Goal: Transaction & Acquisition: Obtain resource

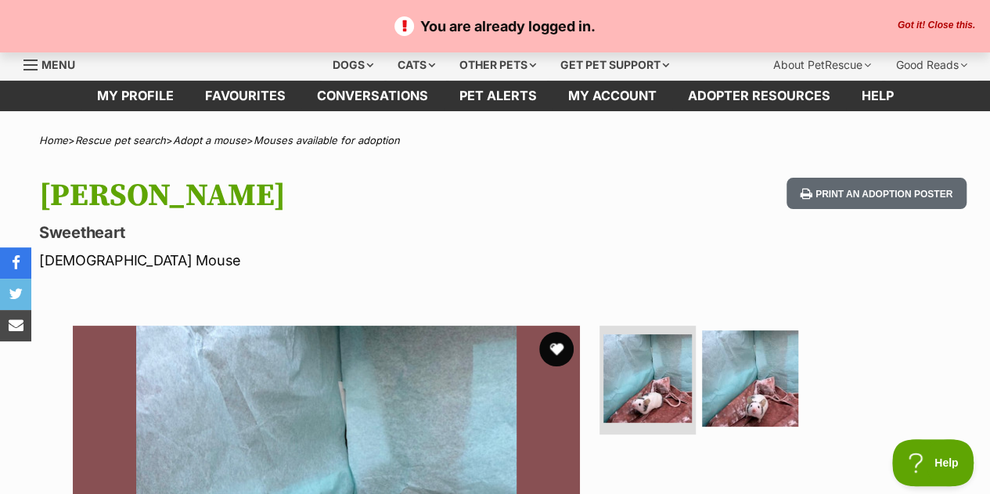
click at [556, 345] on button "favourite" at bounding box center [556, 349] width 34 height 34
click at [476, 60] on div "Other pets" at bounding box center [498, 64] width 99 height 31
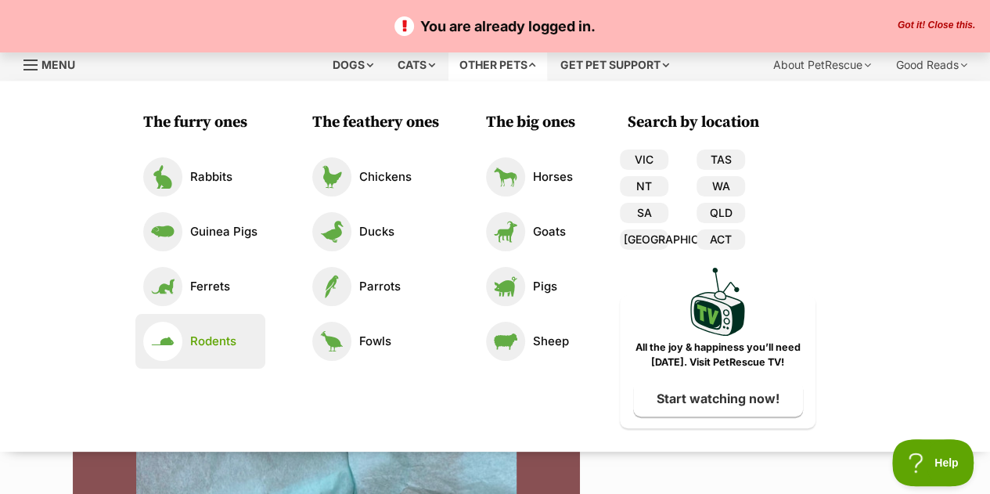
click at [207, 347] on p "Rodents" at bounding box center [213, 342] width 46 height 18
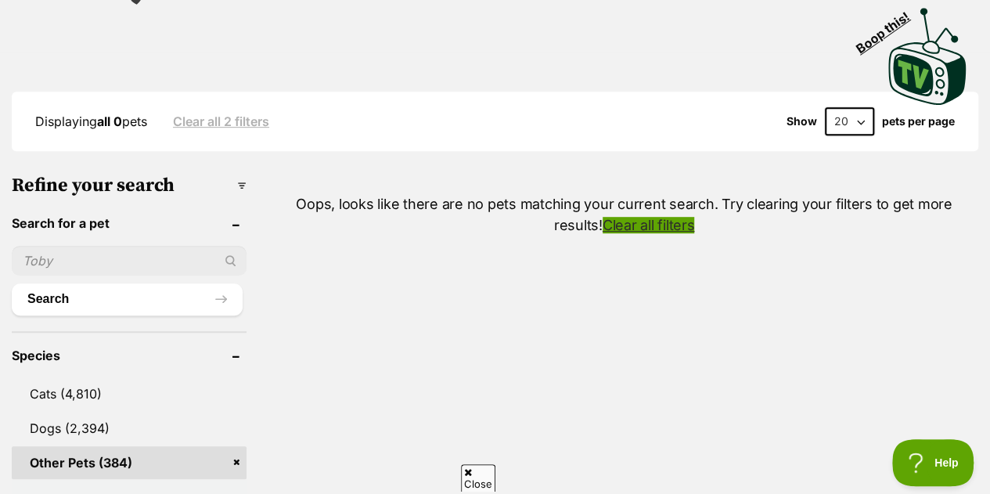
click at [603, 219] on link "Clear all filters" at bounding box center [649, 225] width 92 height 16
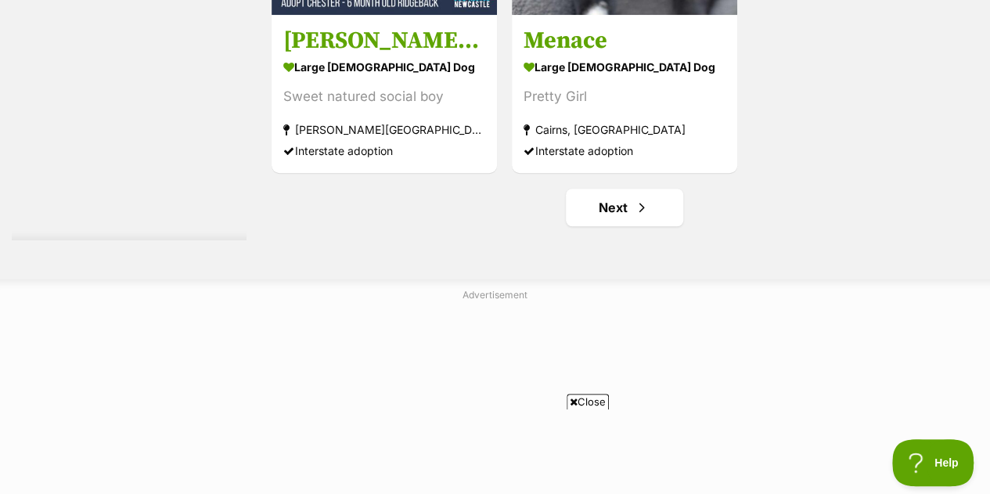
scroll to position [3595, 0]
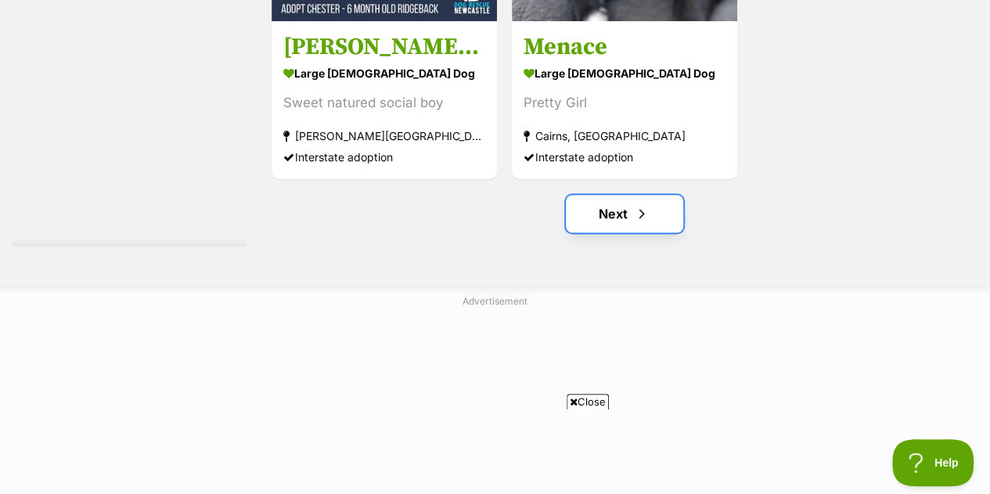
click at [614, 197] on link "Next" at bounding box center [624, 214] width 117 height 38
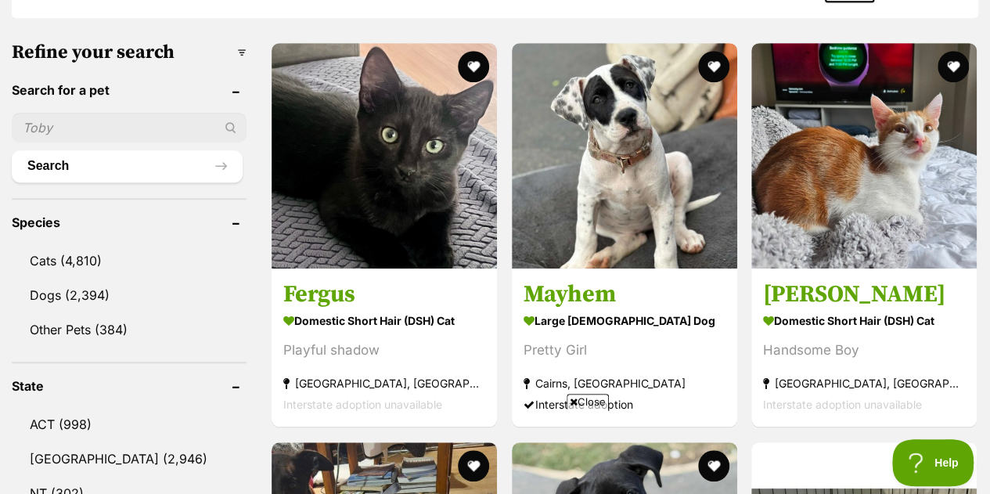
scroll to position [473, 0]
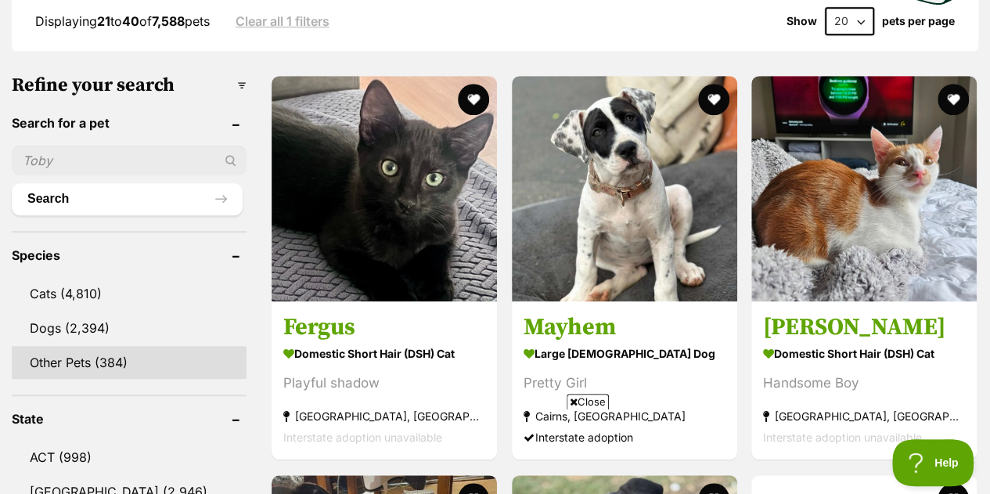
click at [86, 346] on link "Other Pets (384)" at bounding box center [129, 362] width 235 height 33
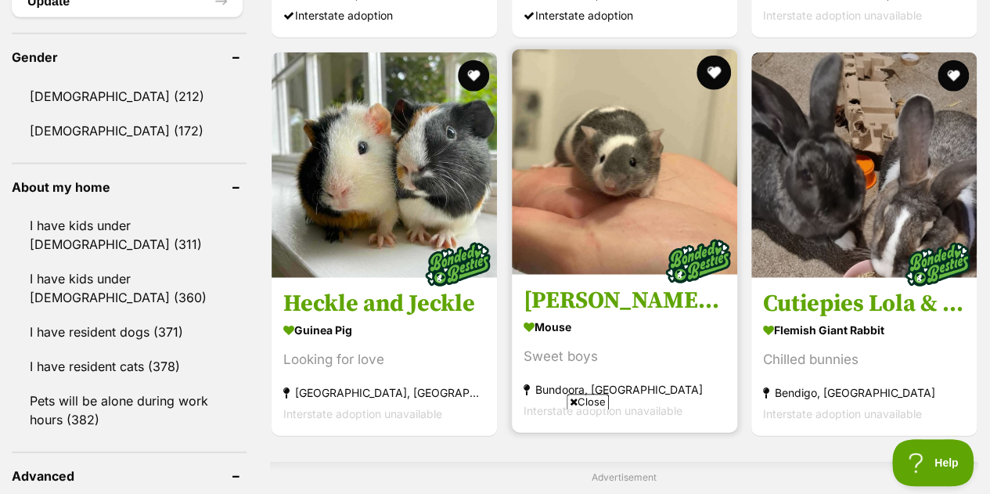
click at [714, 76] on button "favourite" at bounding box center [713, 73] width 34 height 34
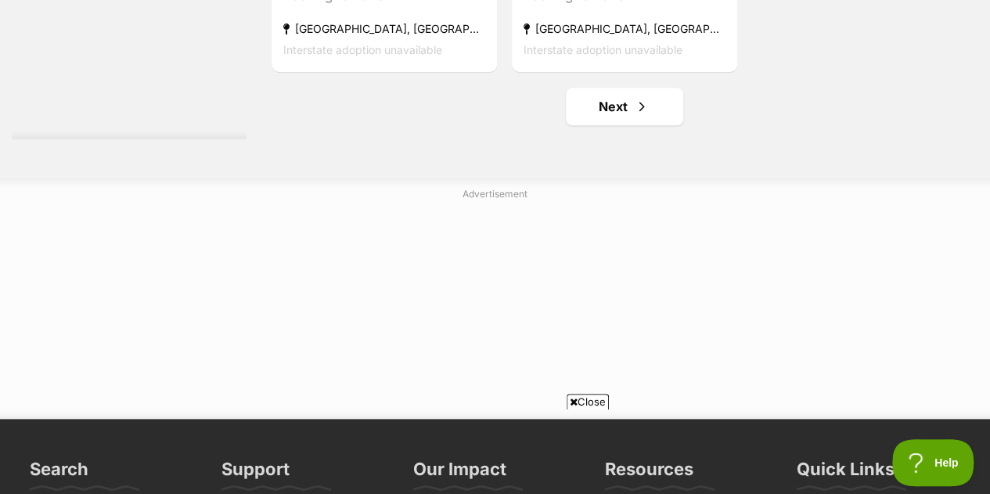
scroll to position [3701, 0]
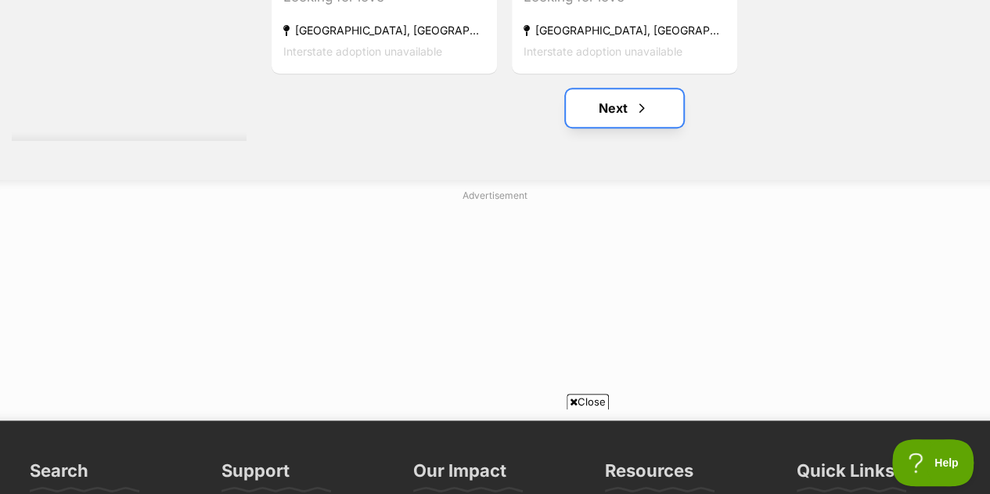
click at [626, 105] on link "Next" at bounding box center [624, 108] width 117 height 38
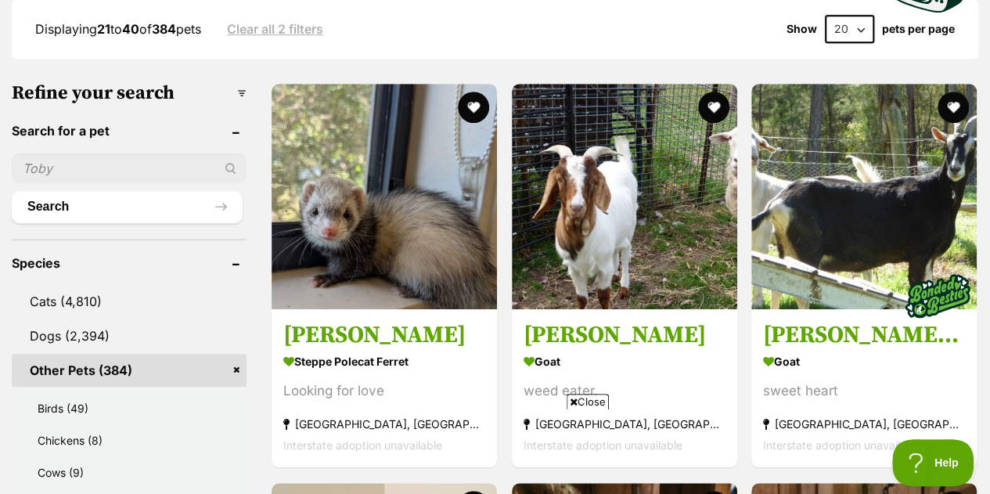
scroll to position [419, 0]
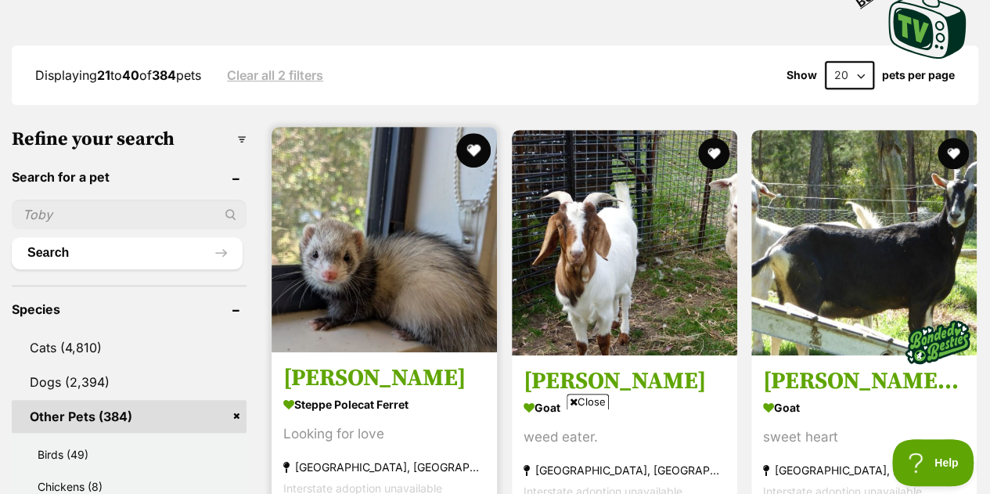
click at [471, 158] on button "favourite" at bounding box center [473, 150] width 34 height 34
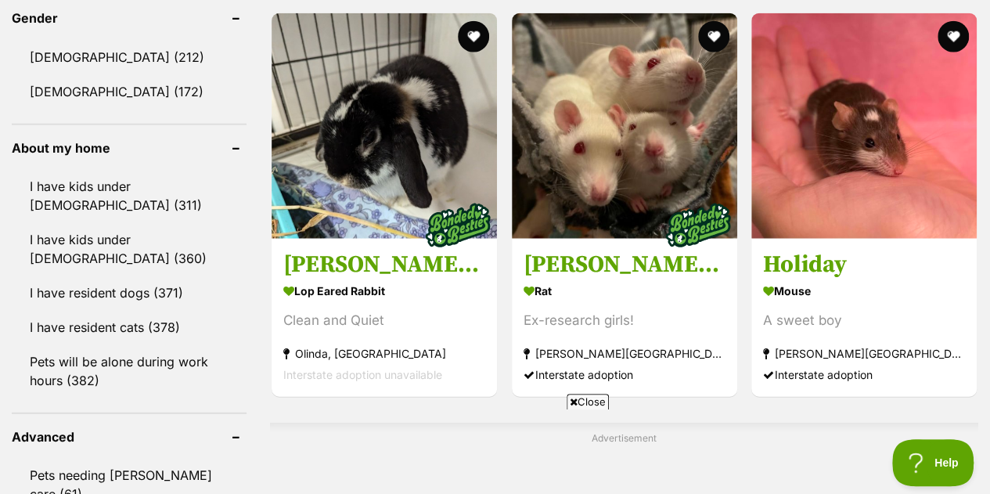
scroll to position [1882, 0]
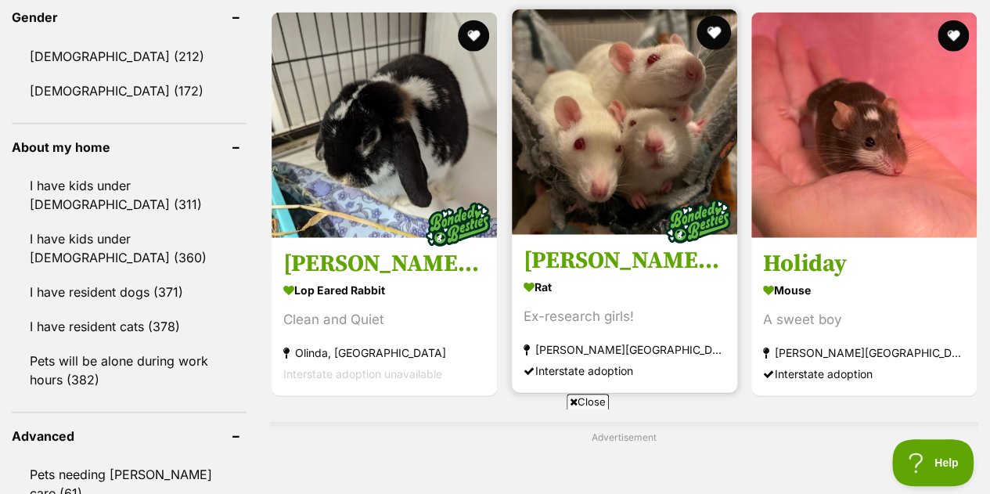
click at [717, 34] on button "favourite" at bounding box center [713, 33] width 34 height 34
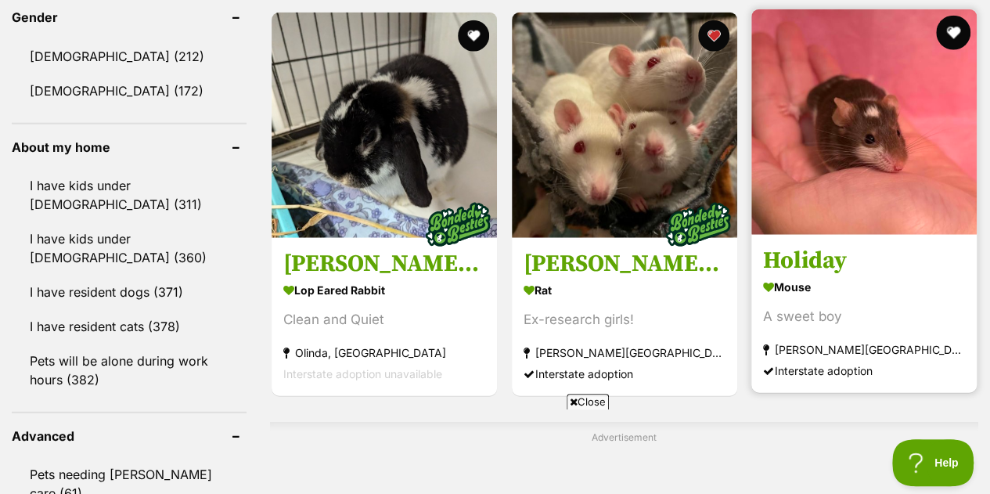
click at [958, 29] on button "favourite" at bounding box center [953, 33] width 34 height 34
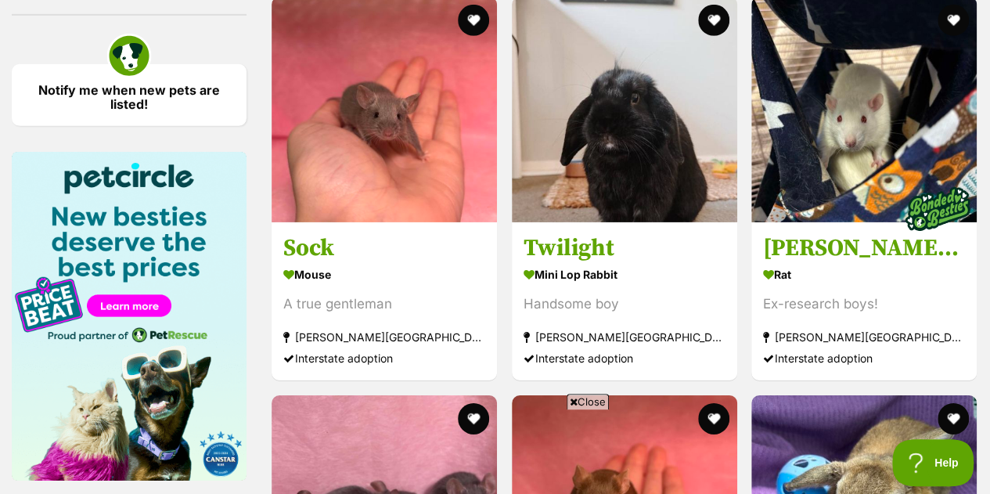
scroll to position [2447, 0]
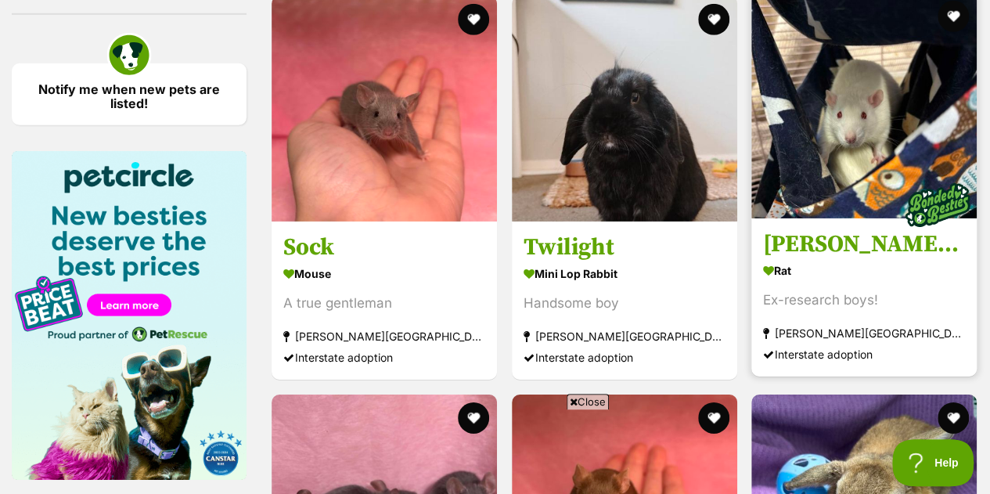
click at [831, 126] on img at bounding box center [864, 105] width 225 height 225
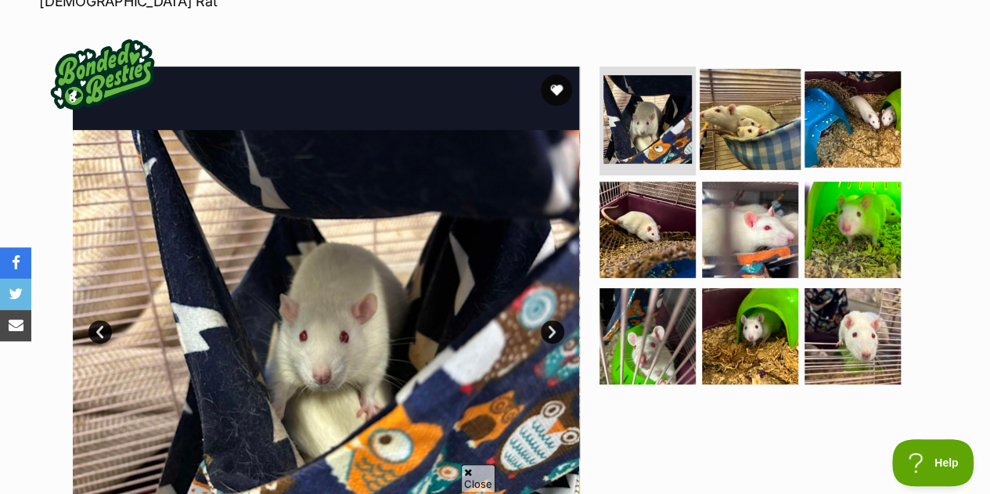
click at [734, 81] on img at bounding box center [750, 118] width 101 height 101
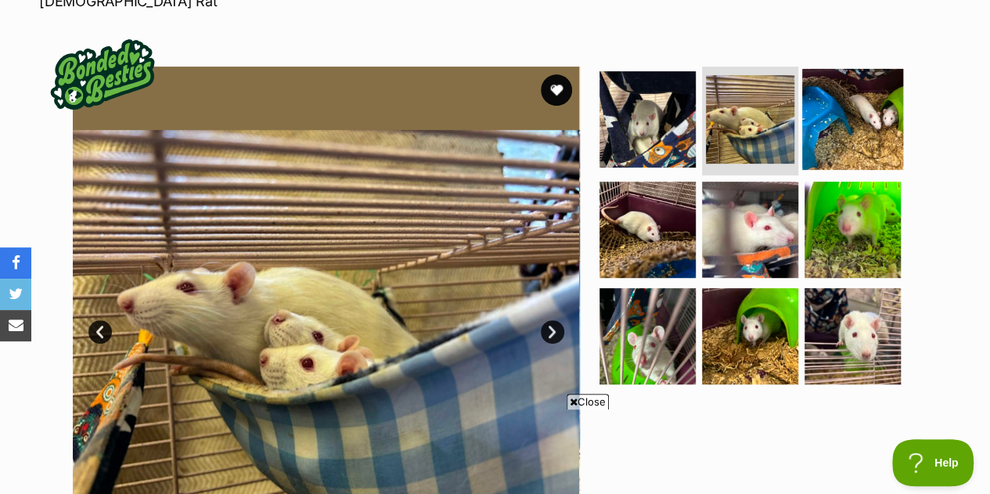
click at [824, 102] on img at bounding box center [852, 118] width 101 height 101
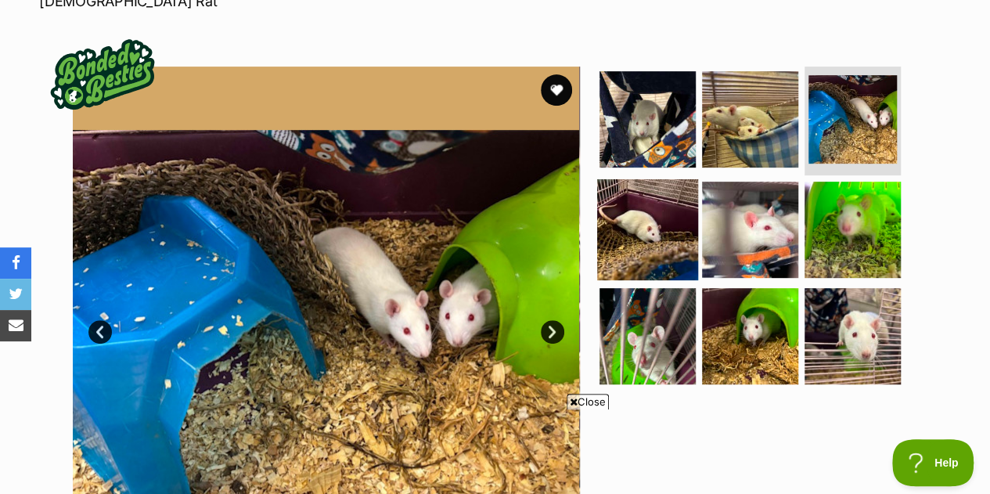
click at [682, 179] on img at bounding box center [647, 229] width 101 height 101
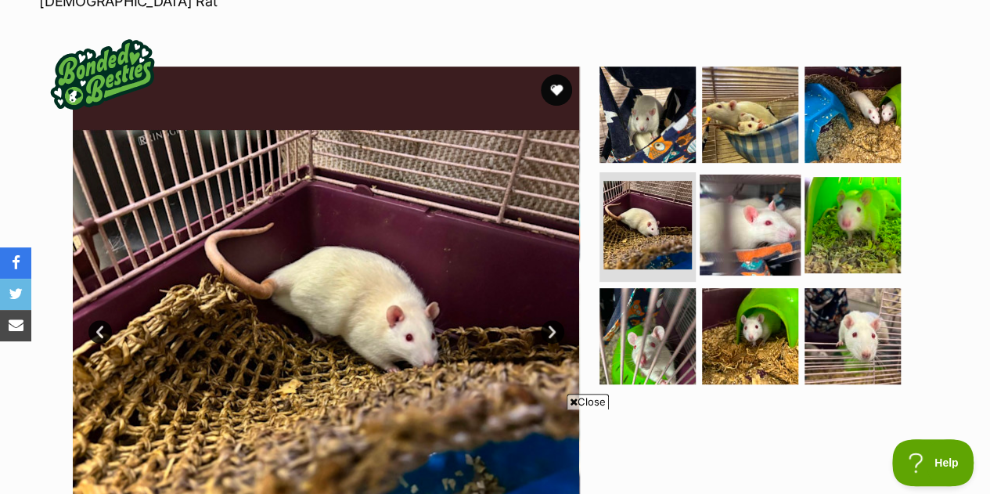
click at [737, 198] on img at bounding box center [750, 225] width 101 height 101
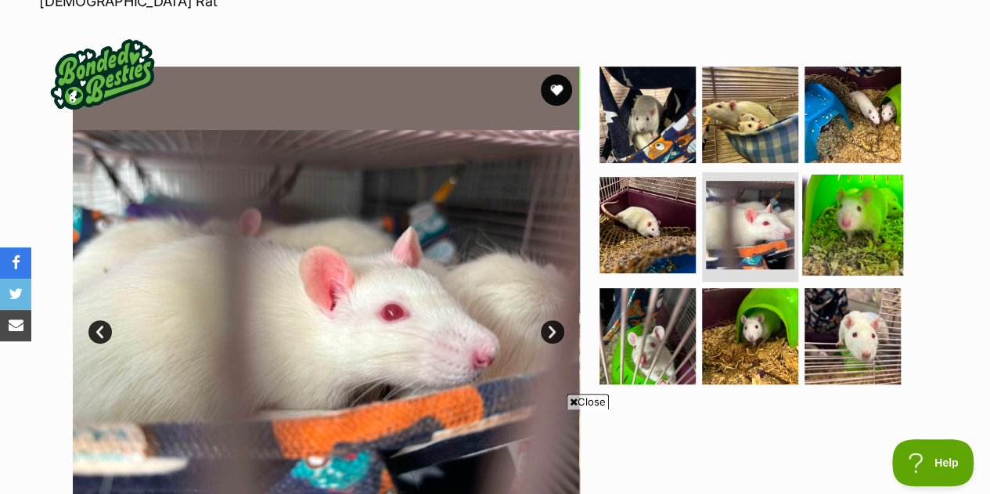
click at [846, 176] on img at bounding box center [852, 225] width 101 height 101
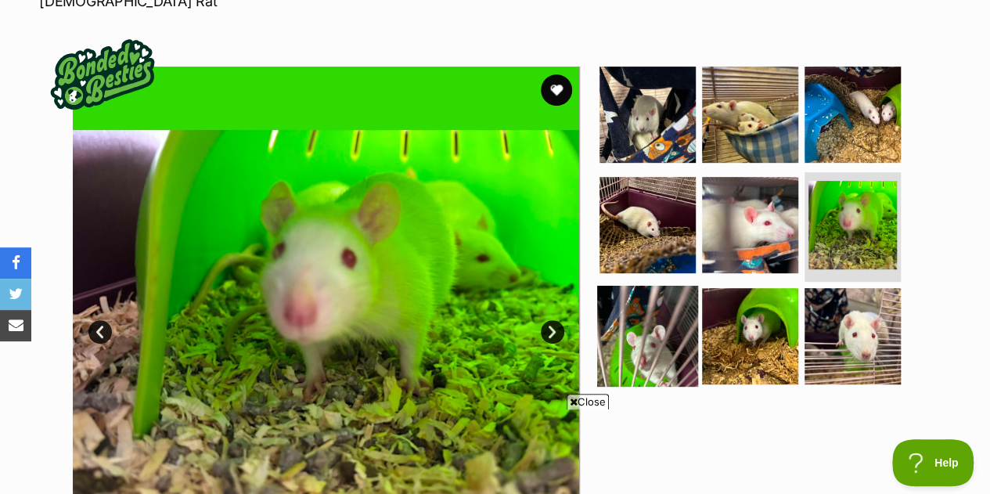
click at [694, 292] on img at bounding box center [647, 336] width 101 height 101
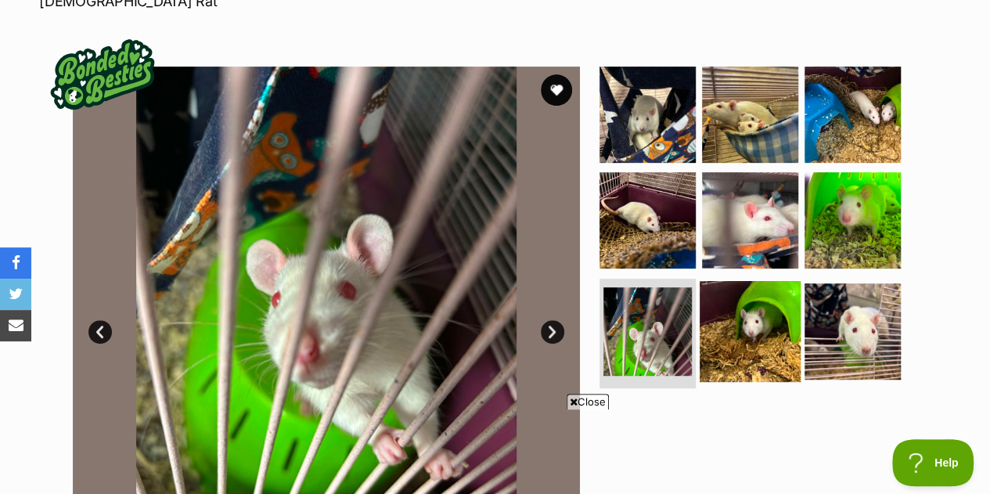
click at [775, 308] on img at bounding box center [750, 331] width 101 height 101
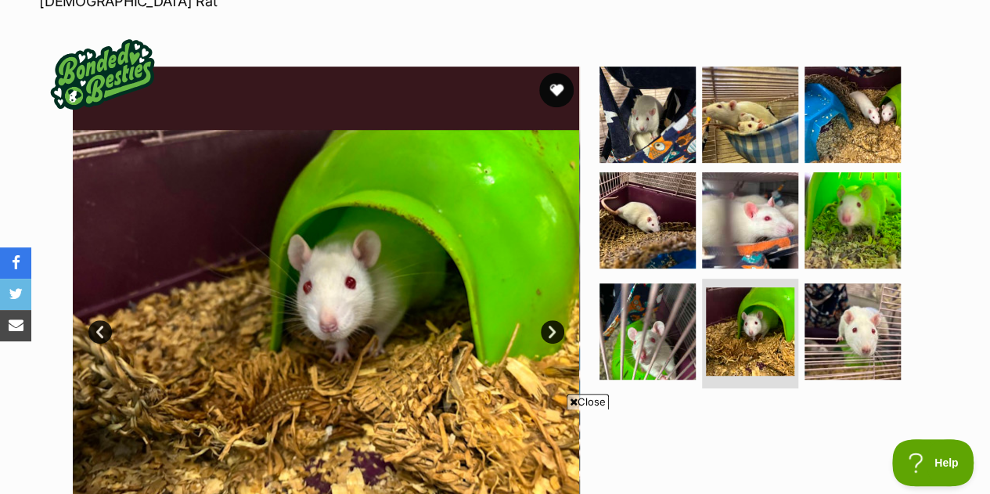
click at [554, 73] on button "favourite" at bounding box center [556, 90] width 34 height 34
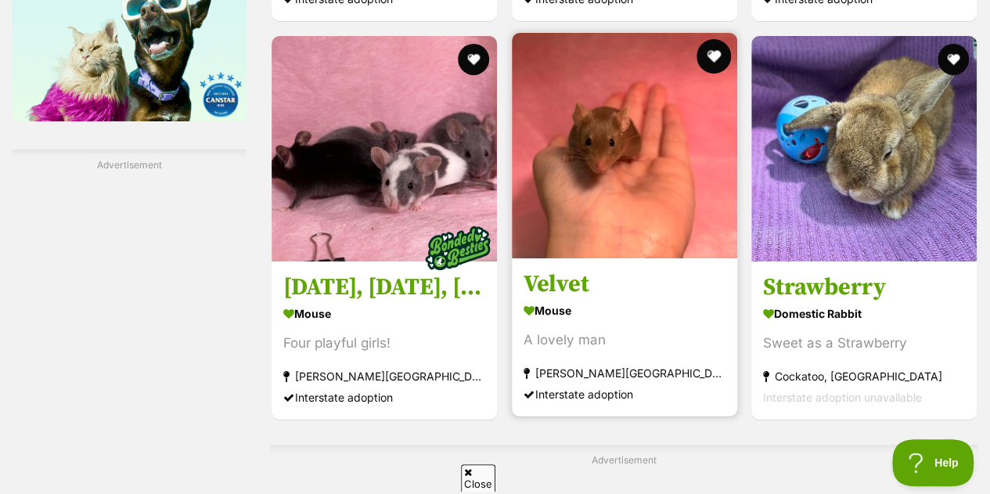
click at [710, 52] on button "favourite" at bounding box center [713, 56] width 34 height 34
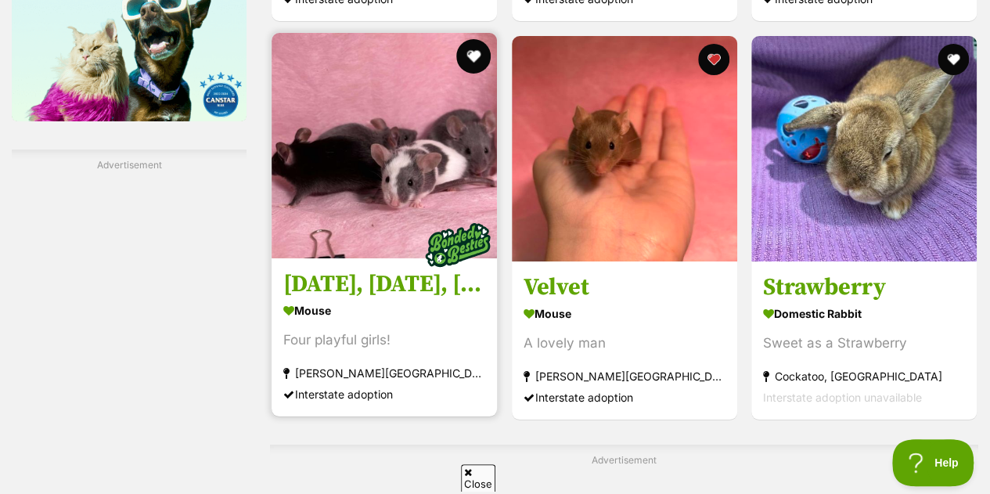
click at [468, 57] on button "favourite" at bounding box center [473, 56] width 34 height 34
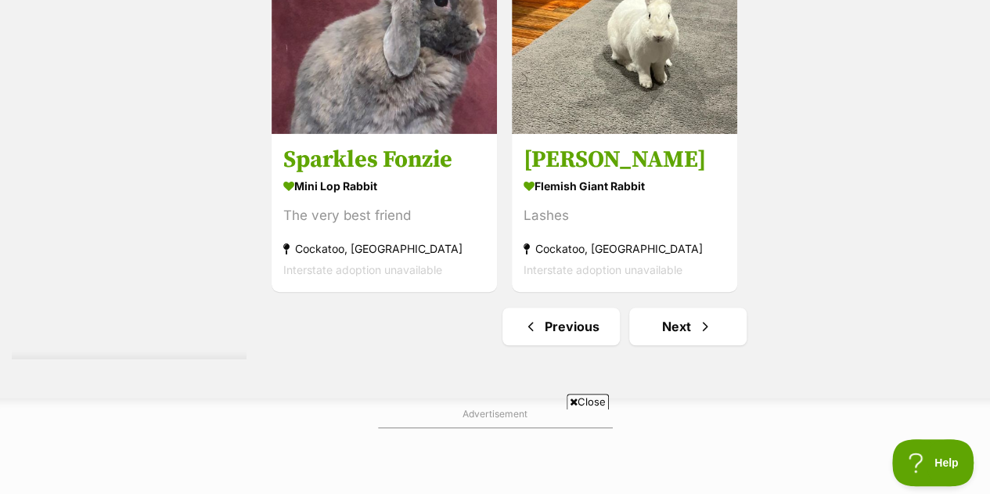
scroll to position [0, 222]
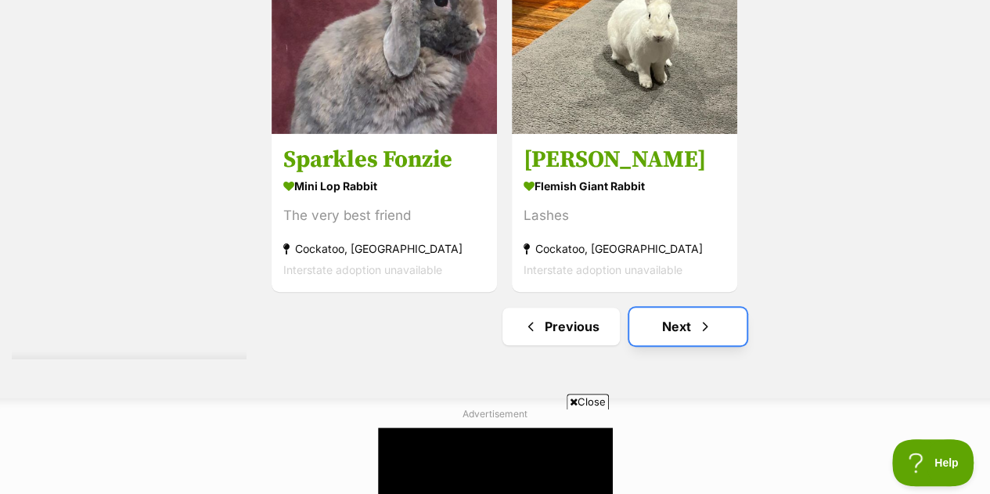
click at [675, 320] on link "Next" at bounding box center [687, 327] width 117 height 38
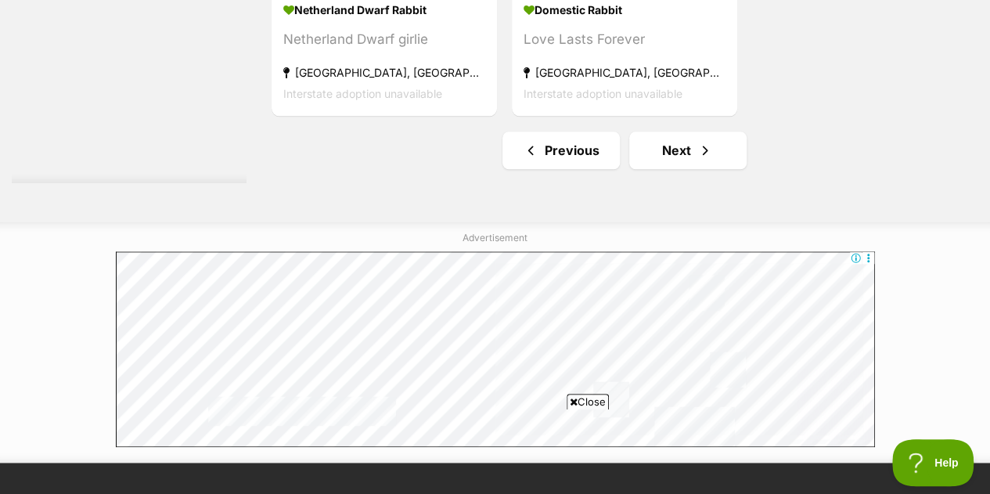
scroll to position [3799, 0]
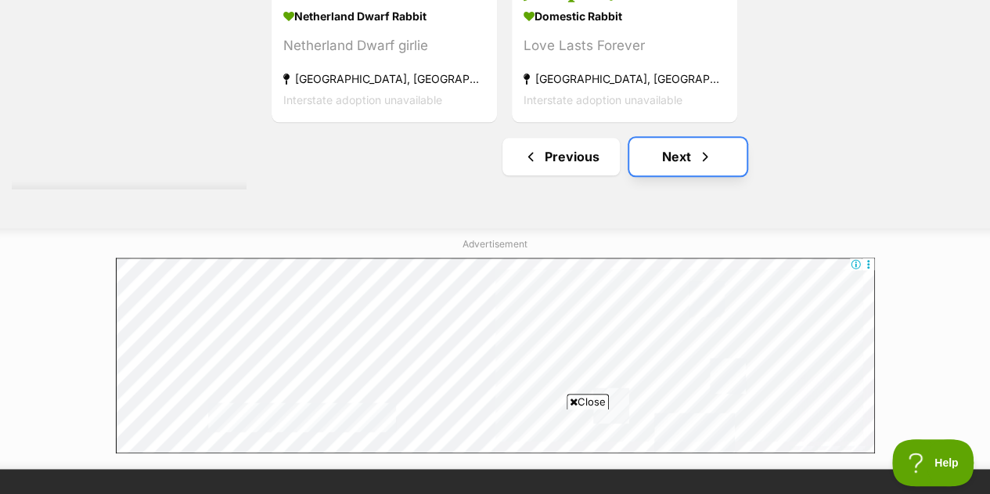
click at [629, 153] on link "Next" at bounding box center [687, 157] width 117 height 38
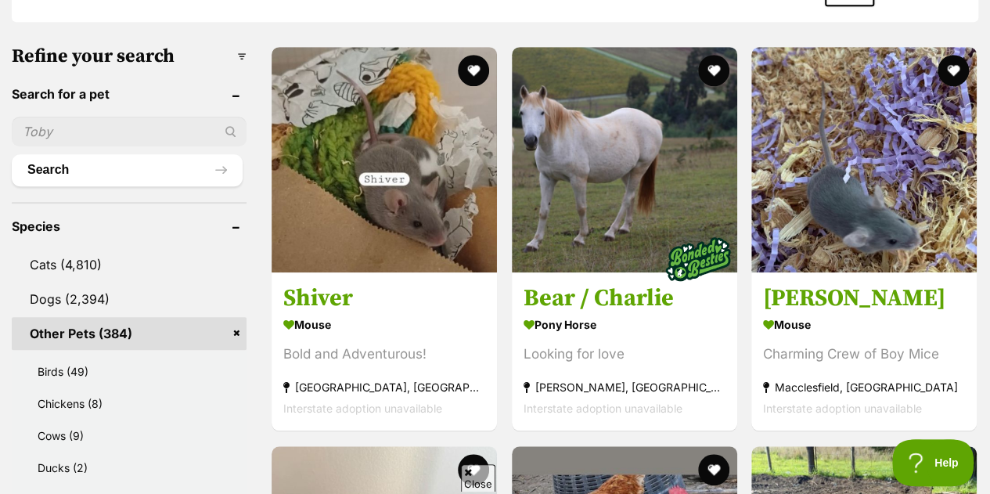
scroll to position [512, 0]
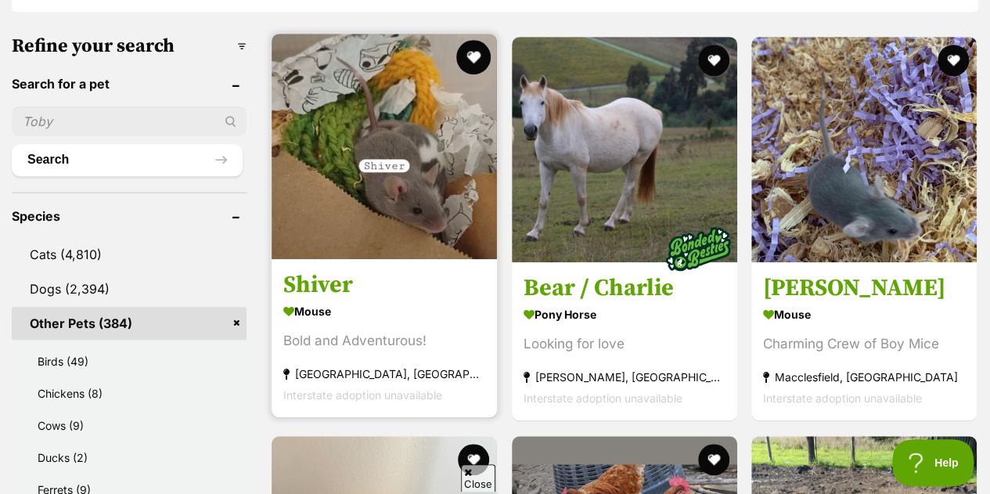
click at [476, 53] on button "favourite" at bounding box center [473, 57] width 34 height 34
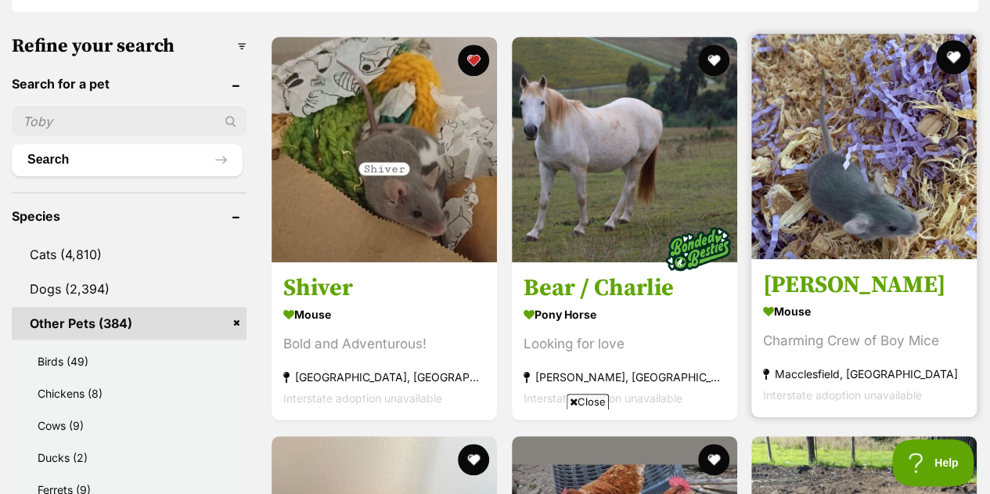
click at [960, 62] on button "favourite" at bounding box center [953, 57] width 34 height 34
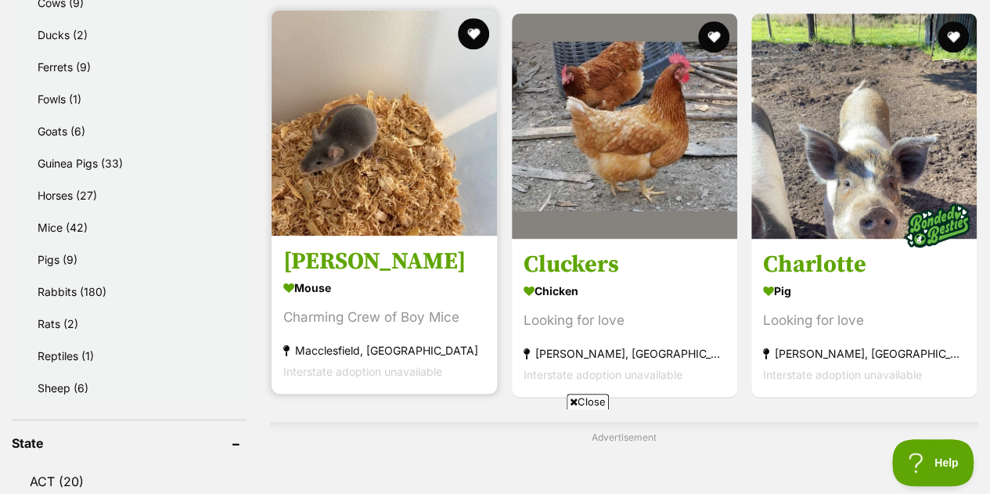
scroll to position [922, 0]
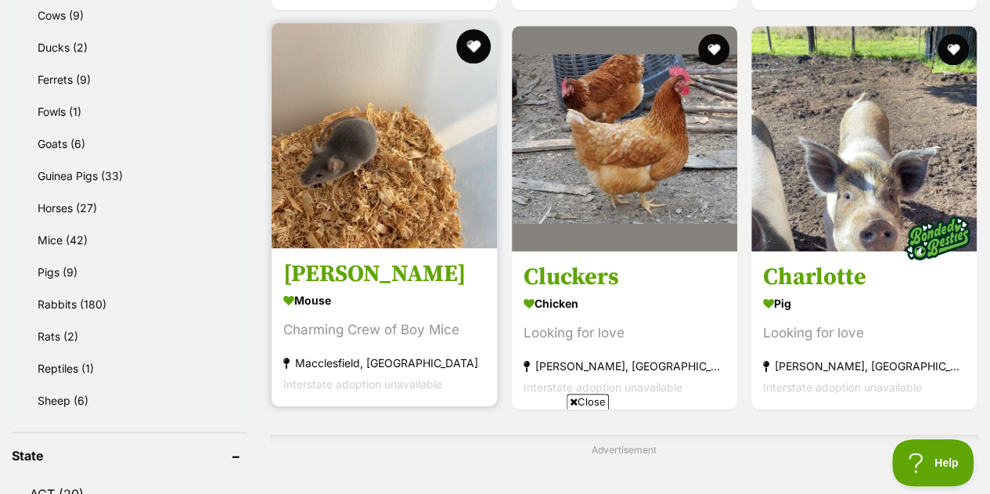
click at [467, 42] on button "favourite" at bounding box center [473, 46] width 34 height 34
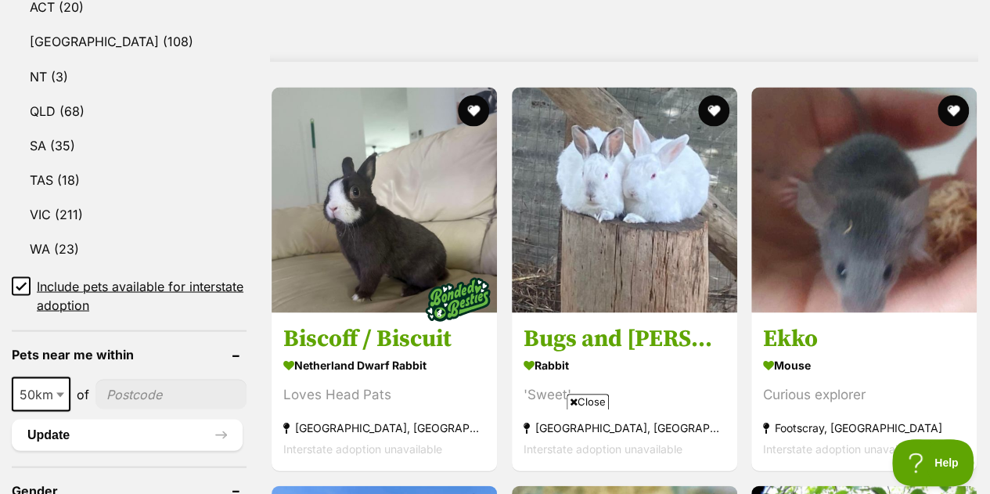
scroll to position [1408, 0]
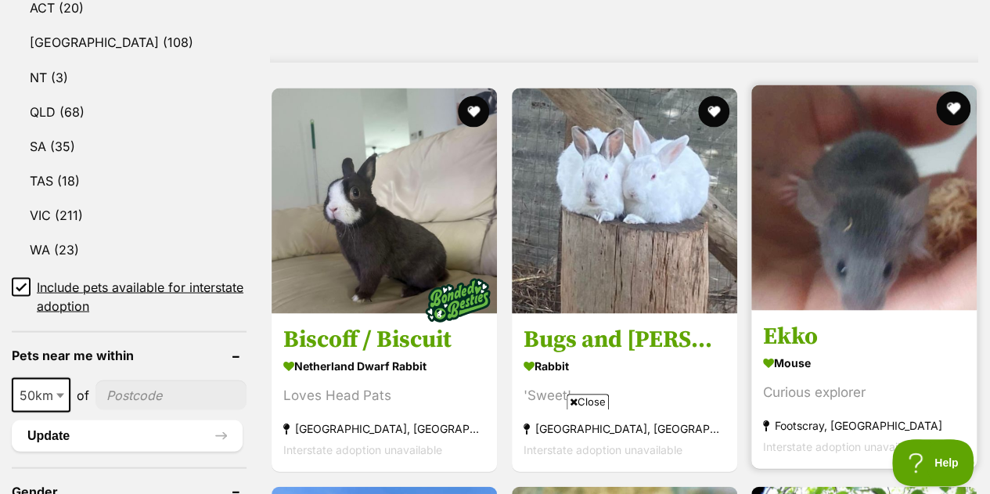
click at [950, 100] on button "favourite" at bounding box center [953, 108] width 34 height 34
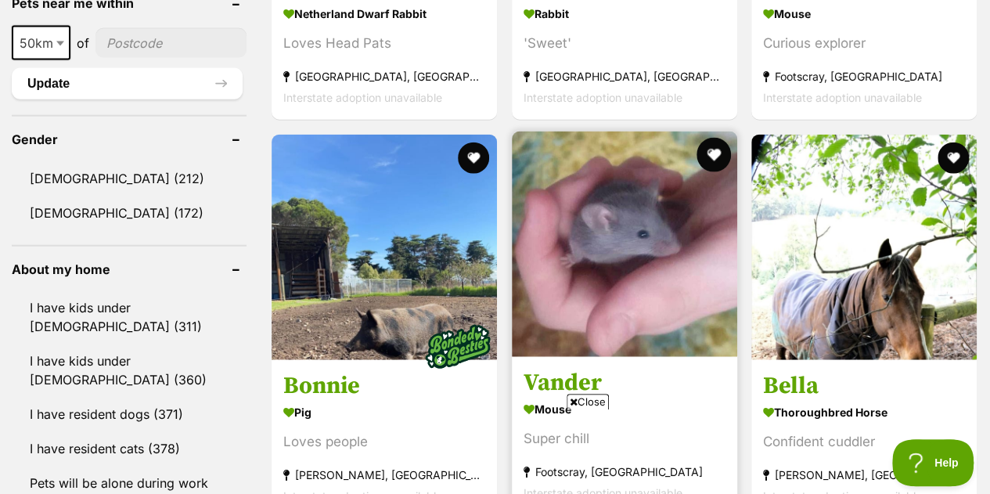
scroll to position [0, 0]
click at [717, 150] on button "favourite" at bounding box center [713, 155] width 34 height 34
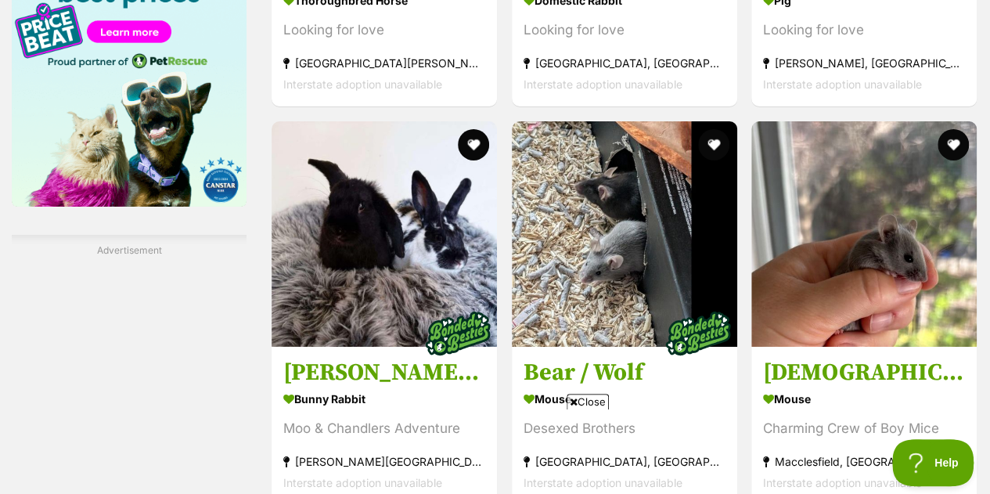
scroll to position [2789, 0]
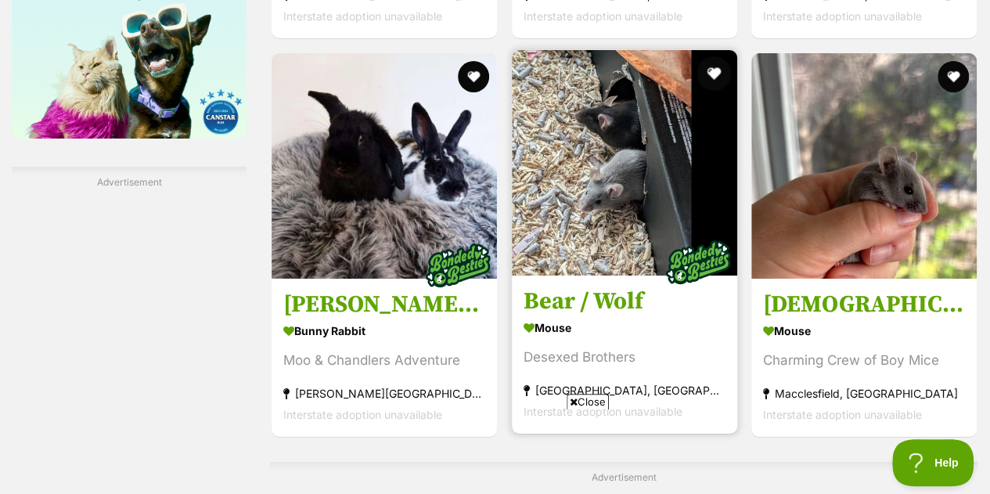
click at [712, 70] on button "favourite" at bounding box center [713, 73] width 34 height 34
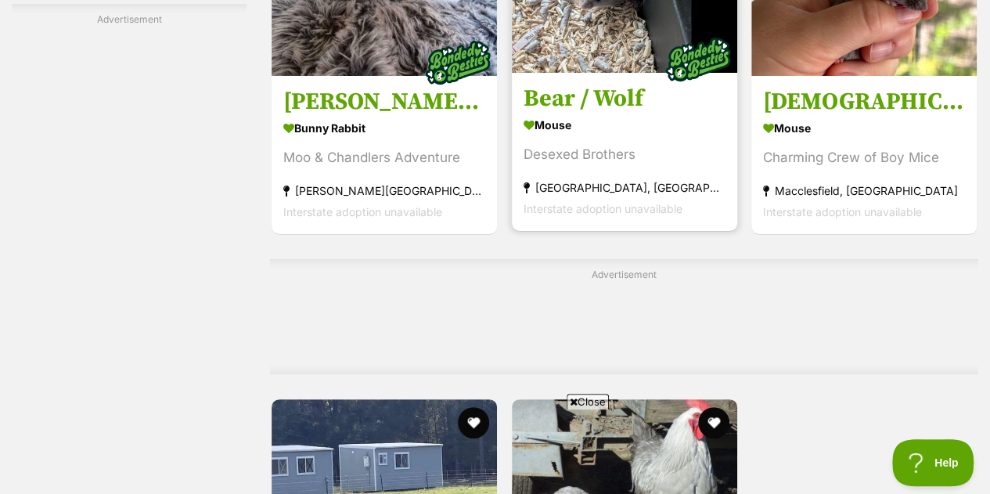
scroll to position [2823, 0]
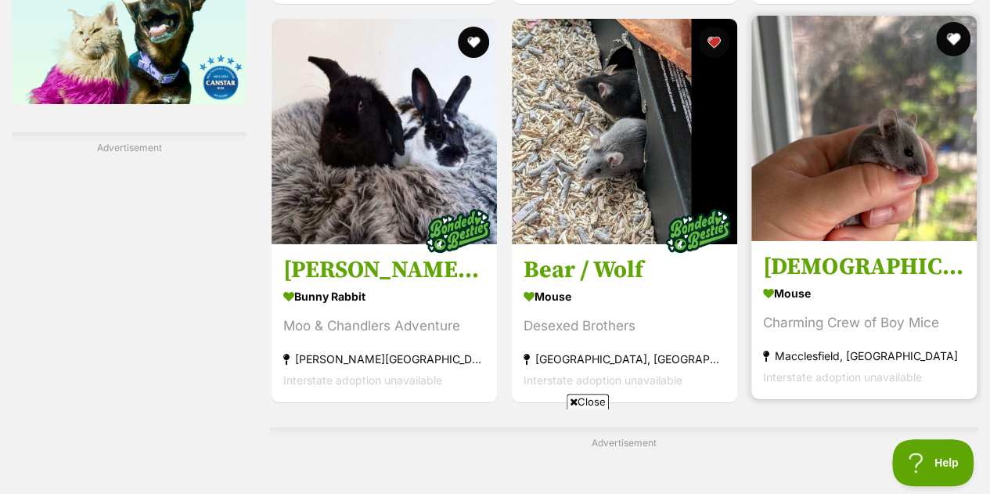
click at [954, 37] on button "favourite" at bounding box center [953, 39] width 34 height 34
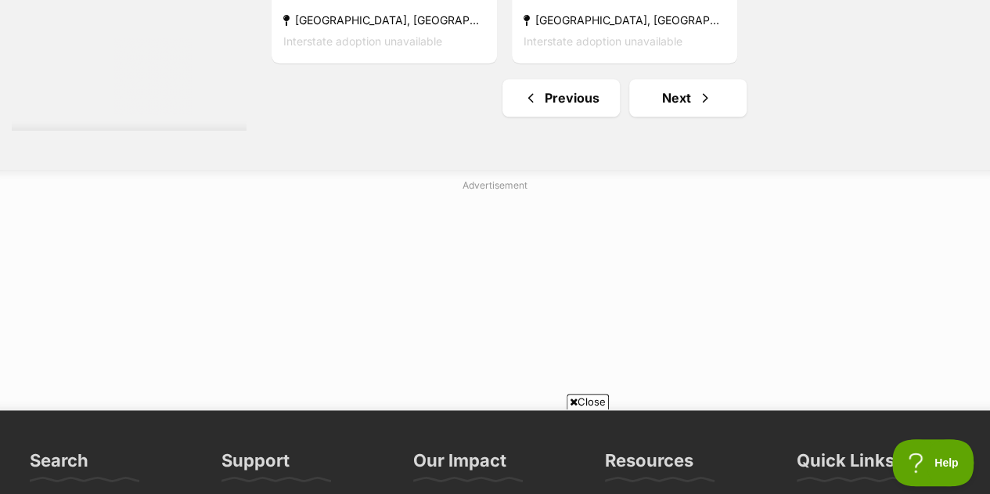
scroll to position [3712, 0]
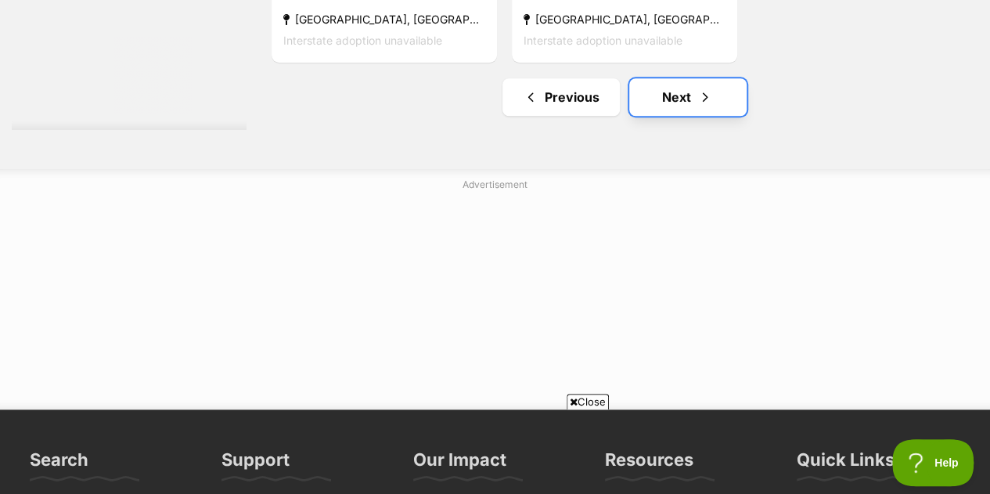
click at [727, 110] on link "Next" at bounding box center [687, 97] width 117 height 38
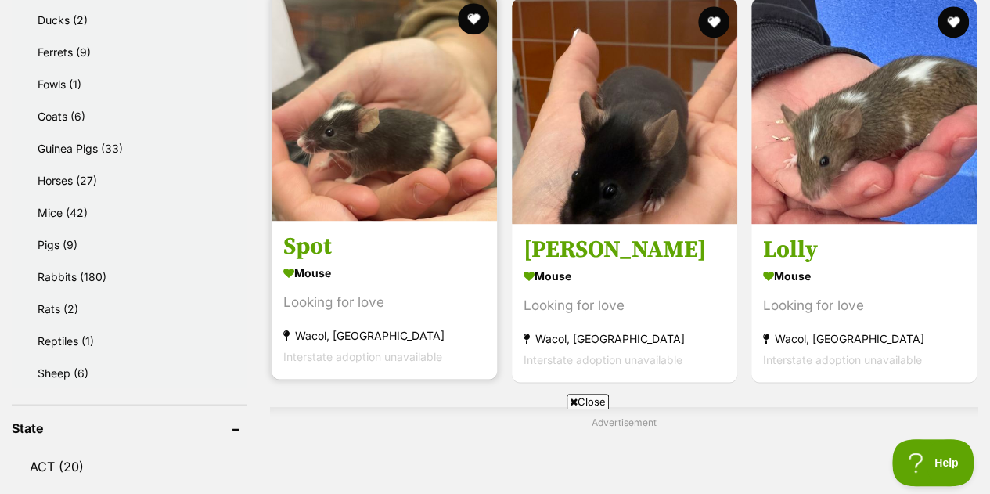
scroll to position [950, 0]
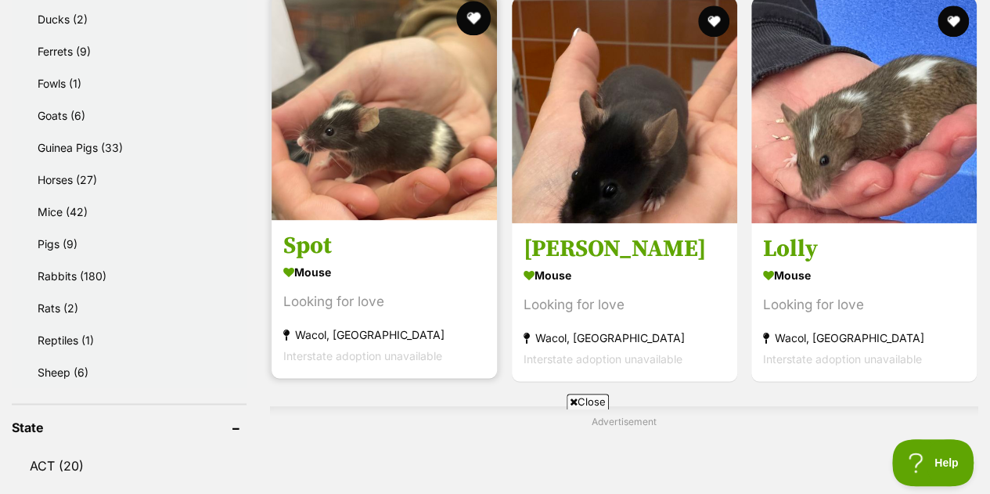
click at [473, 13] on button "favourite" at bounding box center [473, 18] width 34 height 34
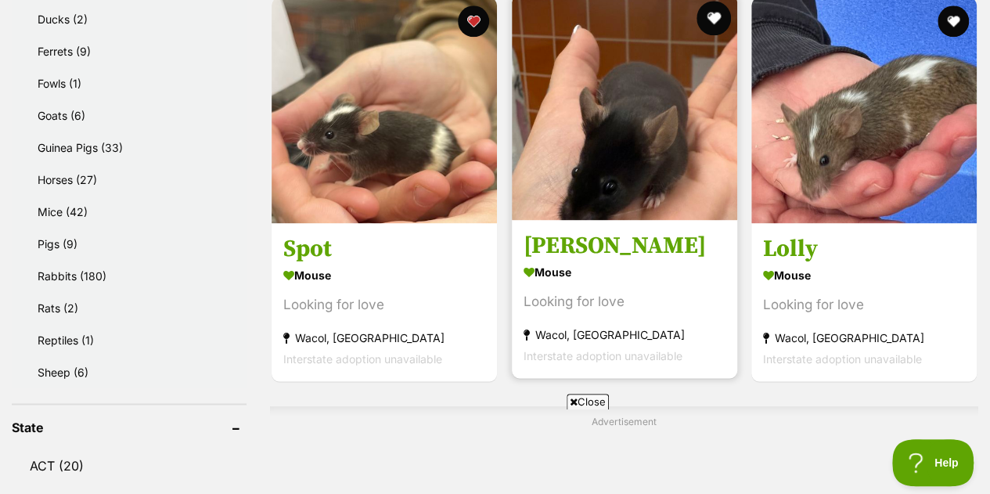
click at [702, 13] on button "favourite" at bounding box center [713, 18] width 34 height 34
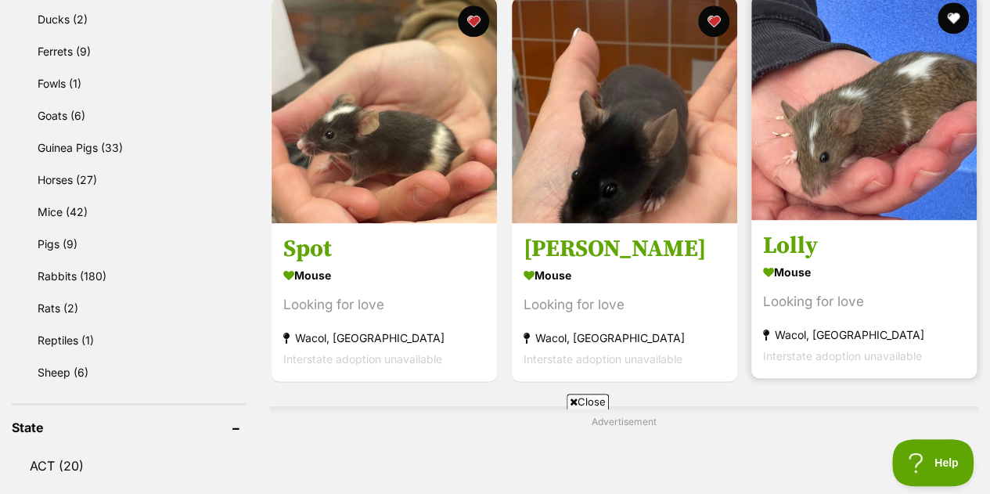
scroll to position [0, 0]
click at [965, 13] on button "favourite" at bounding box center [953, 18] width 34 height 34
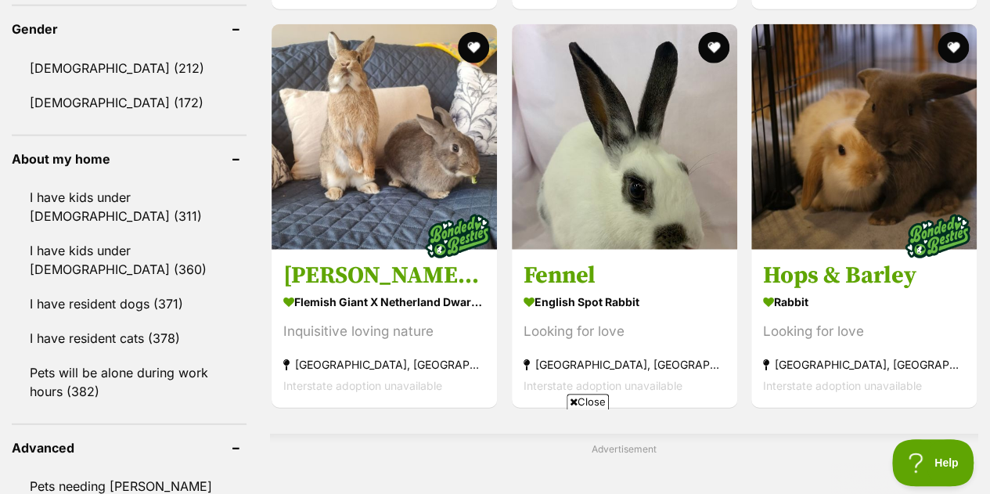
scroll to position [1861, 0]
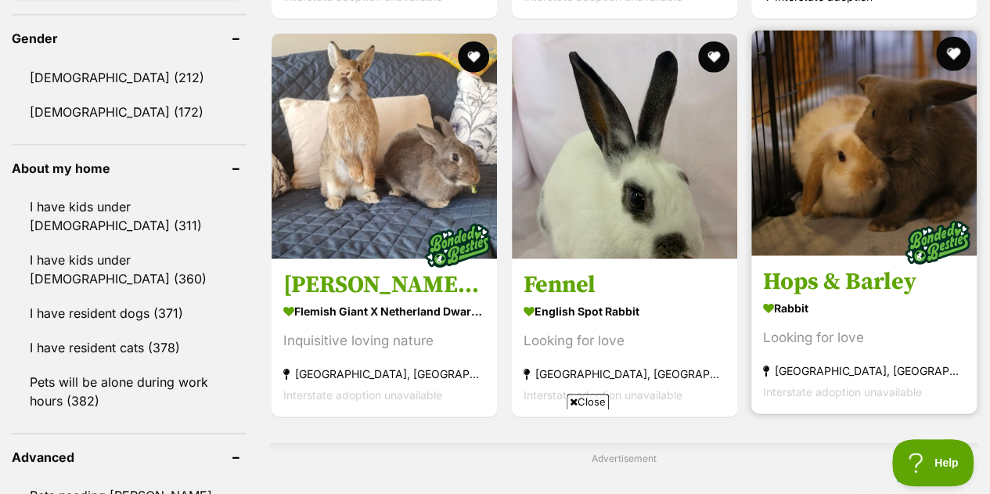
click at [959, 54] on button "favourite" at bounding box center [953, 54] width 34 height 34
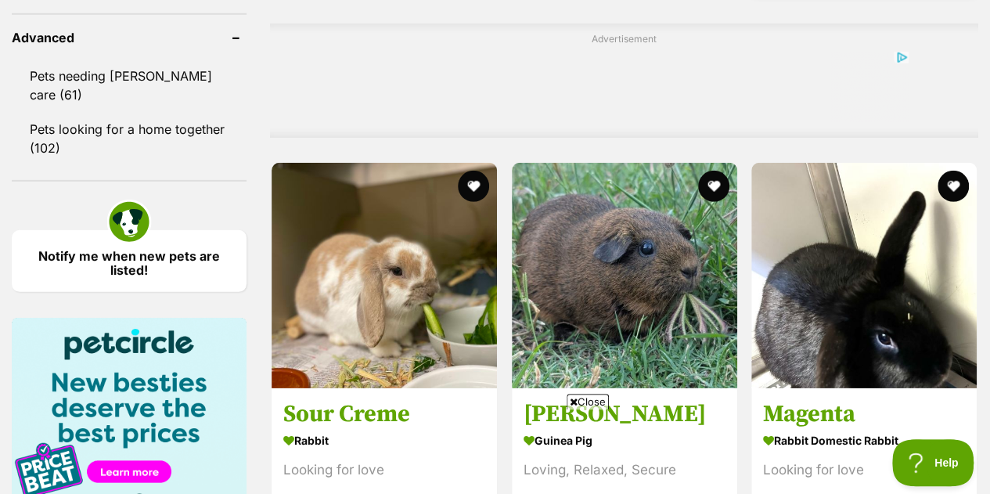
scroll to position [2276, 0]
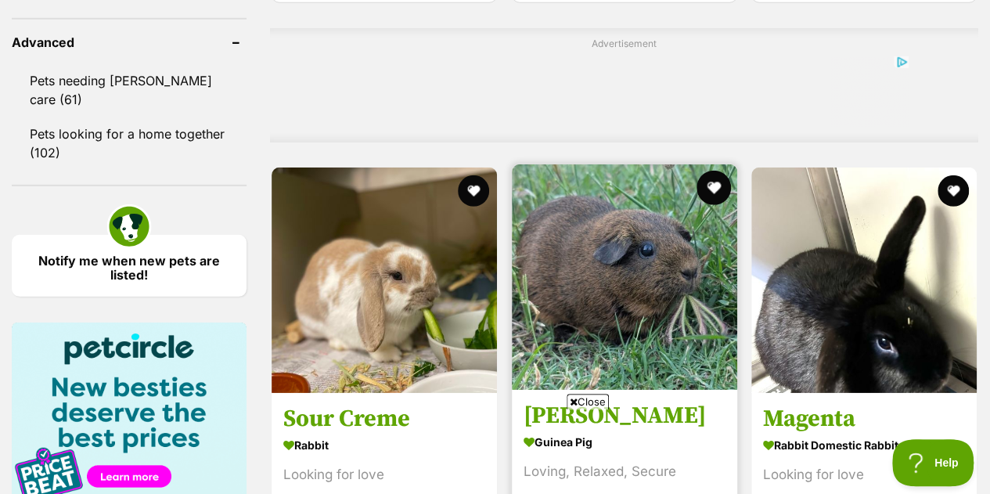
click at [723, 176] on button "favourite" at bounding box center [713, 188] width 34 height 34
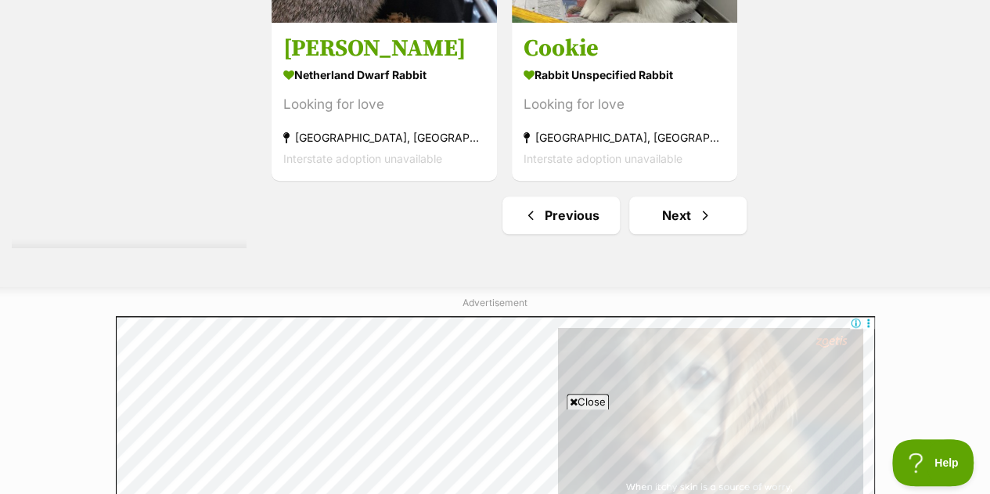
scroll to position [3598, 0]
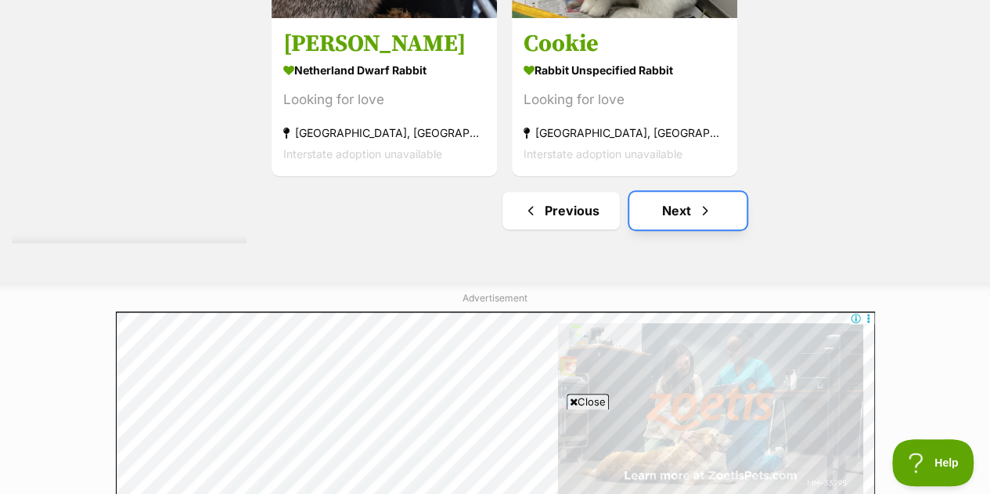
click at [658, 207] on link "Next" at bounding box center [687, 211] width 117 height 38
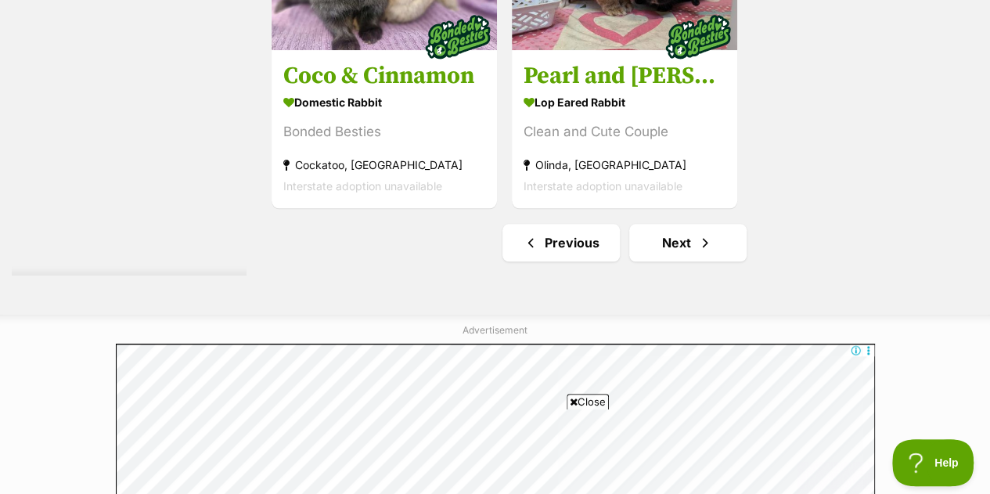
scroll to position [3715, 0]
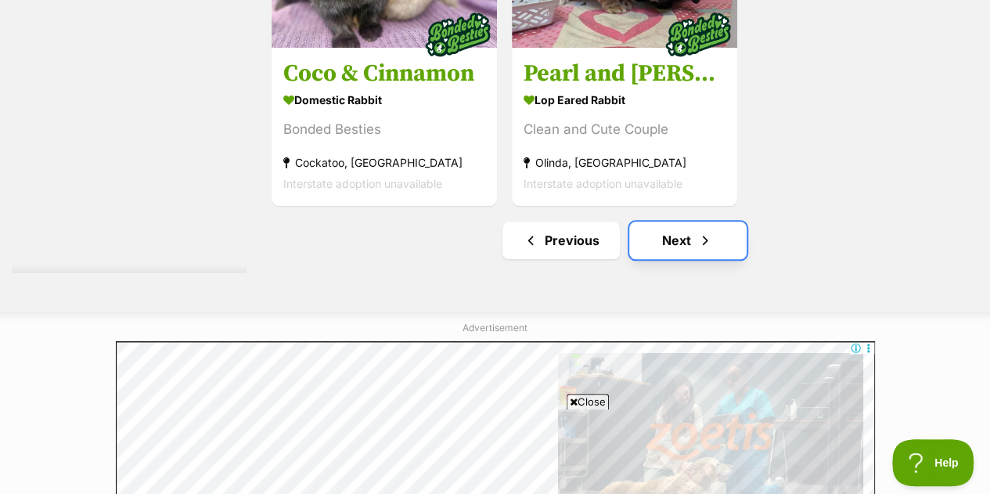
click at [681, 224] on link "Next" at bounding box center [687, 241] width 117 height 38
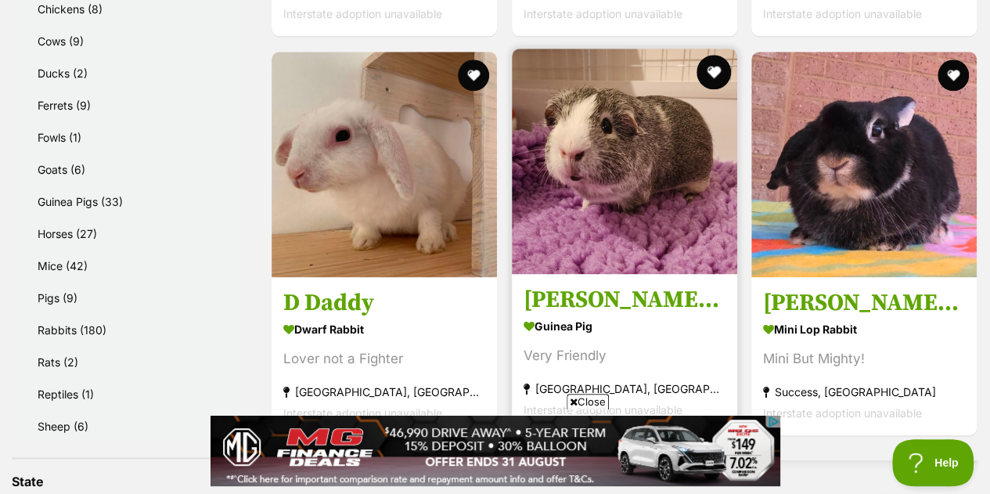
click at [716, 62] on button "favourite" at bounding box center [713, 72] width 34 height 34
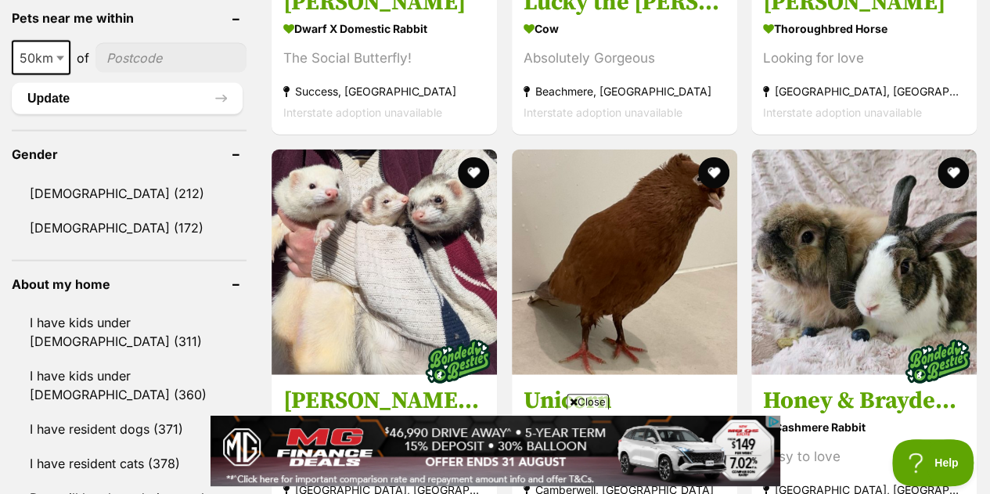
scroll to position [1755, 0]
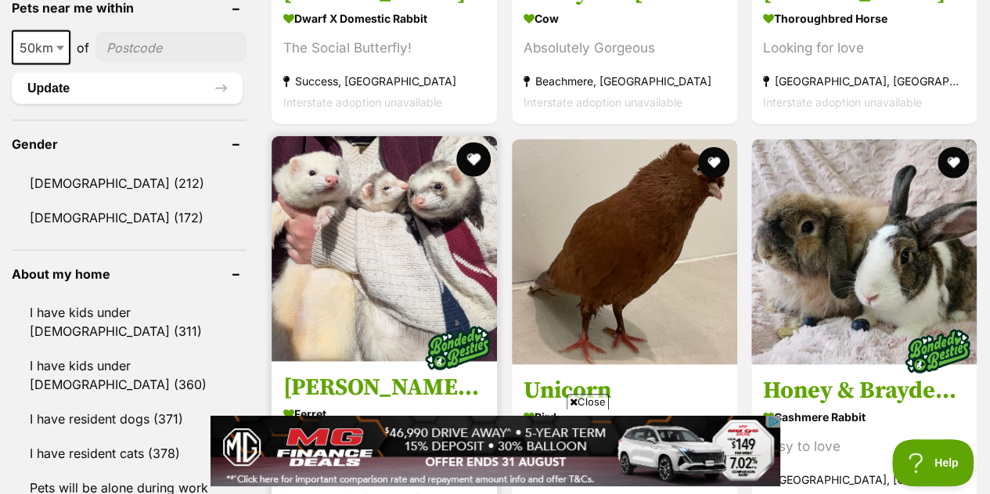
click at [477, 162] on button "favourite" at bounding box center [473, 159] width 34 height 34
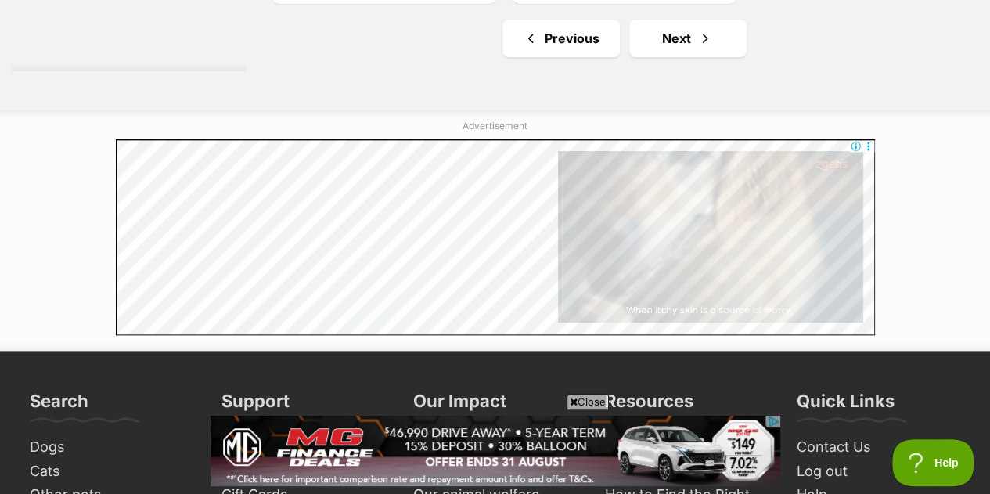
scroll to position [3771, 0]
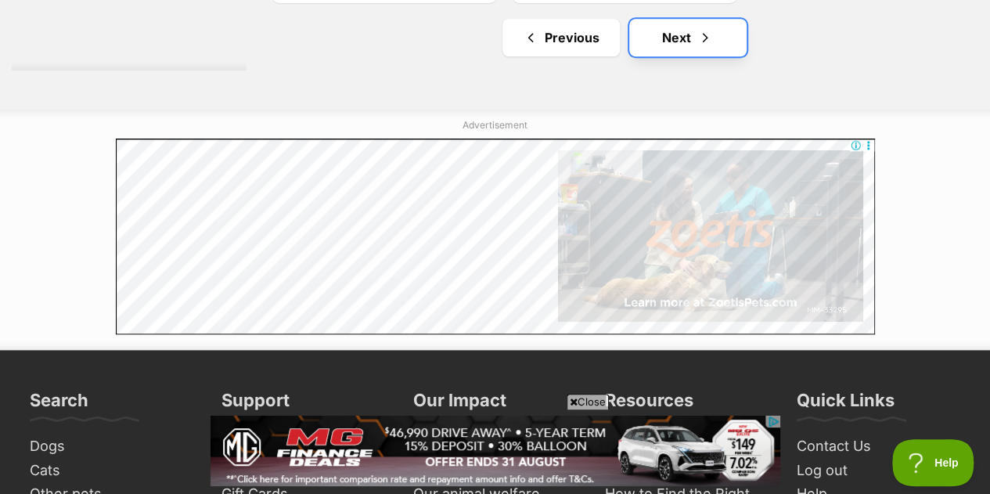
click at [656, 37] on link "Next" at bounding box center [687, 38] width 117 height 38
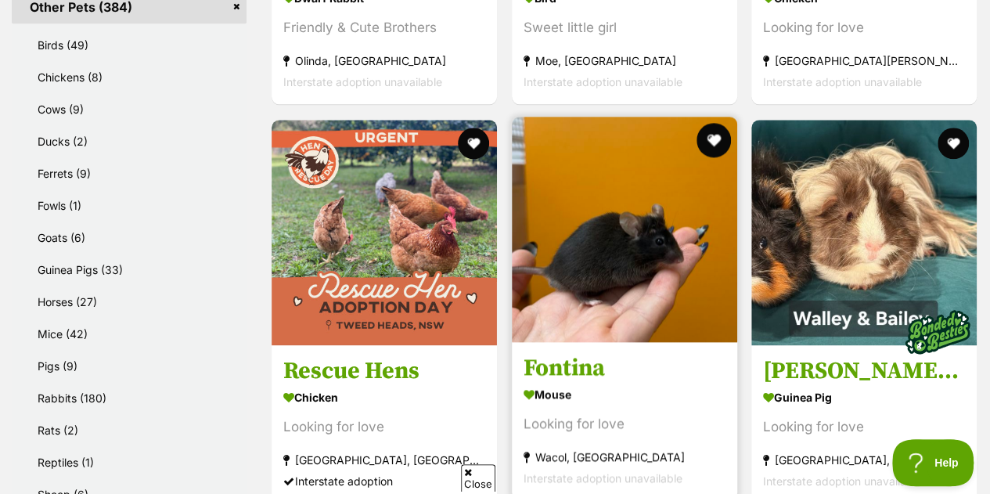
click at [716, 142] on button "favourite" at bounding box center [713, 140] width 34 height 34
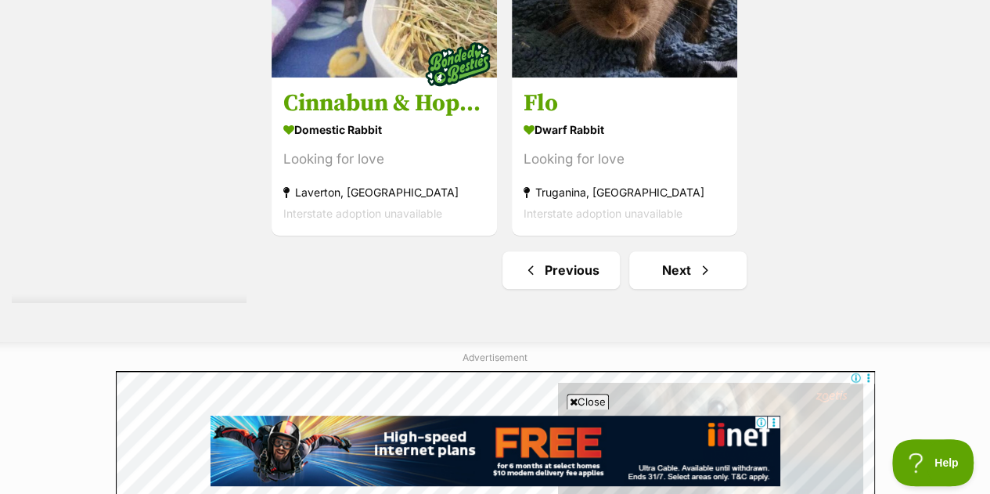
scroll to position [3540, 0]
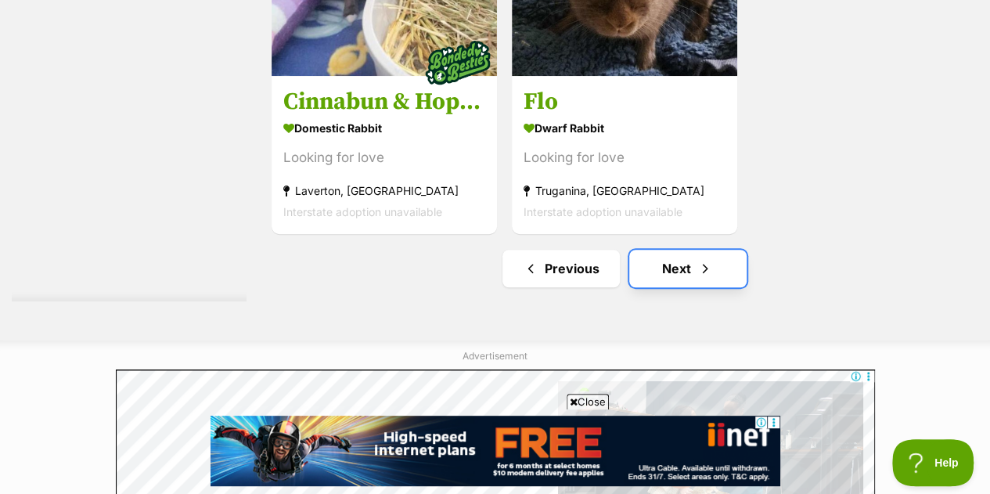
click at [709, 267] on span "Next page" at bounding box center [706, 268] width 16 height 19
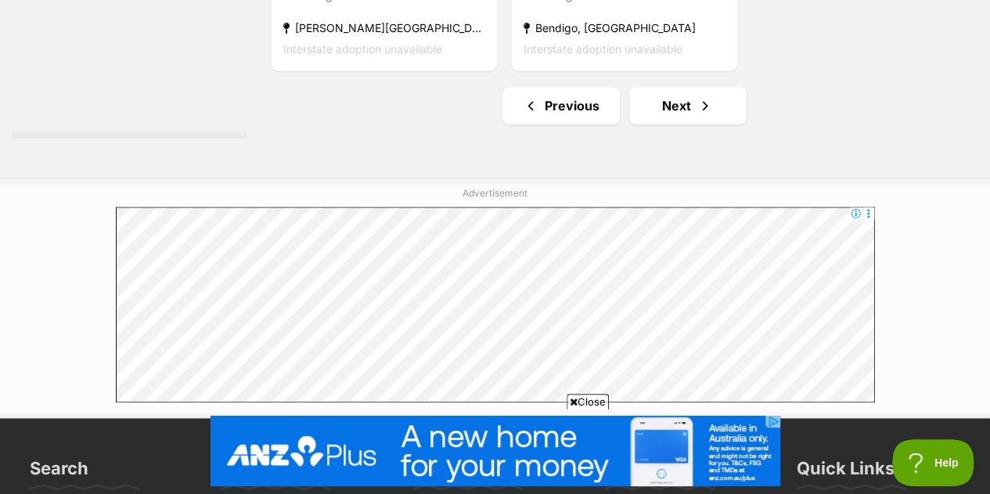
scroll to position [3850, 0]
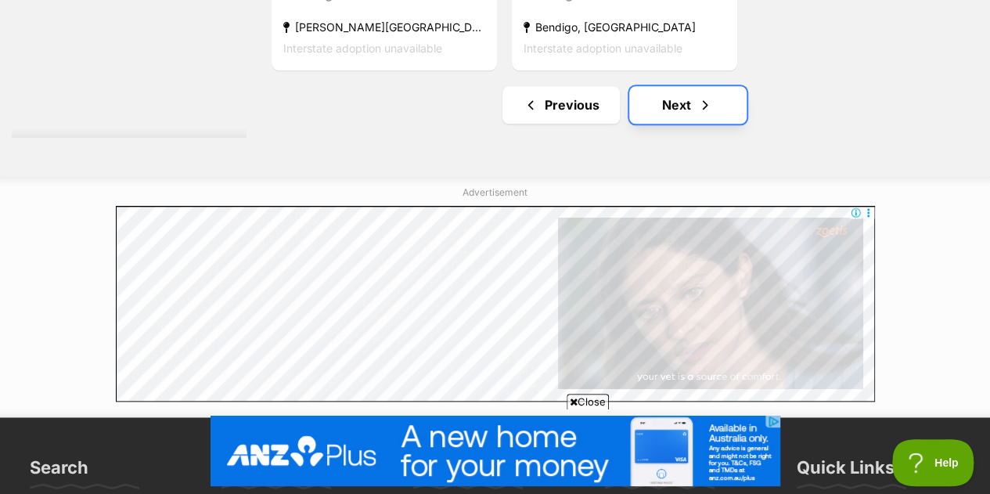
click at [698, 88] on link "Next" at bounding box center [687, 105] width 117 height 38
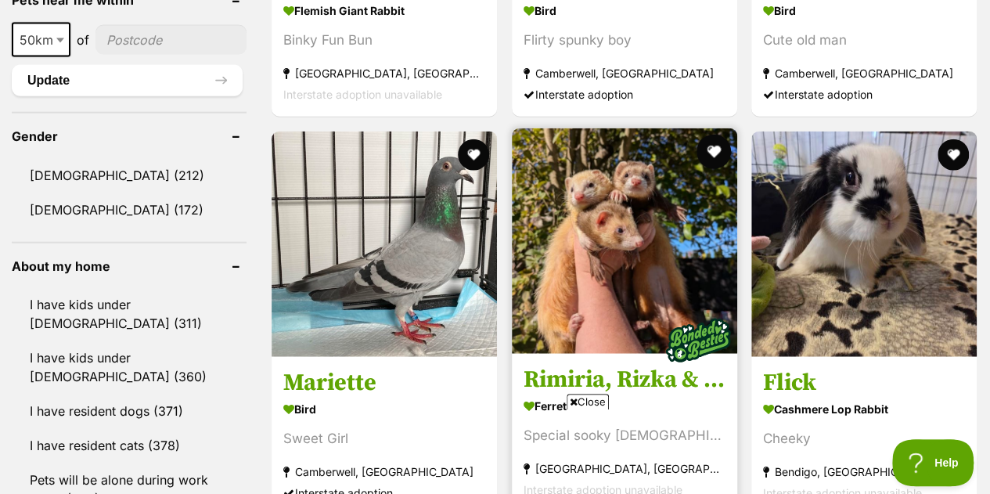
click at [708, 149] on button "favourite" at bounding box center [713, 152] width 34 height 34
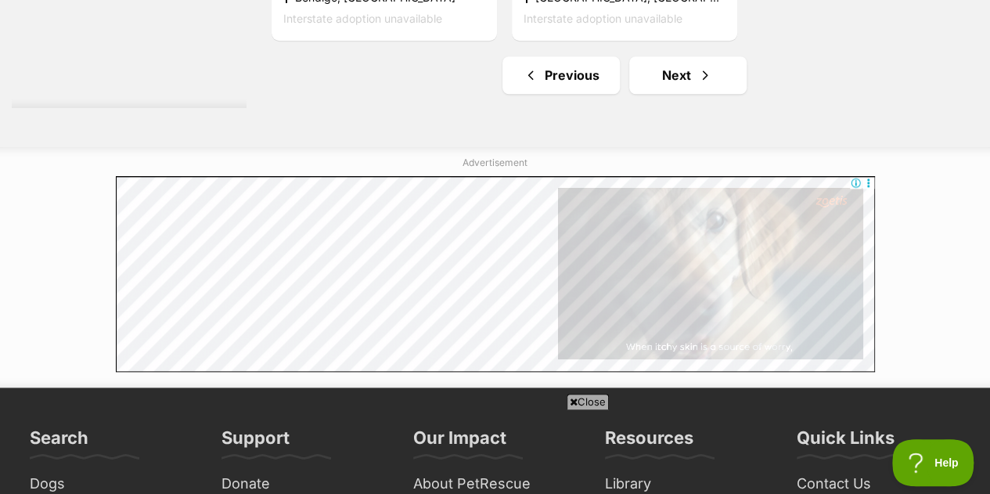
scroll to position [3734, 0]
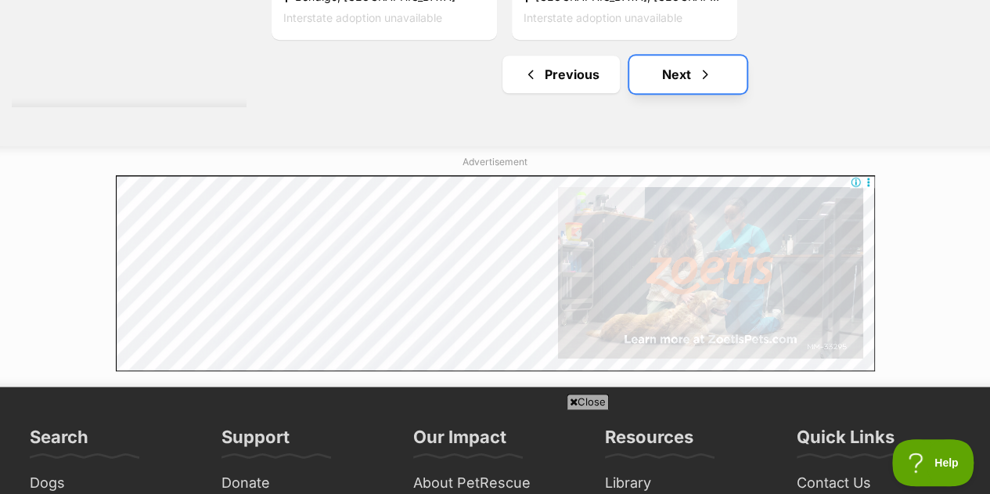
click at [708, 81] on span "Next page" at bounding box center [706, 74] width 16 height 19
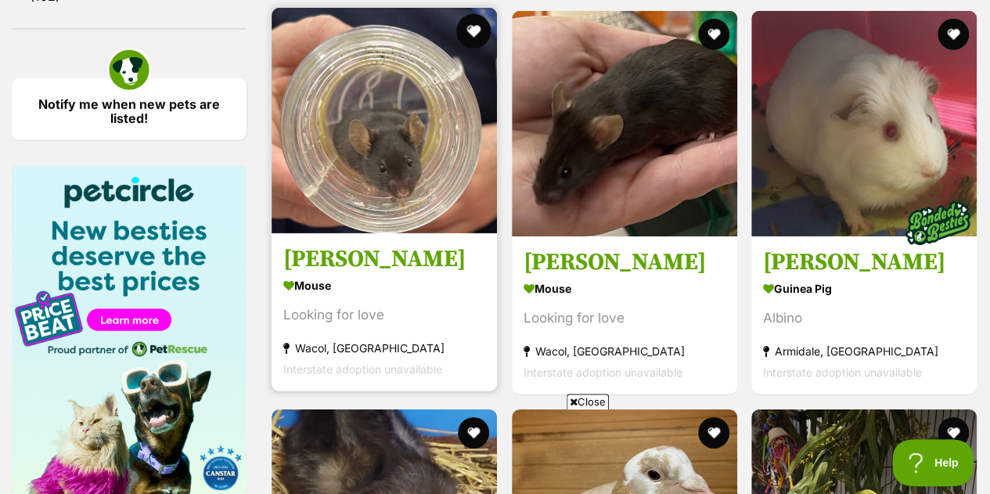
click at [477, 39] on button "favourite" at bounding box center [473, 31] width 34 height 34
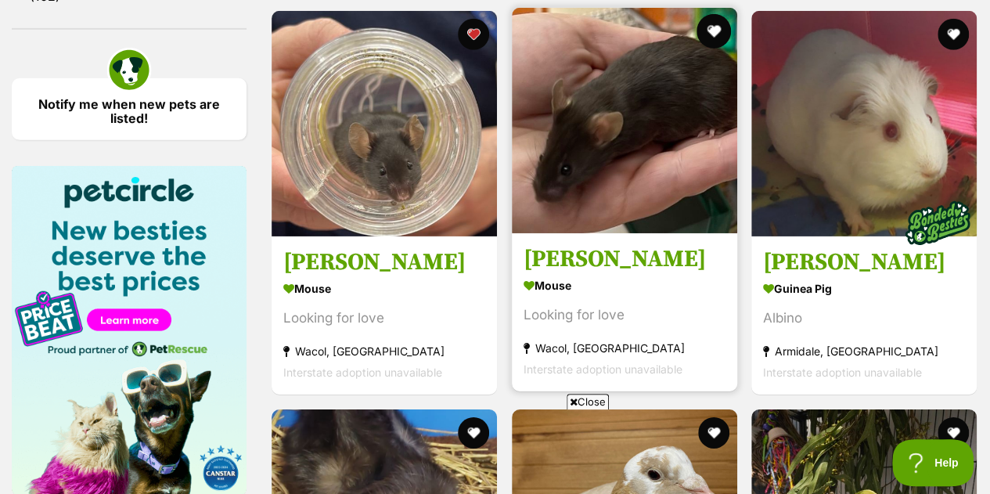
click at [720, 28] on button "favourite" at bounding box center [713, 31] width 34 height 34
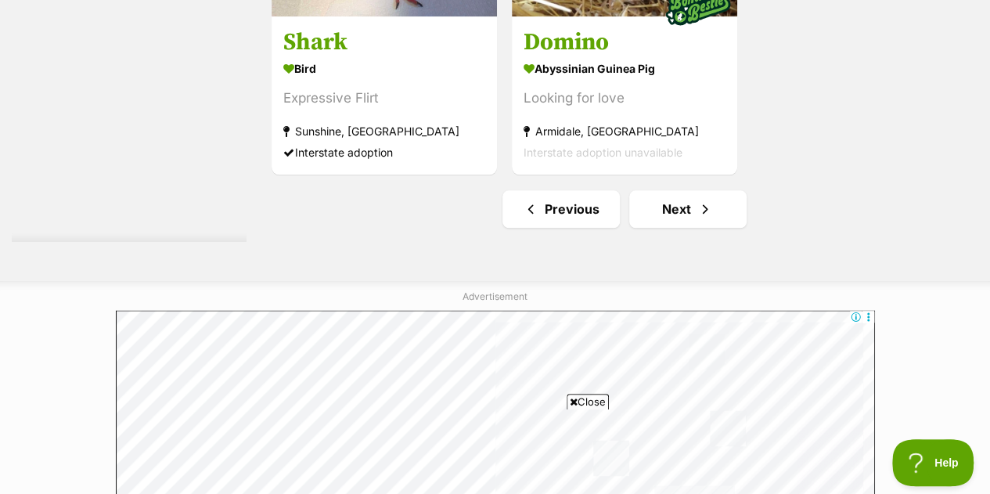
scroll to position [3789, 0]
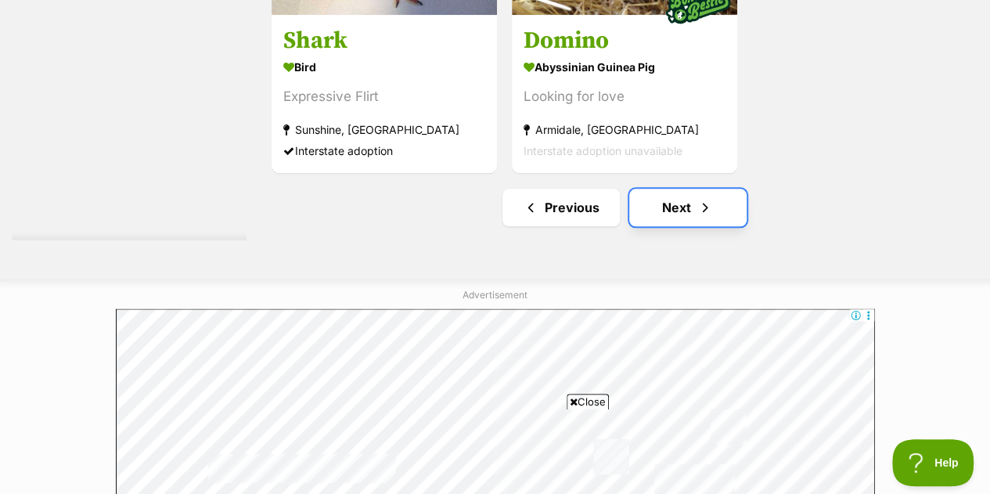
click at [678, 195] on link "Next" at bounding box center [687, 208] width 117 height 38
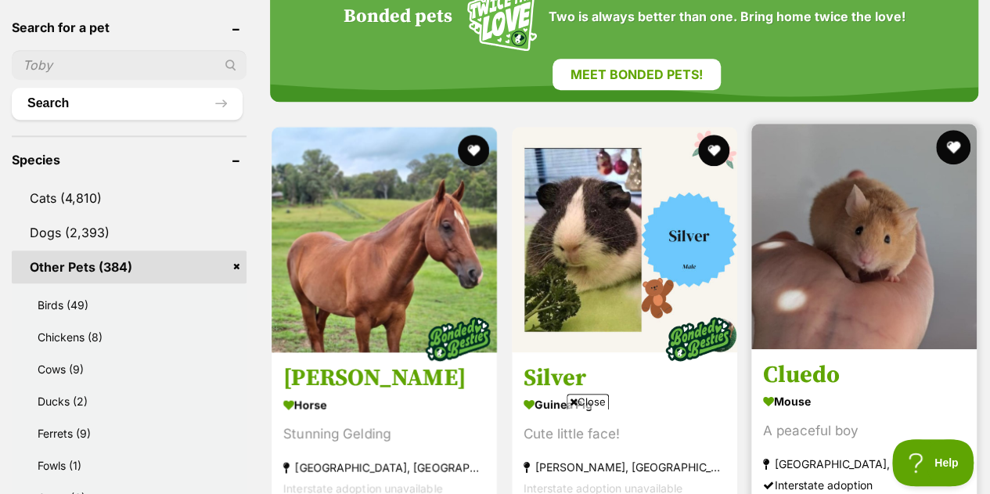
click at [955, 151] on button "favourite" at bounding box center [953, 147] width 34 height 34
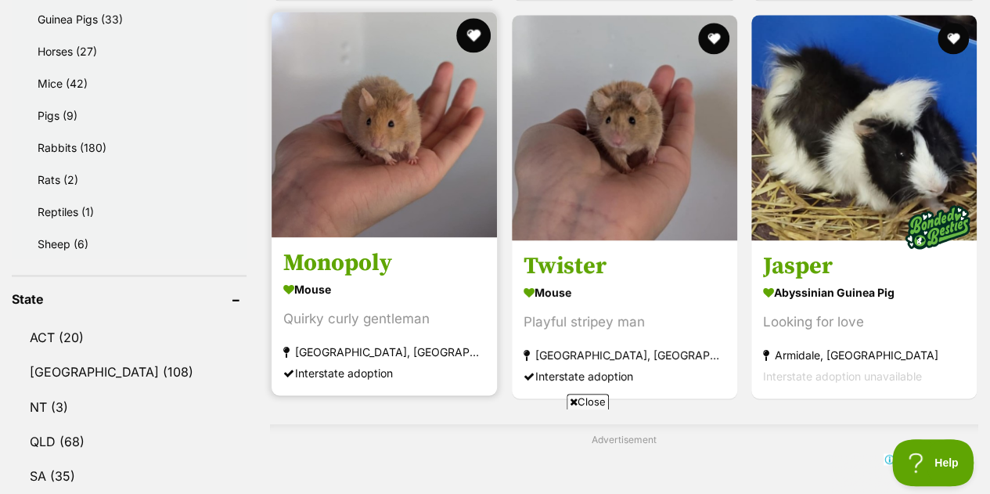
click at [468, 32] on button "favourite" at bounding box center [473, 35] width 34 height 34
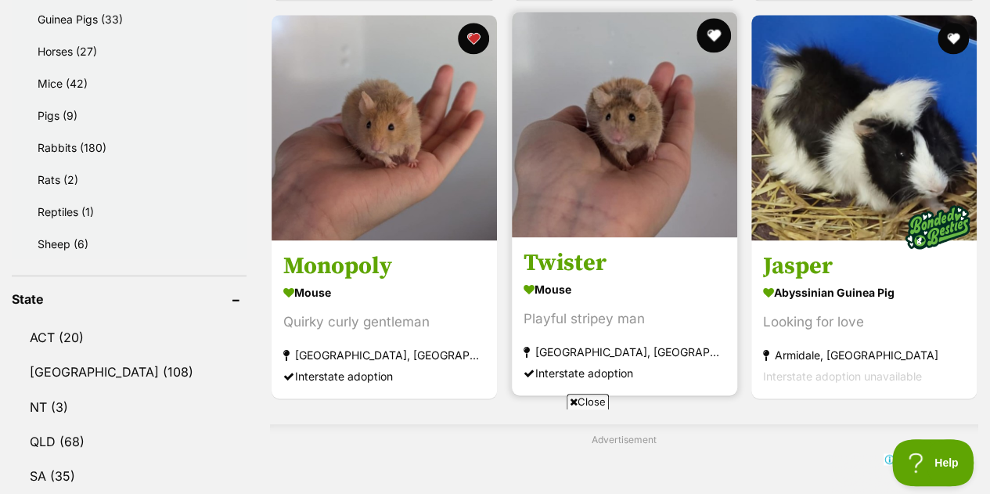
click at [717, 43] on button "favourite" at bounding box center [713, 35] width 34 height 34
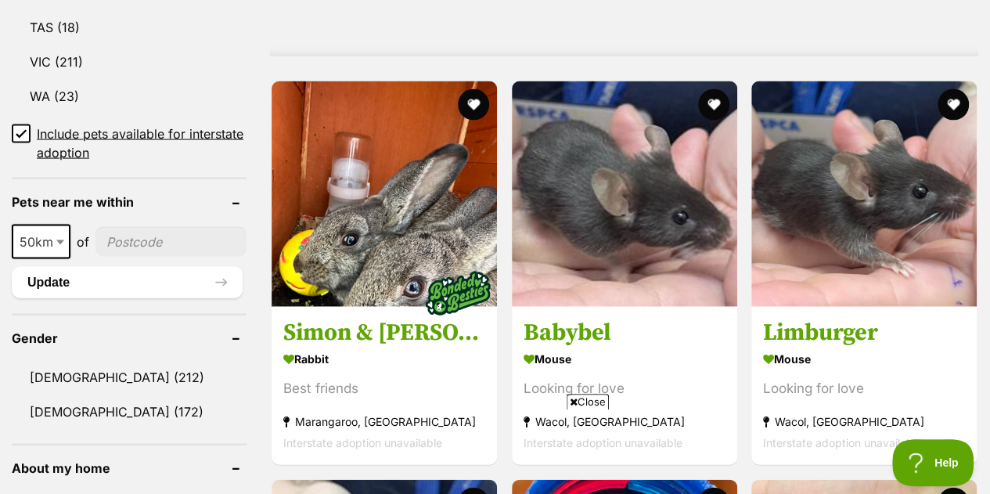
scroll to position [1567, 0]
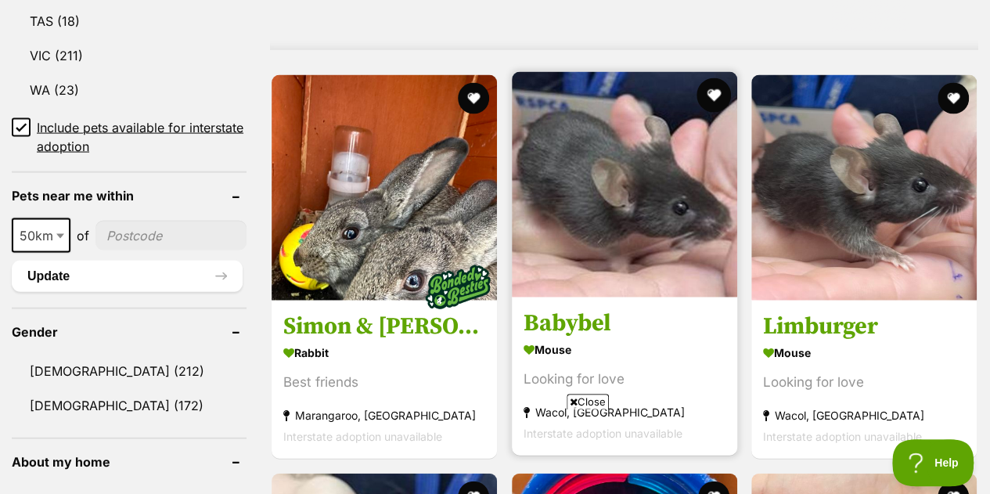
click at [723, 87] on button "favourite" at bounding box center [713, 95] width 34 height 34
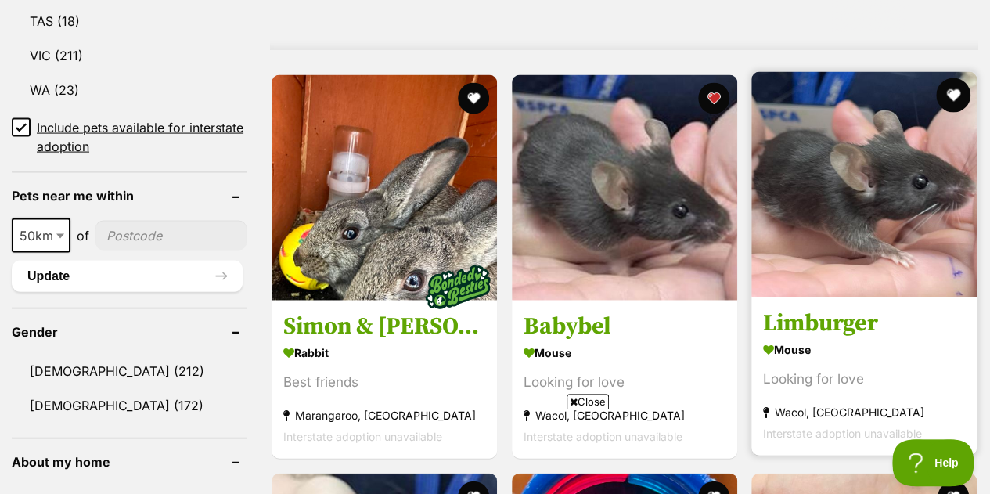
click at [961, 103] on button "favourite" at bounding box center [953, 95] width 34 height 34
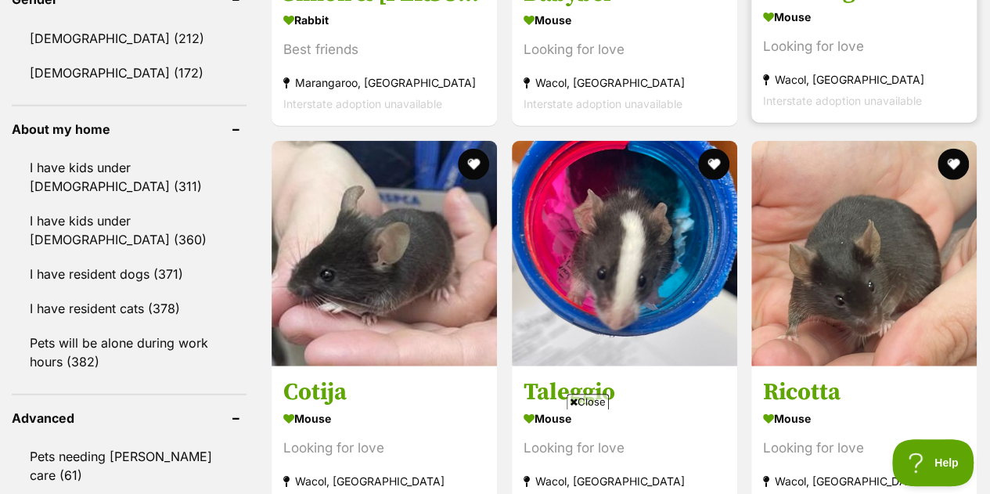
scroll to position [1924, 0]
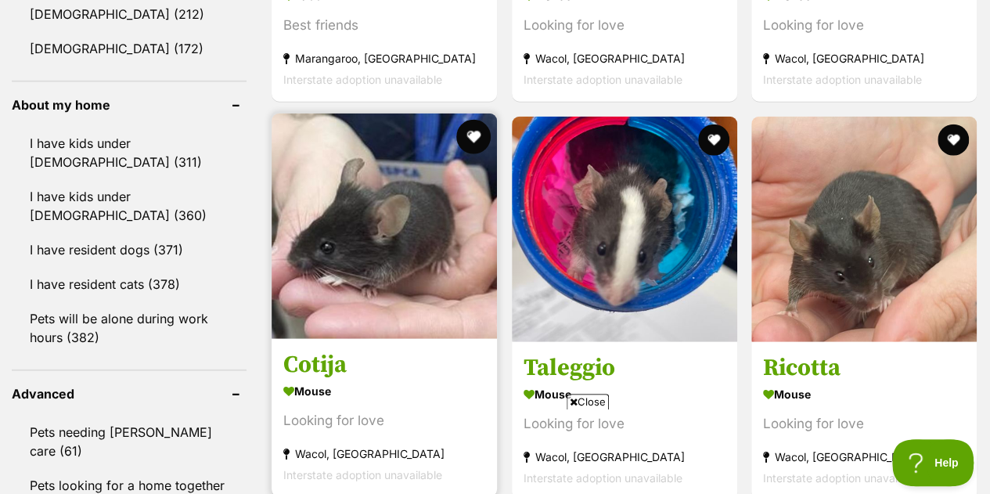
click at [478, 136] on button "favourite" at bounding box center [473, 137] width 34 height 34
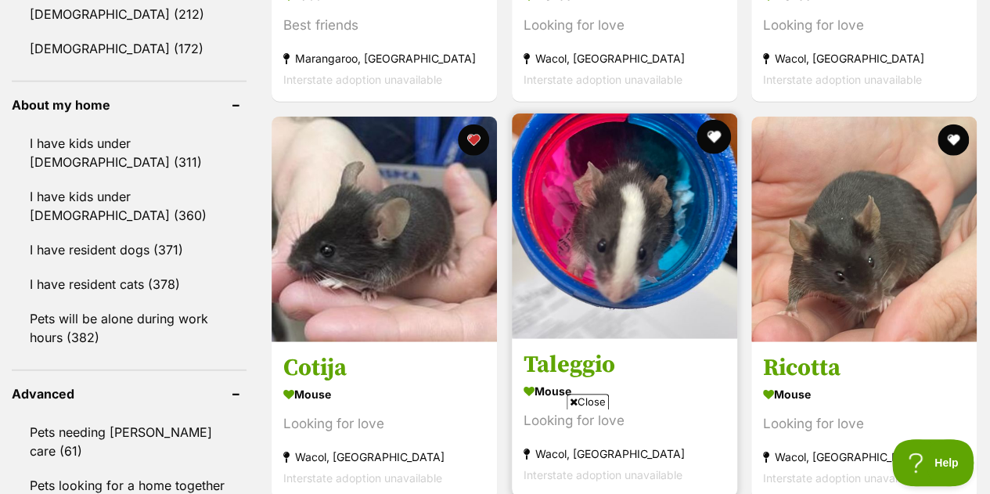
click at [711, 140] on button "favourite" at bounding box center [713, 137] width 34 height 34
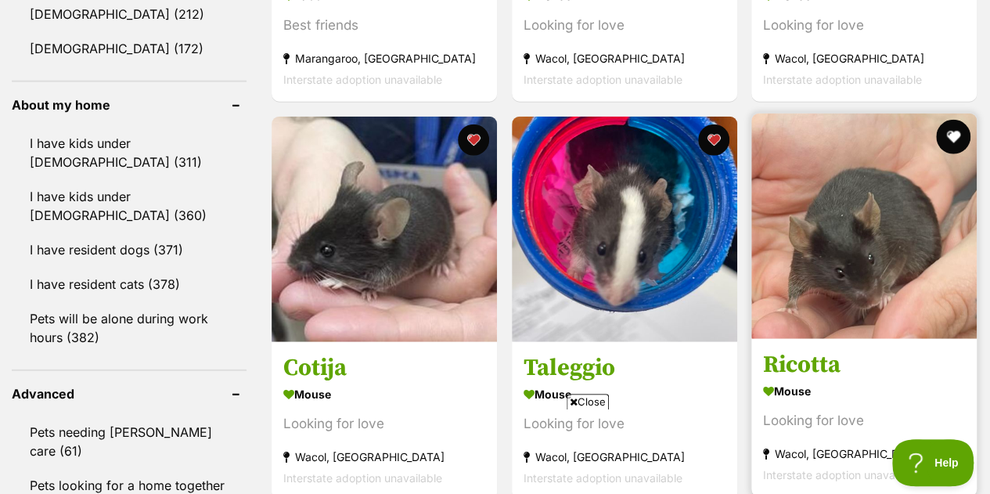
click at [956, 135] on button "favourite" at bounding box center [953, 137] width 34 height 34
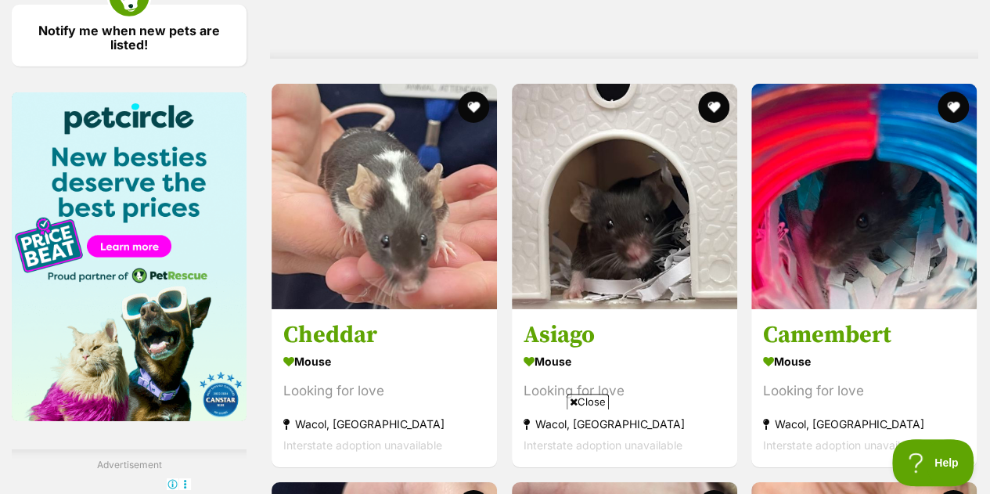
scroll to position [2508, 0]
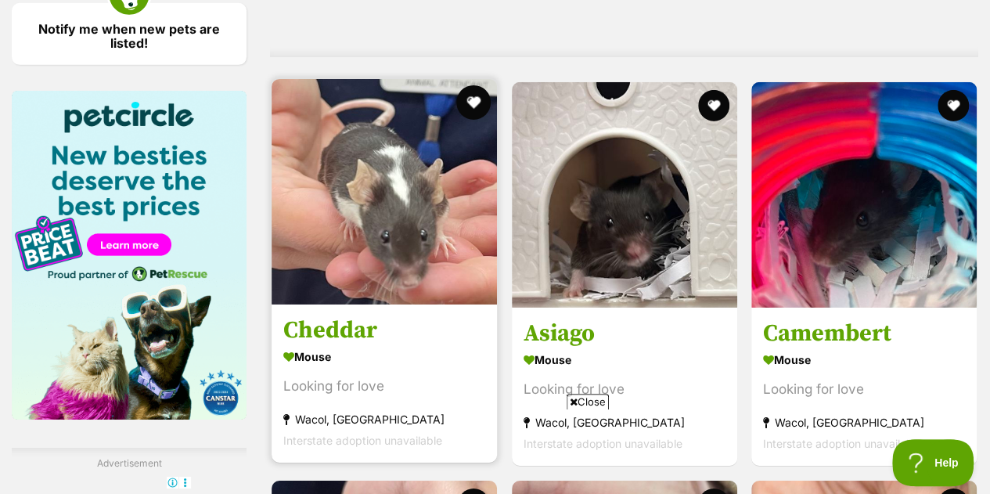
click at [474, 103] on button "favourite" at bounding box center [473, 102] width 34 height 34
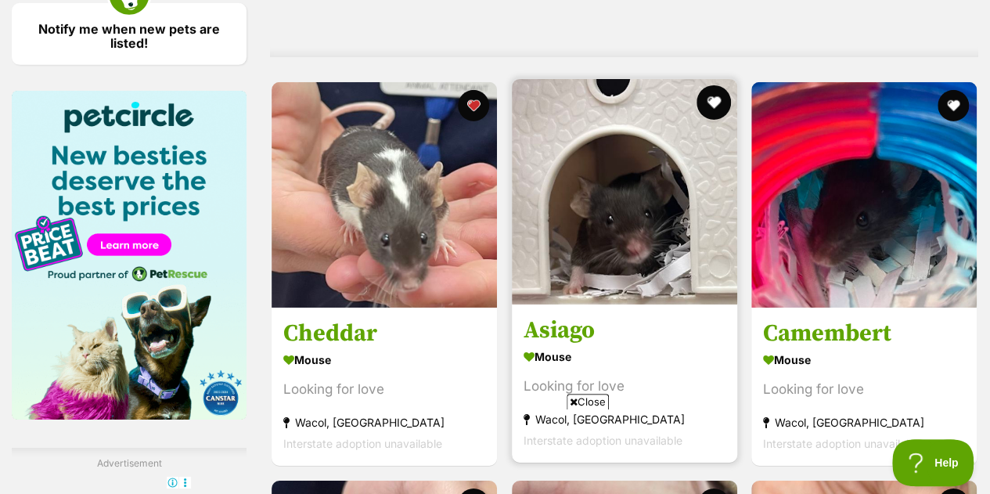
click at [723, 103] on button "favourite" at bounding box center [713, 102] width 34 height 34
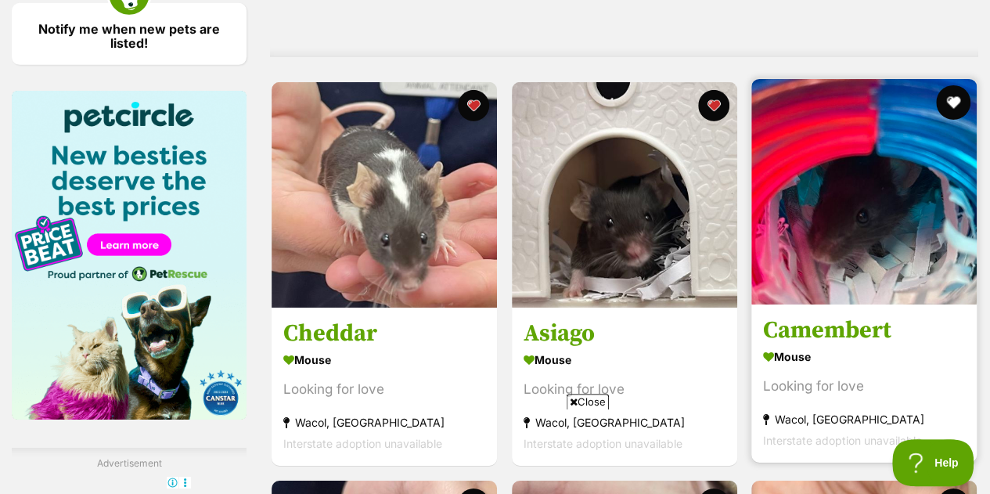
click at [958, 97] on button "favourite" at bounding box center [953, 102] width 34 height 34
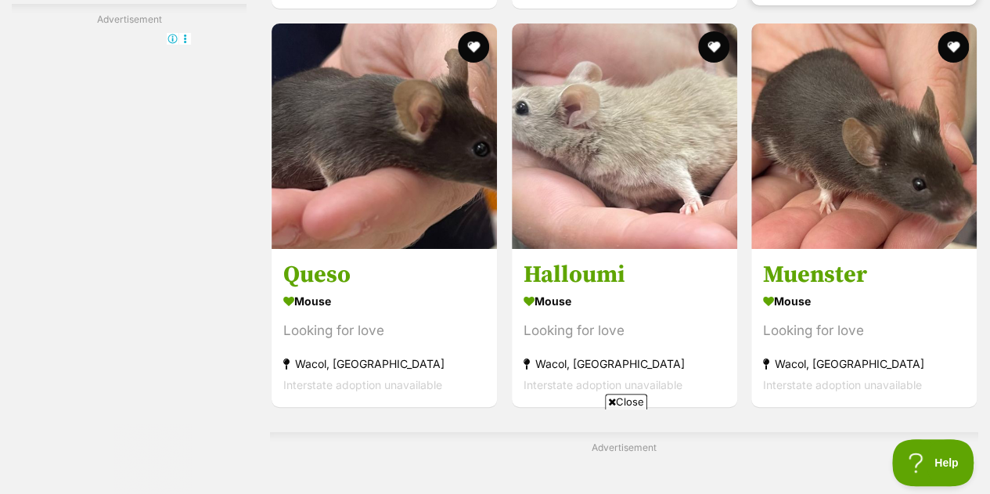
scroll to position [2912, 0]
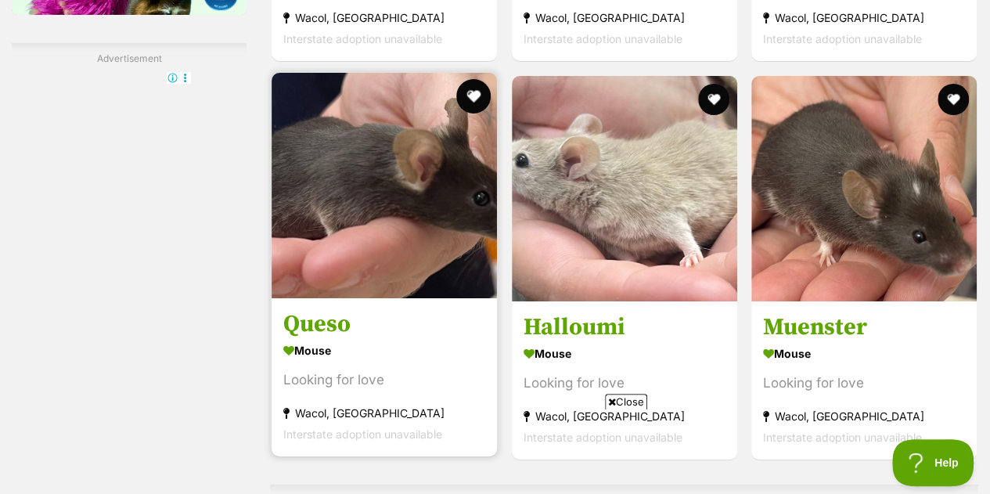
click at [476, 102] on button "favourite" at bounding box center [473, 96] width 34 height 34
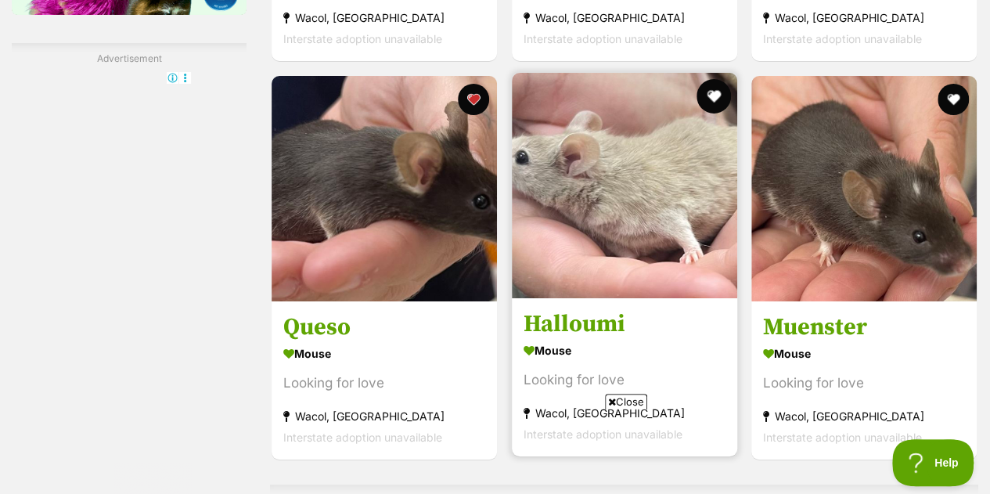
click at [719, 93] on button "favourite" at bounding box center [713, 96] width 34 height 34
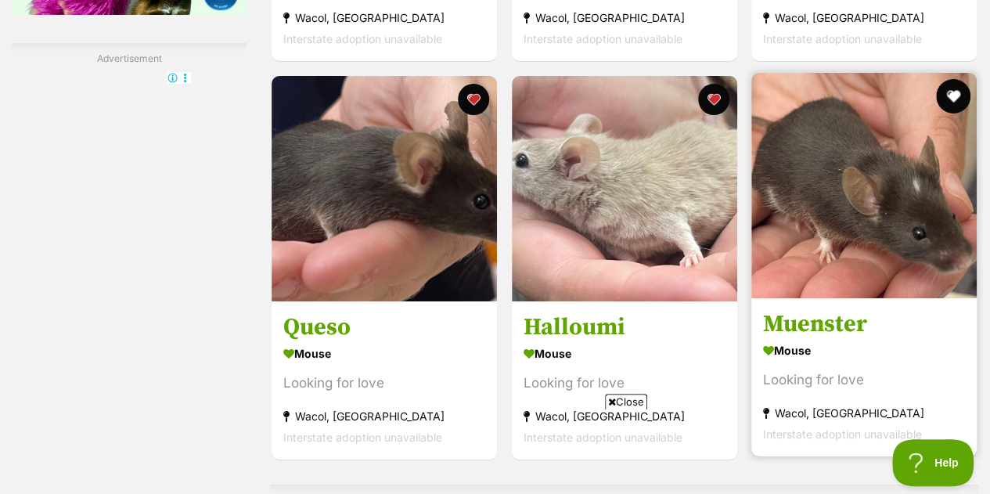
click at [954, 87] on button "favourite" at bounding box center [953, 96] width 34 height 34
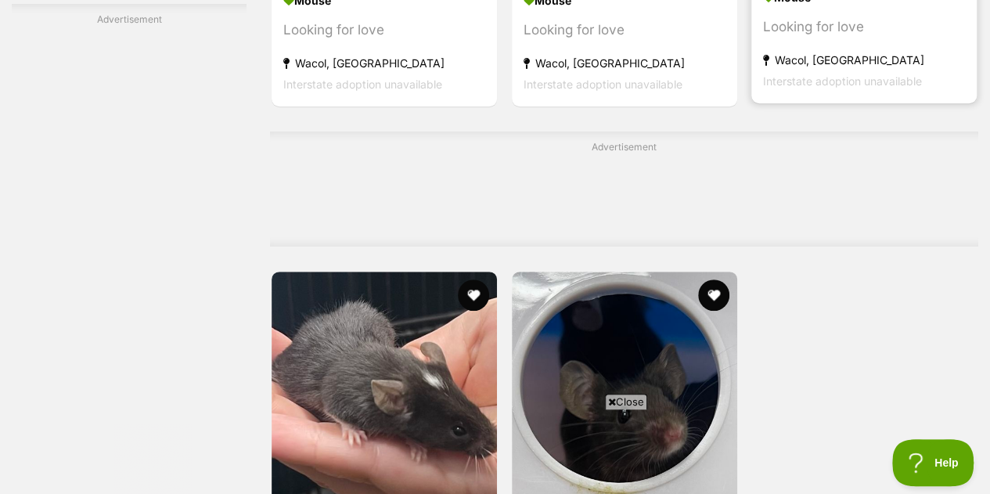
scroll to position [3352, 0]
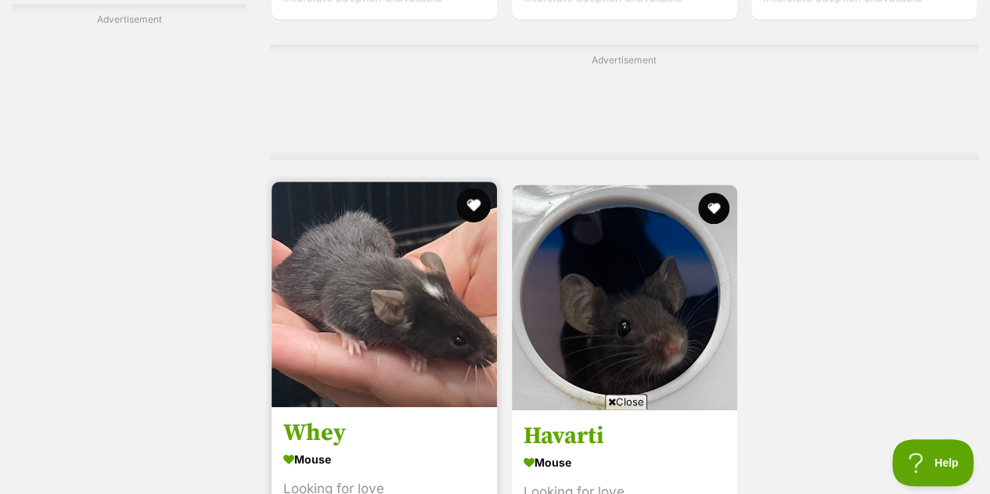
click at [478, 204] on button "favourite" at bounding box center [473, 205] width 34 height 34
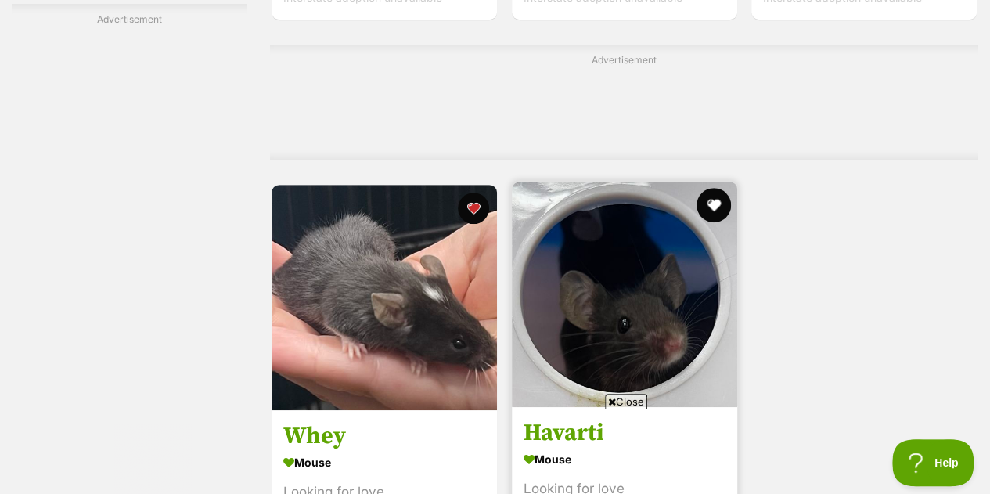
click at [720, 197] on button "favourite" at bounding box center [713, 205] width 34 height 34
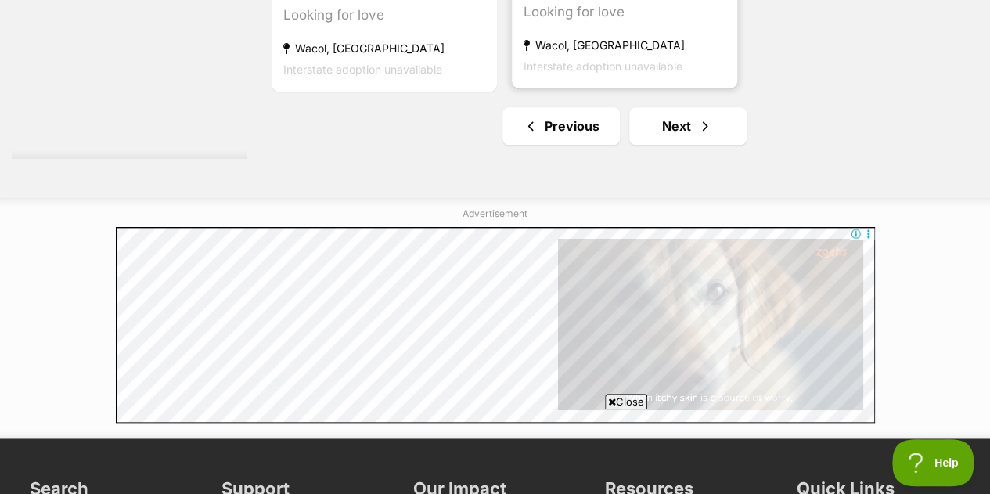
scroll to position [3830, 0]
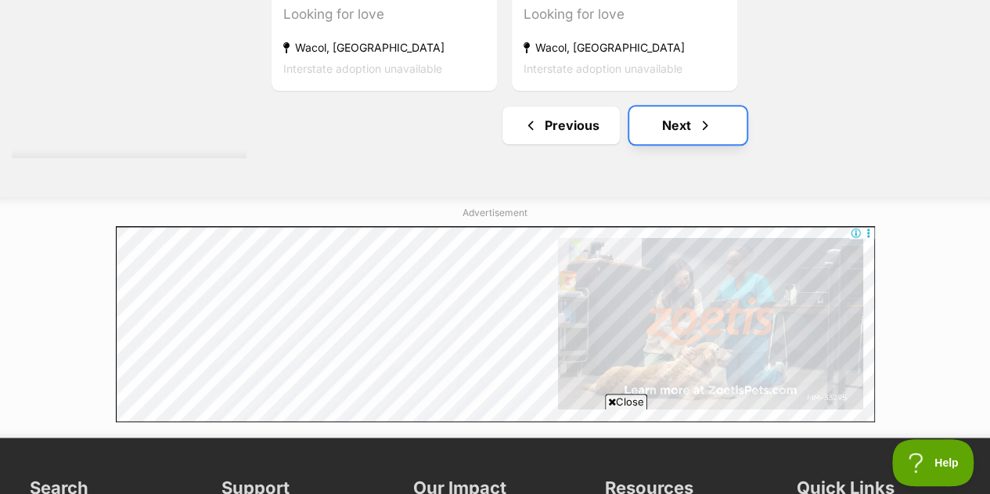
click at [700, 117] on span "Next page" at bounding box center [706, 125] width 16 height 19
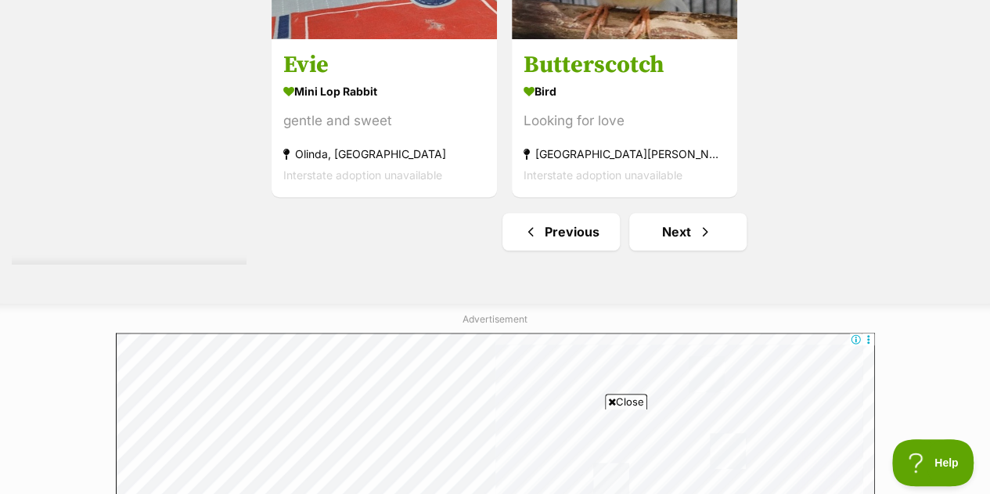
scroll to position [3578, 0]
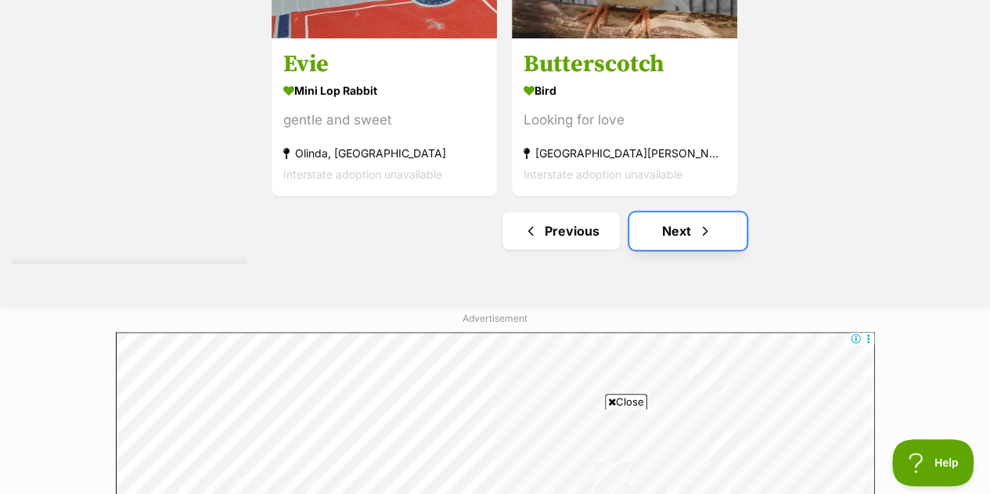
click at [690, 233] on link "Next" at bounding box center [687, 231] width 117 height 38
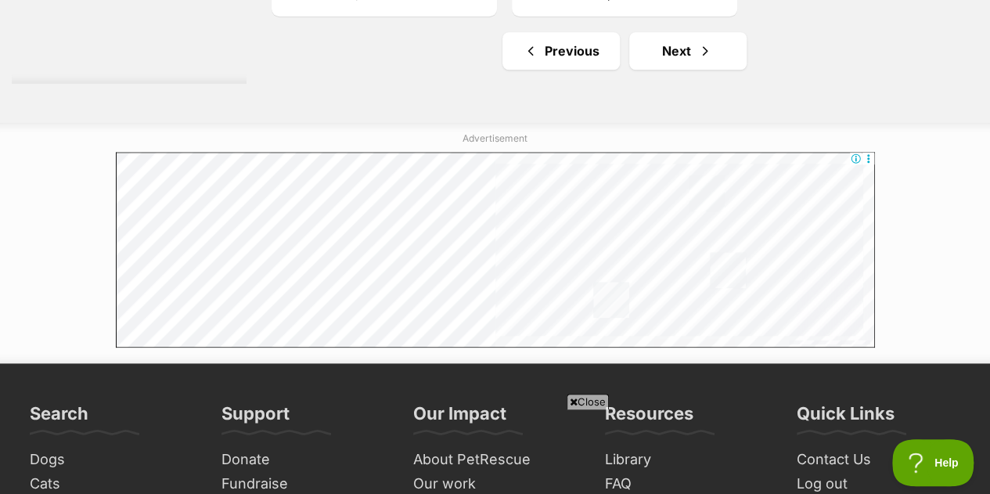
scroll to position [3759, 0]
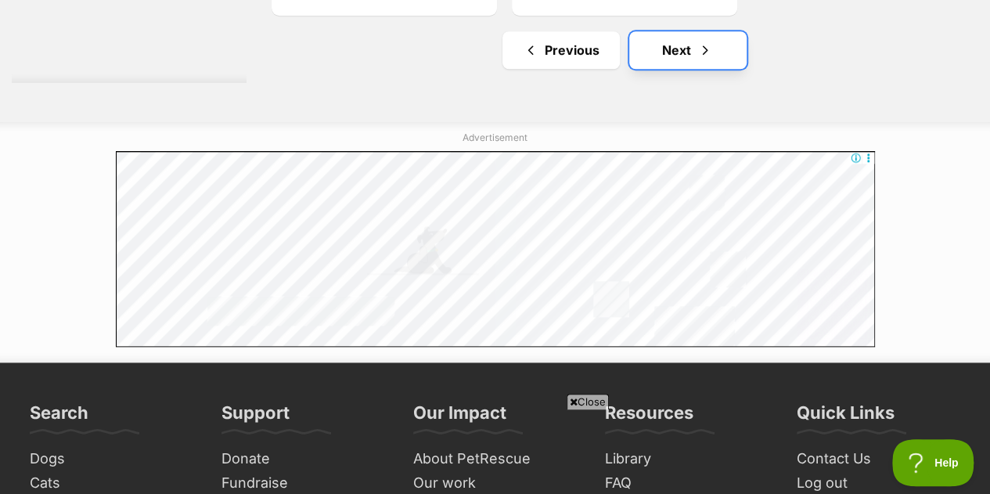
click at [683, 56] on link "Next" at bounding box center [687, 50] width 117 height 38
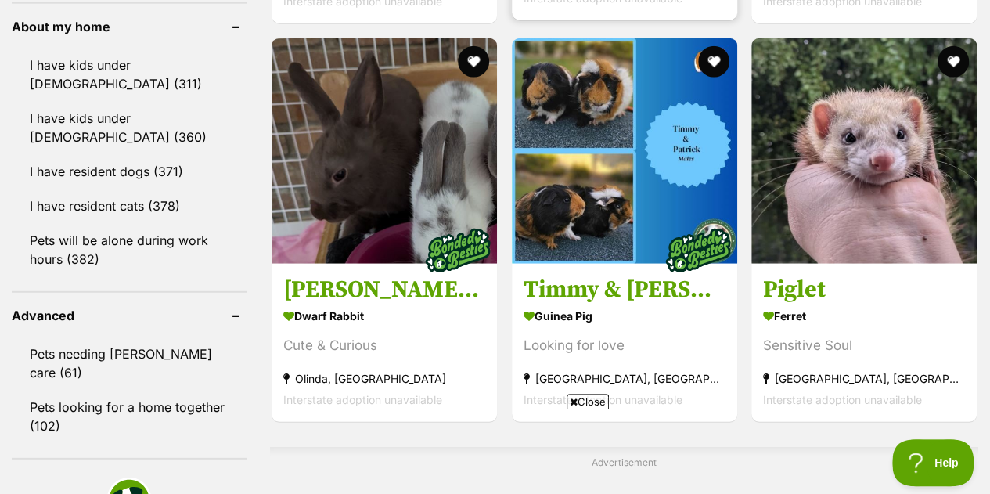
scroll to position [2003, 0]
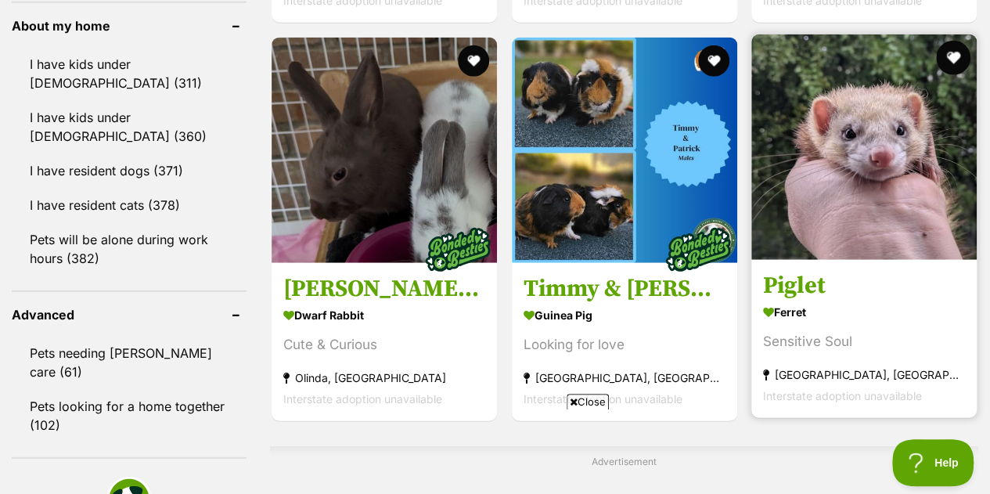
click at [952, 63] on button "favourite" at bounding box center [953, 58] width 34 height 34
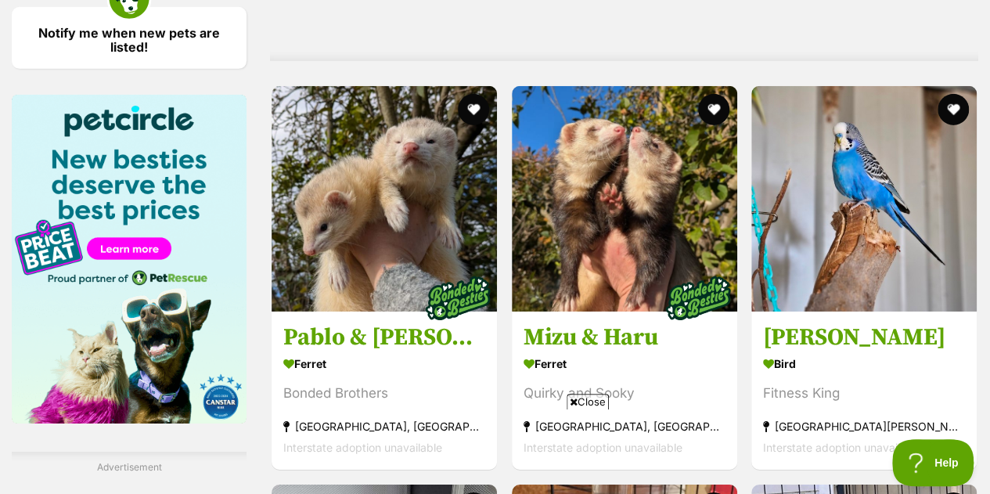
scroll to position [2505, 0]
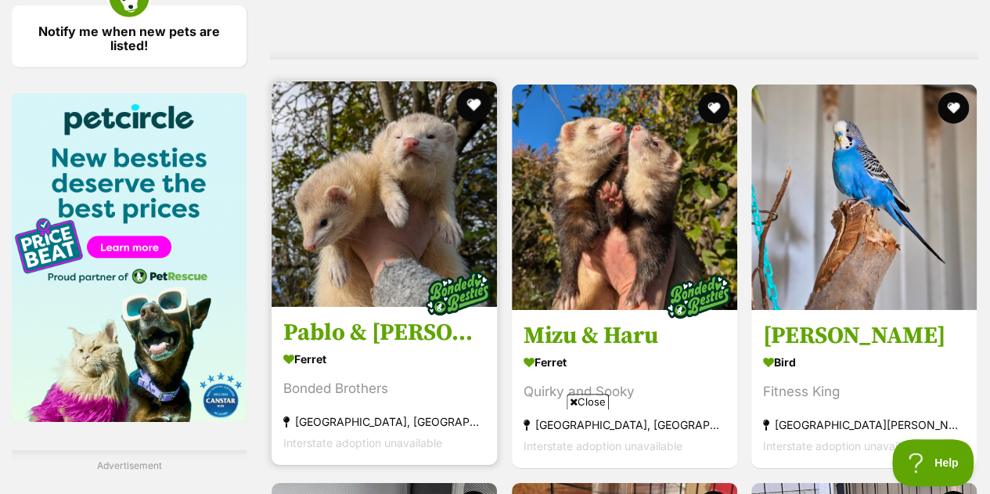
click at [476, 99] on button "favourite" at bounding box center [473, 105] width 34 height 34
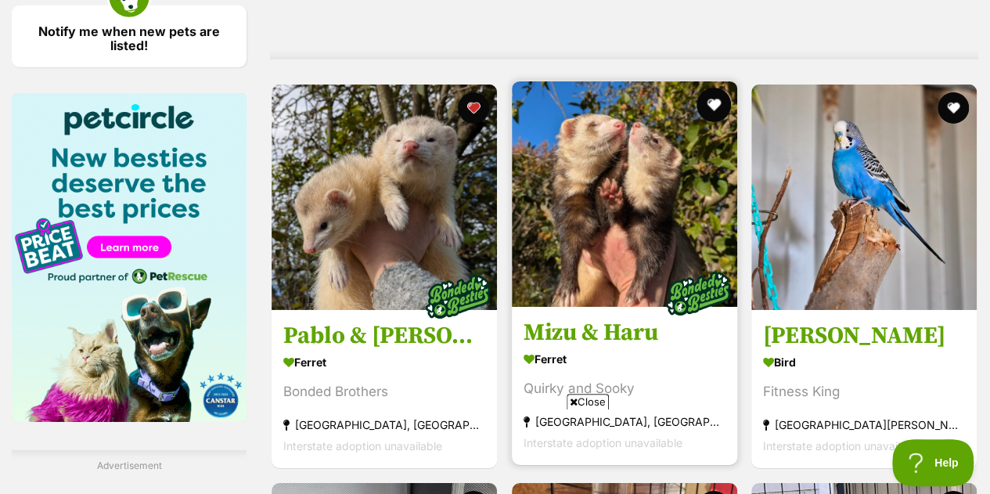
click at [709, 102] on button "favourite" at bounding box center [713, 105] width 34 height 34
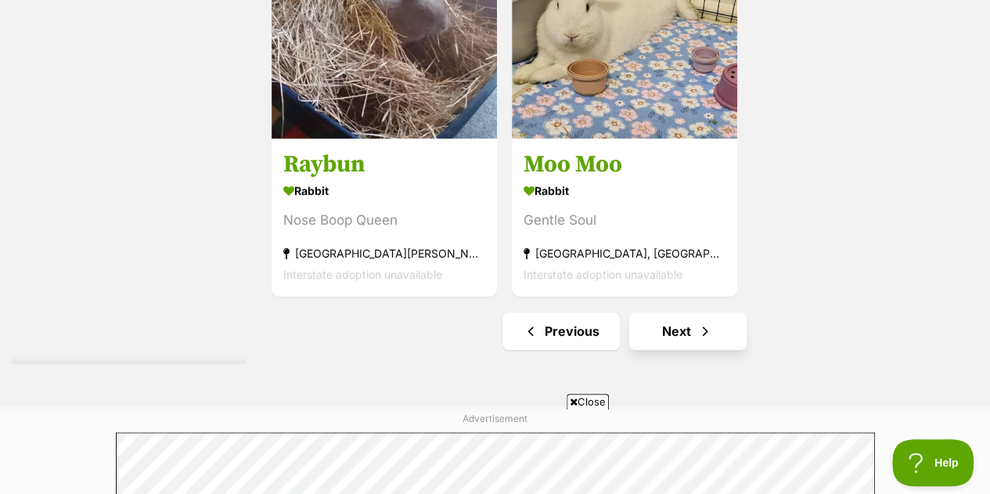
scroll to position [3660, 0]
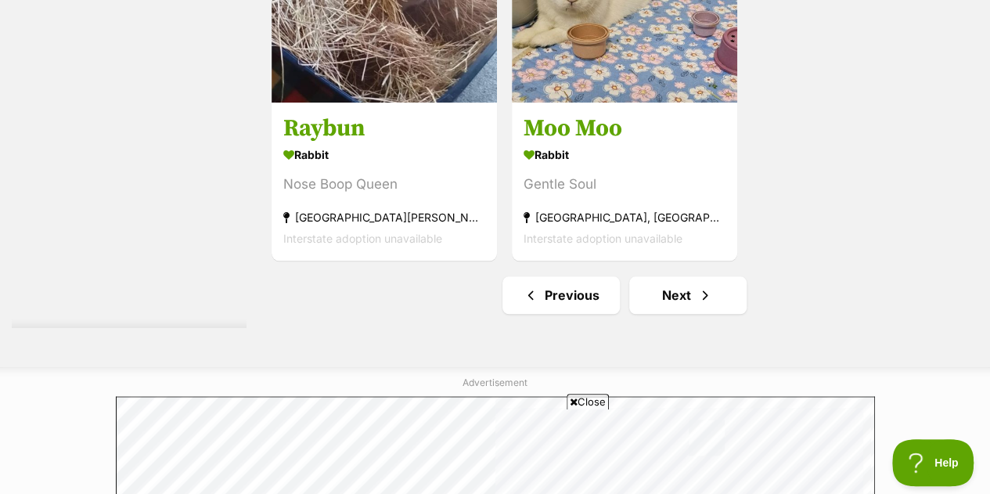
click at [680, 303] on link "Next" at bounding box center [687, 295] width 117 height 38
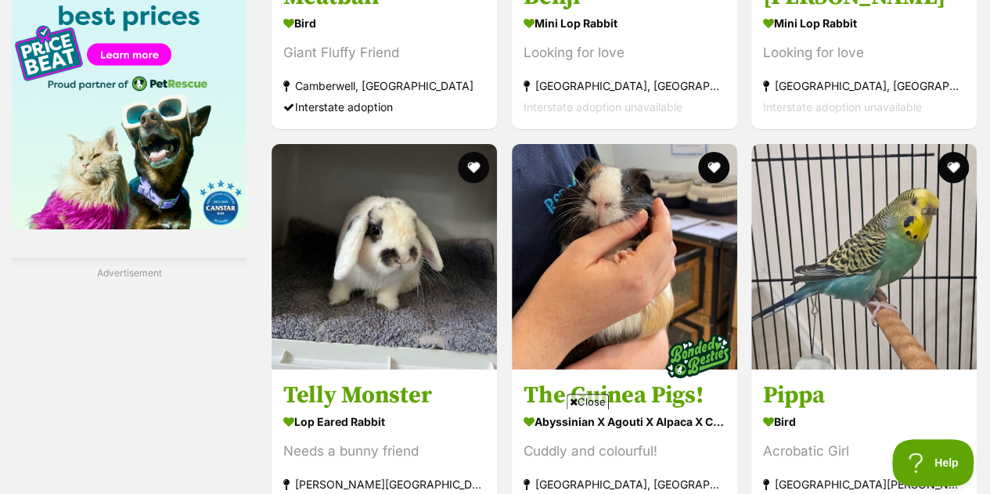
scroll to position [2699, 0]
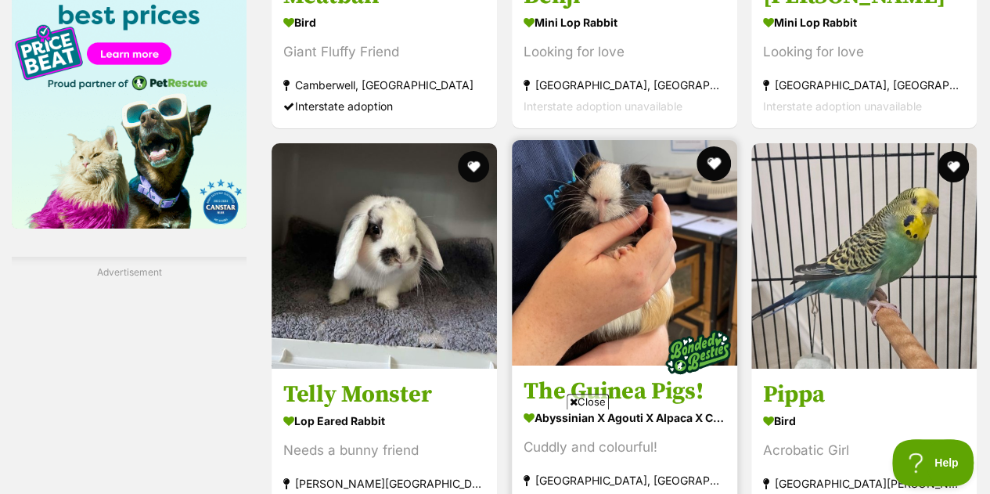
click at [704, 159] on button "favourite" at bounding box center [713, 163] width 34 height 34
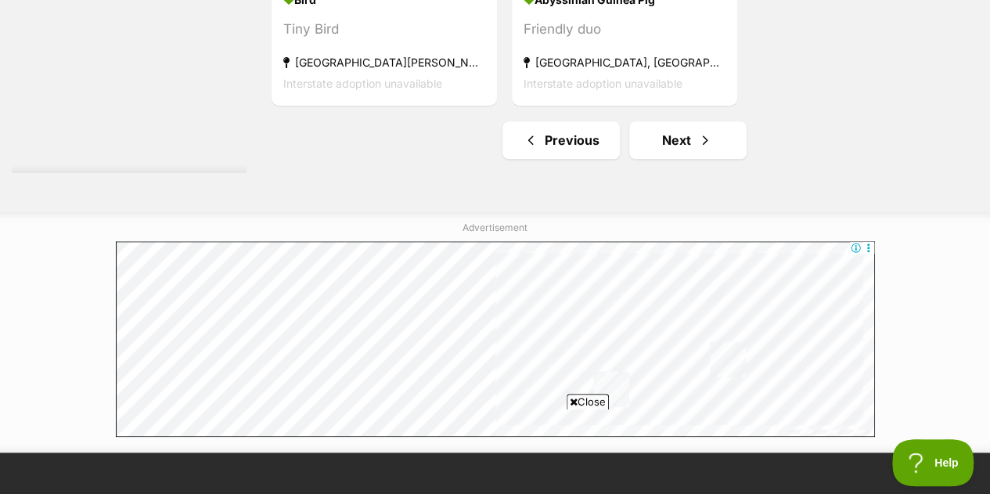
scroll to position [3683, 0]
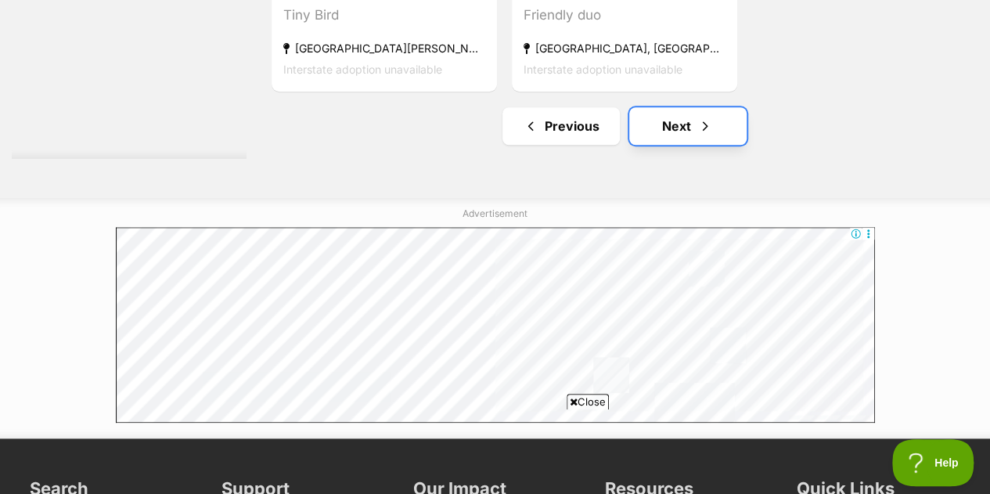
click at [703, 114] on link "Next" at bounding box center [687, 126] width 117 height 38
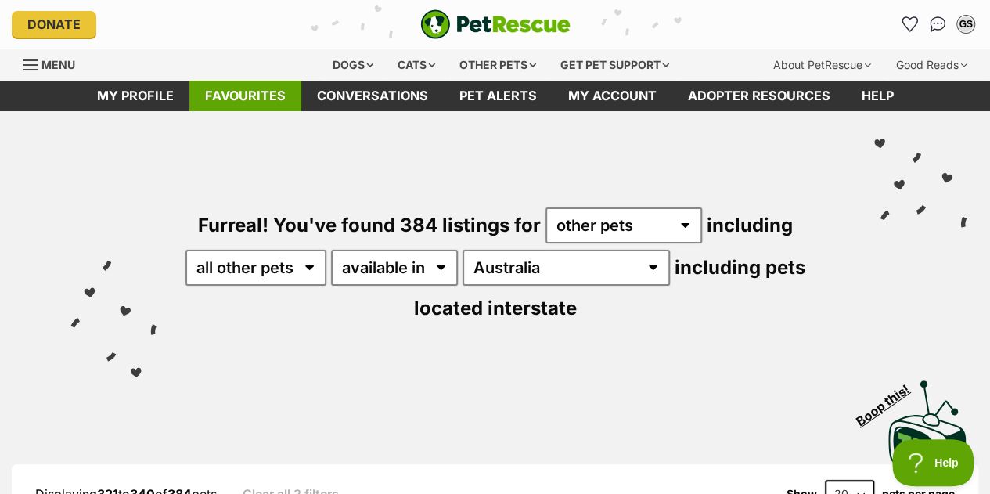
click at [256, 95] on link "Favourites" at bounding box center [245, 96] width 112 height 31
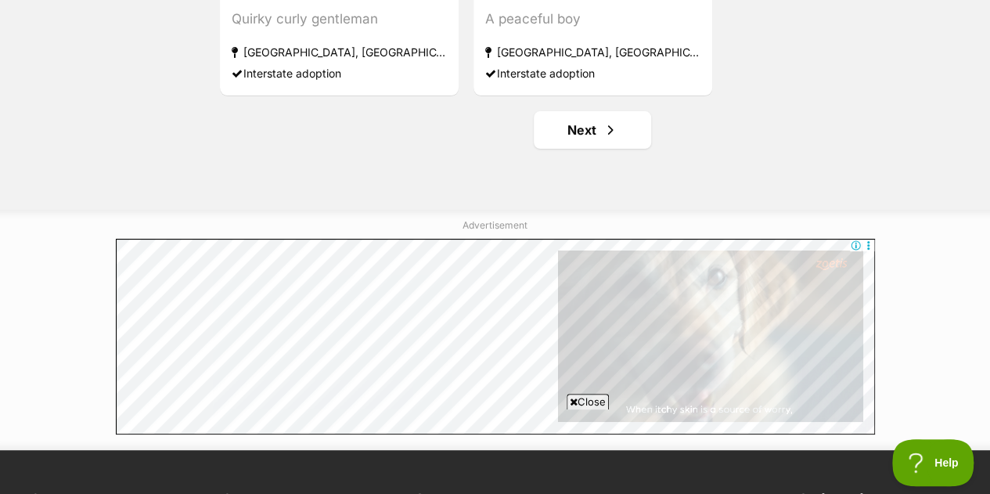
scroll to position [3101, 0]
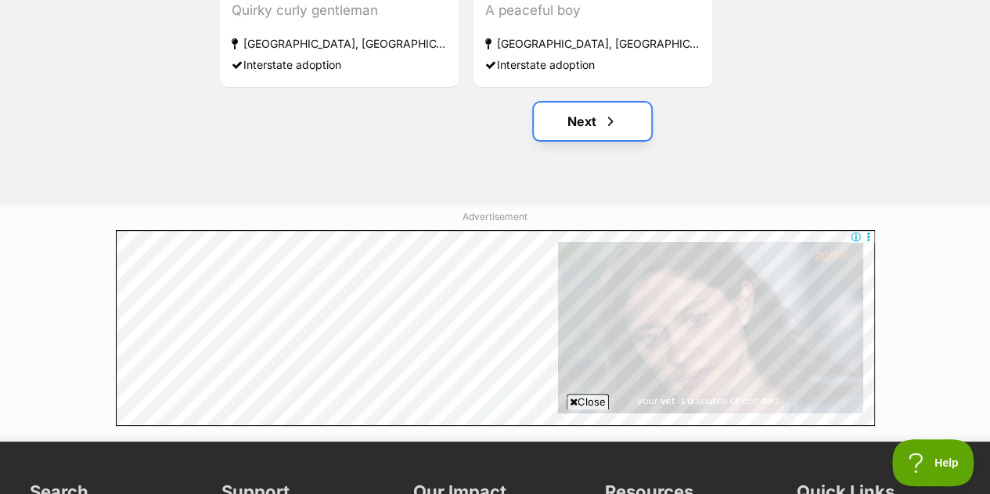
click at [574, 130] on link "Next" at bounding box center [592, 122] width 117 height 38
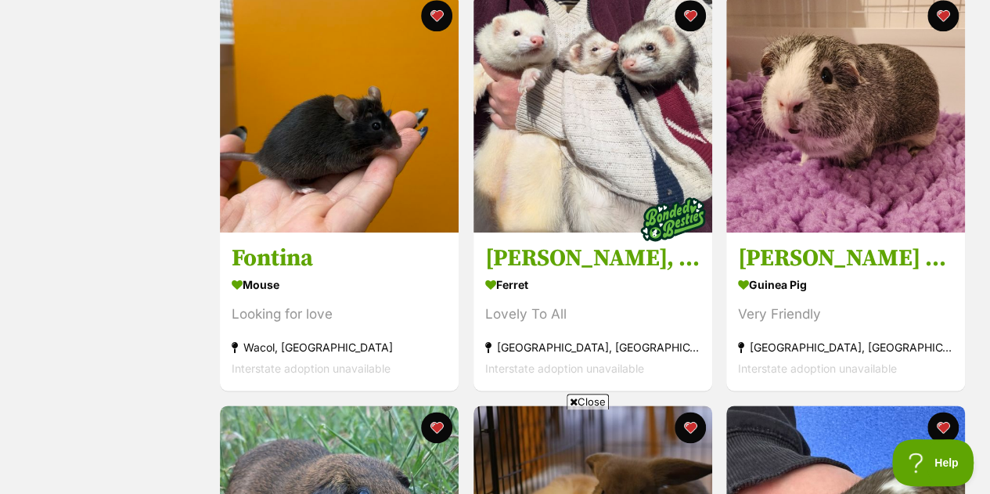
scroll to position [740, 0]
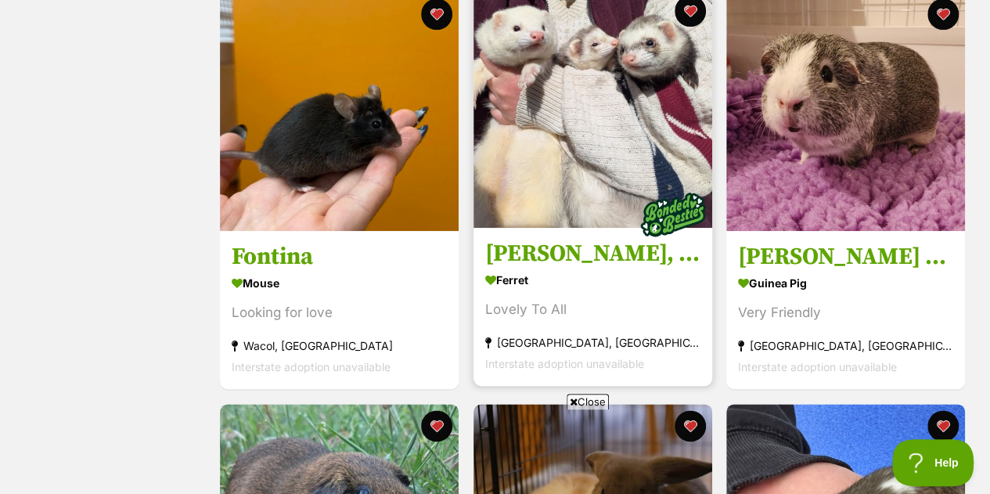
click at [629, 151] on img at bounding box center [593, 108] width 239 height 239
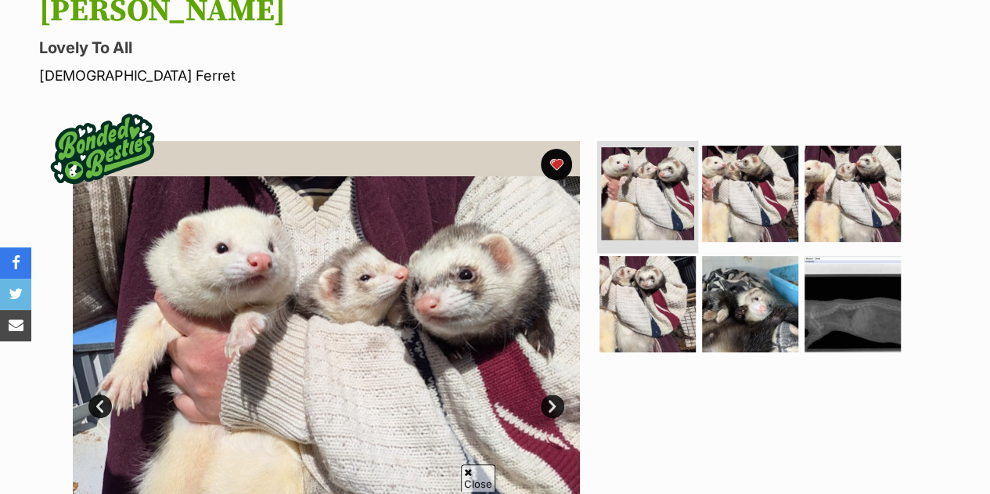
click at [630, 147] on img at bounding box center [647, 193] width 93 height 93
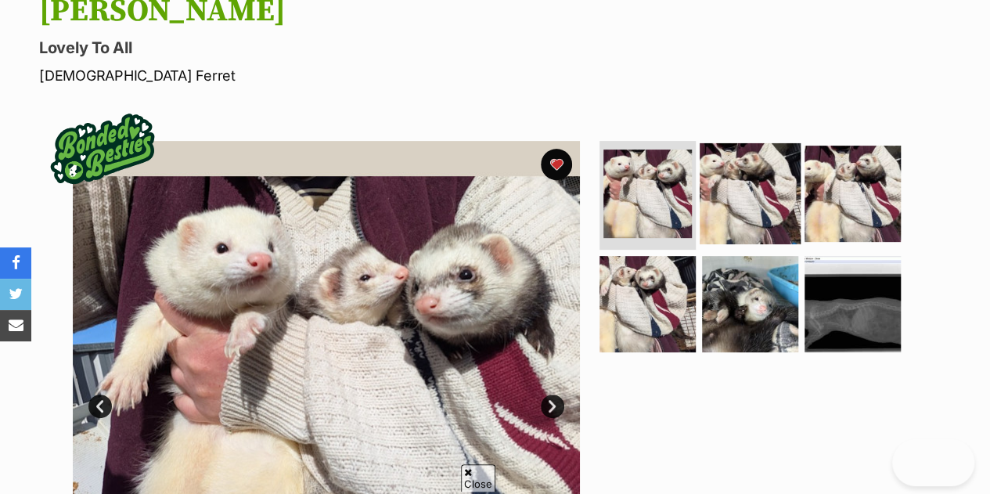
click at [733, 159] on img at bounding box center [750, 192] width 101 height 101
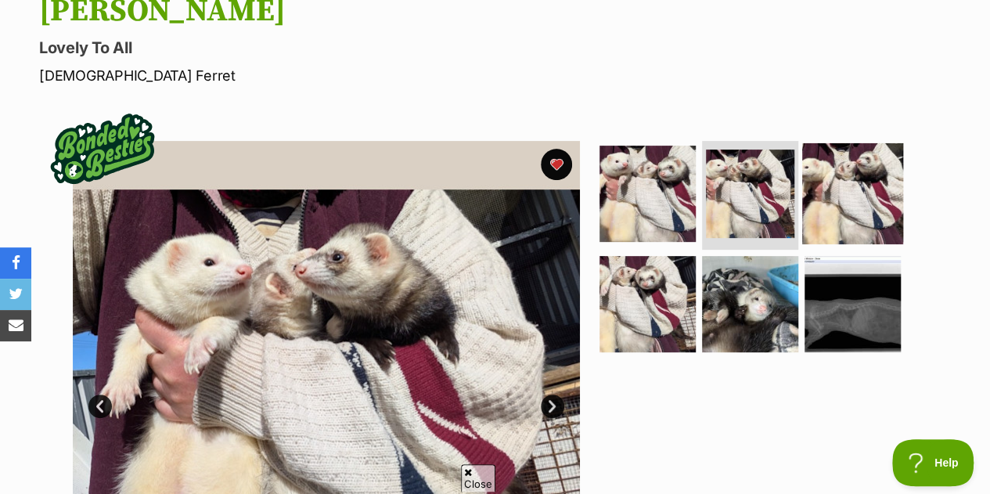
click at [849, 160] on img at bounding box center [852, 192] width 101 height 101
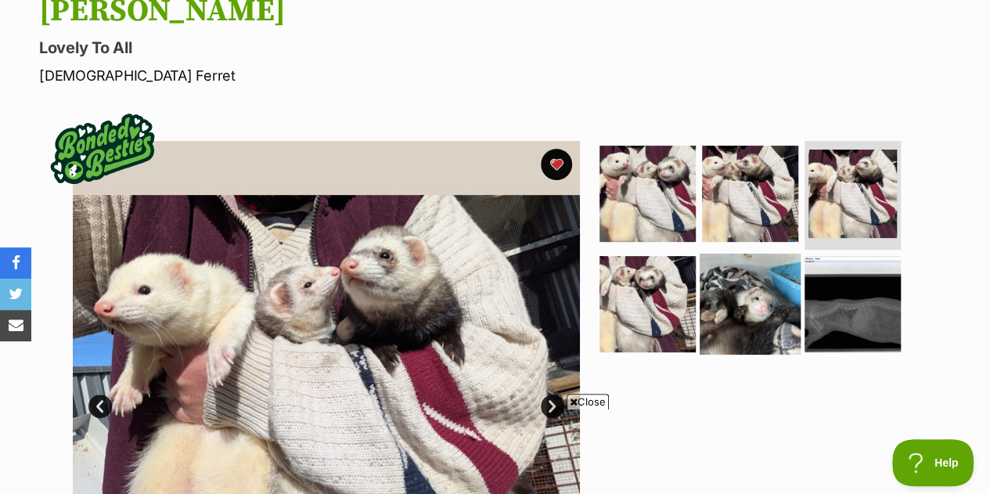
click at [751, 271] on img at bounding box center [750, 304] width 101 height 101
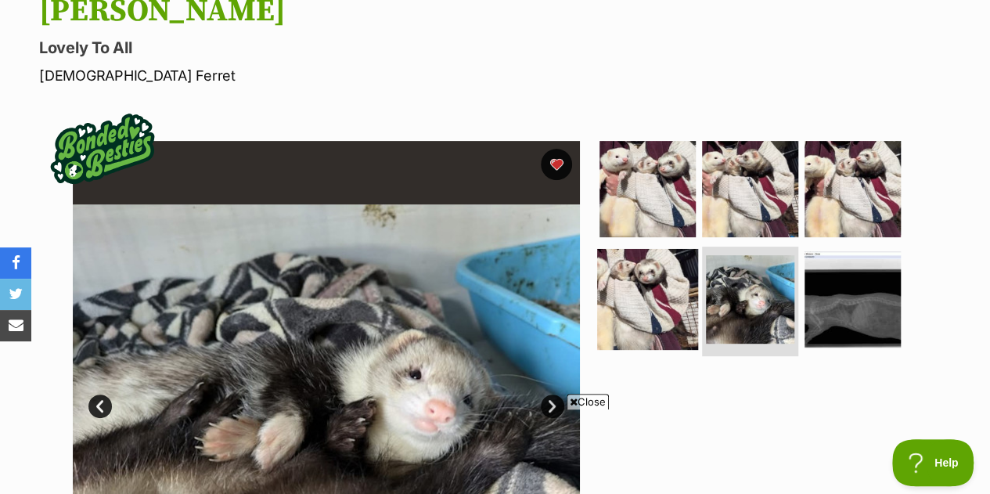
click at [645, 269] on img at bounding box center [647, 299] width 101 height 101
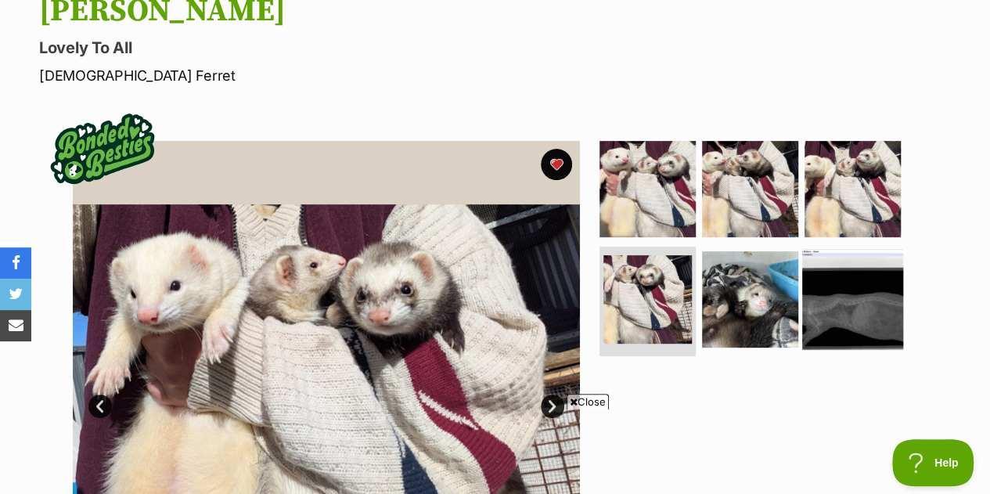
click at [827, 284] on img at bounding box center [852, 299] width 101 height 101
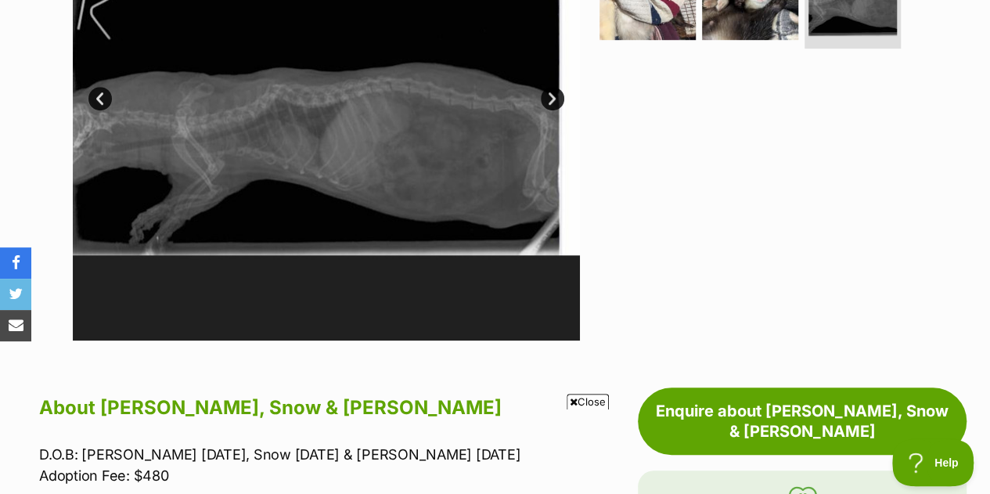
scroll to position [516, 0]
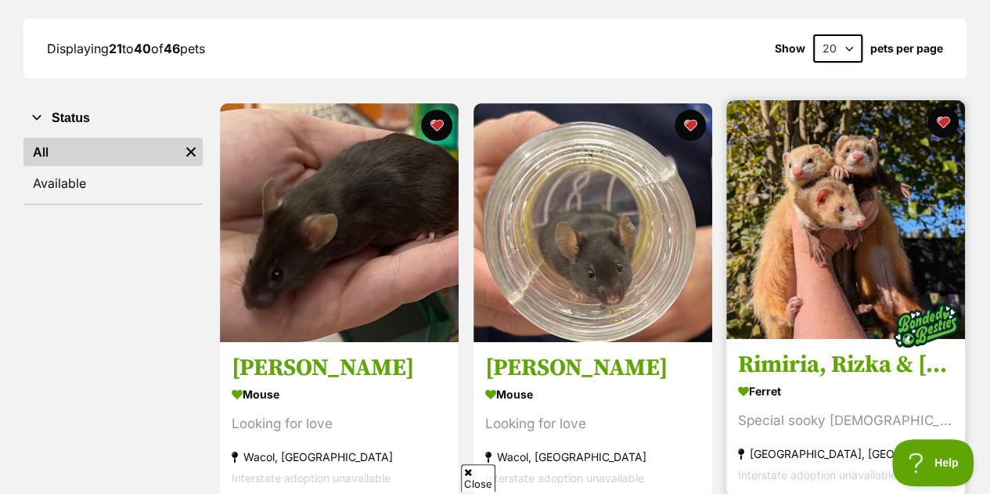
click at [846, 217] on img at bounding box center [846, 219] width 239 height 239
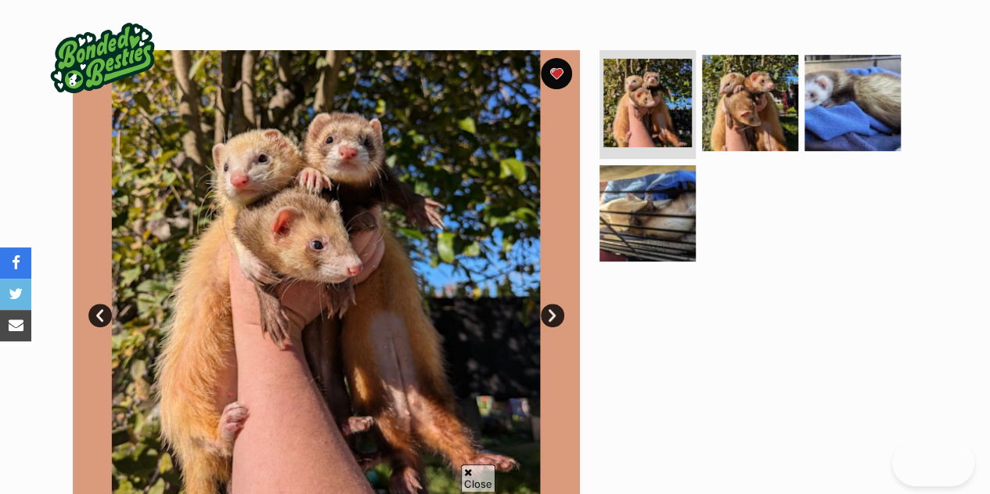
click at [698, 178] on ul at bounding box center [757, 161] width 321 height 222
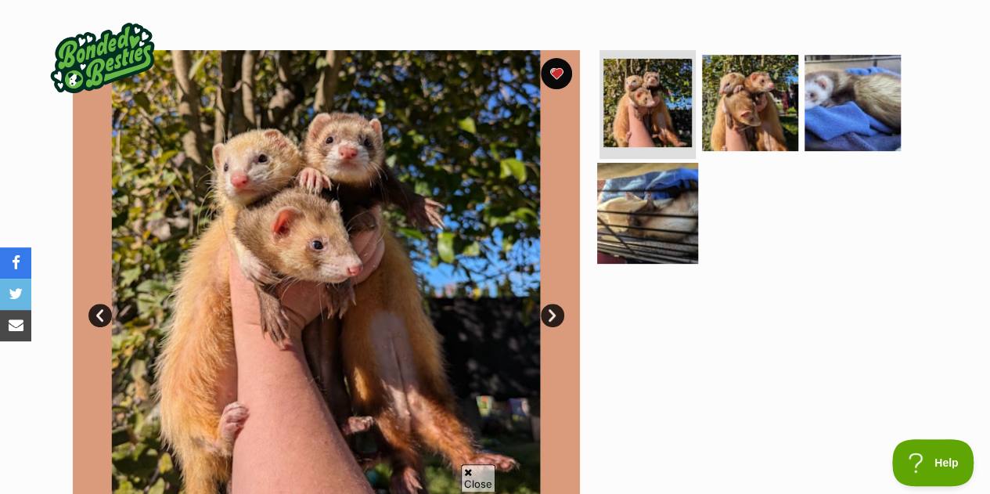
click at [675, 186] on img at bounding box center [647, 213] width 101 height 101
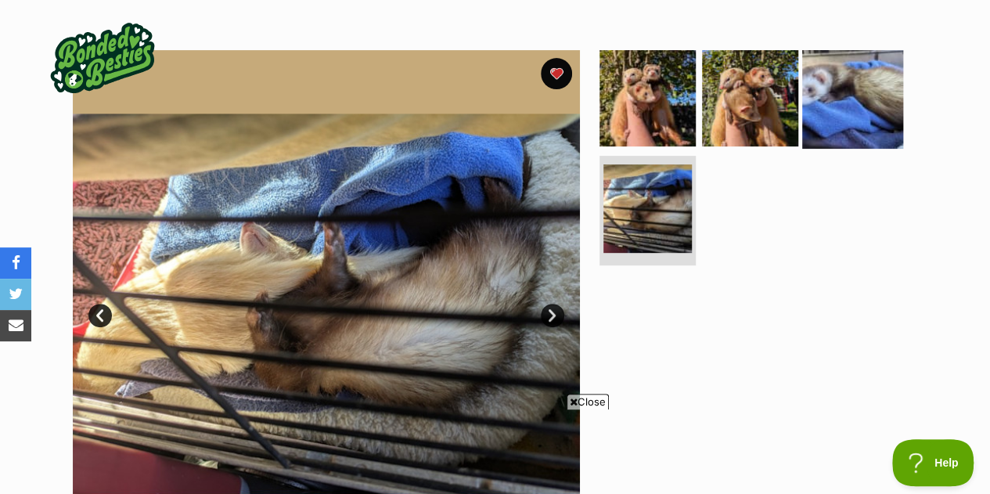
click at [869, 92] on img at bounding box center [852, 97] width 101 height 101
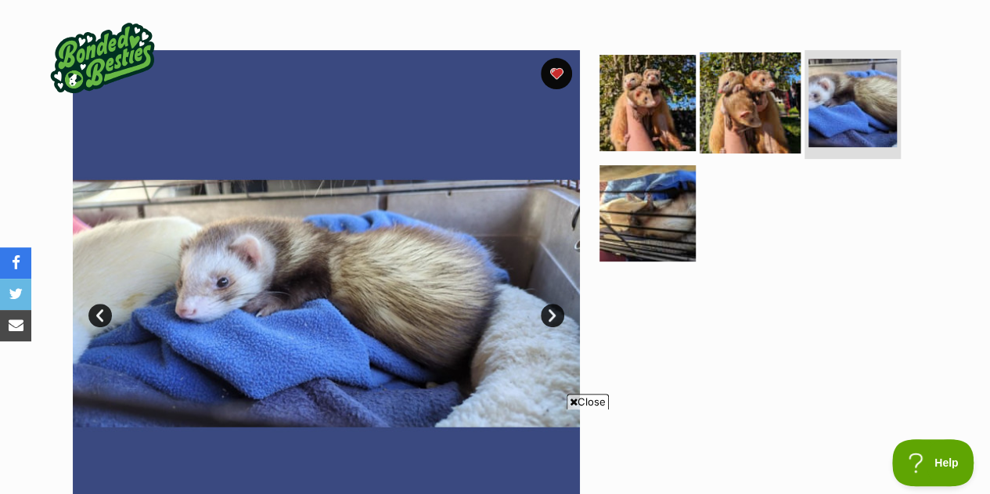
click at [755, 96] on img at bounding box center [750, 102] width 101 height 101
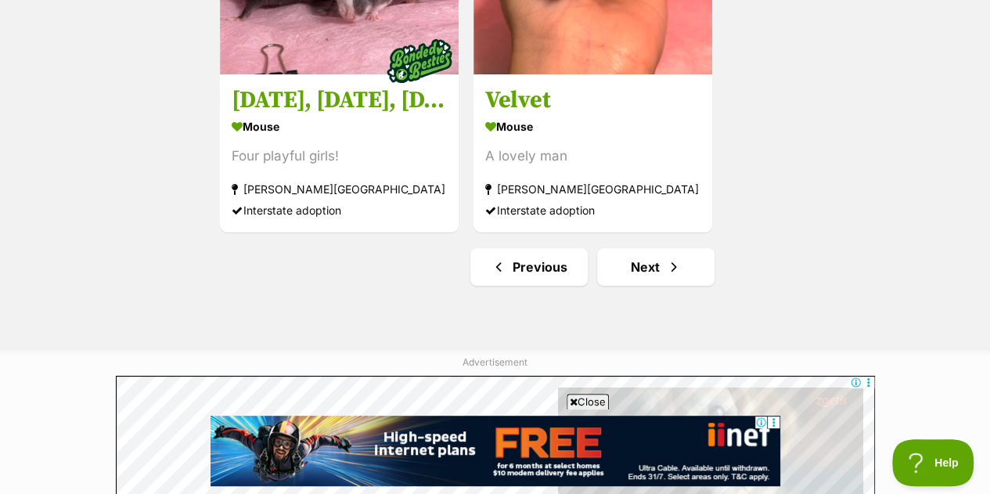
scroll to position [2963, 0]
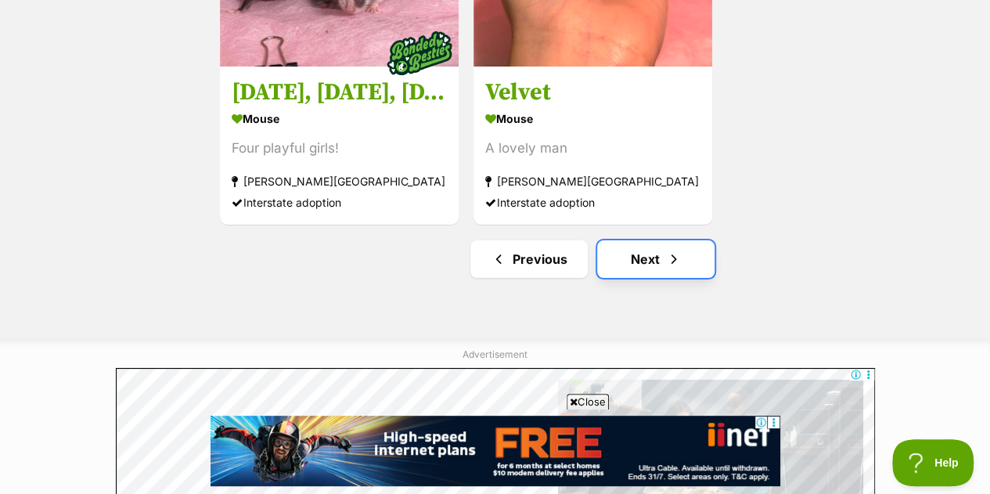
click at [647, 262] on link "Next" at bounding box center [655, 259] width 117 height 38
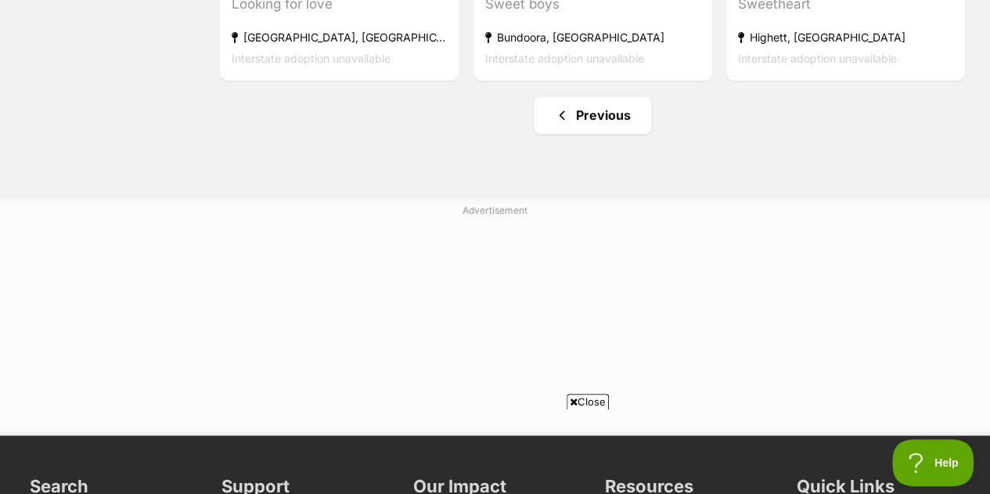
scroll to position [1051, 0]
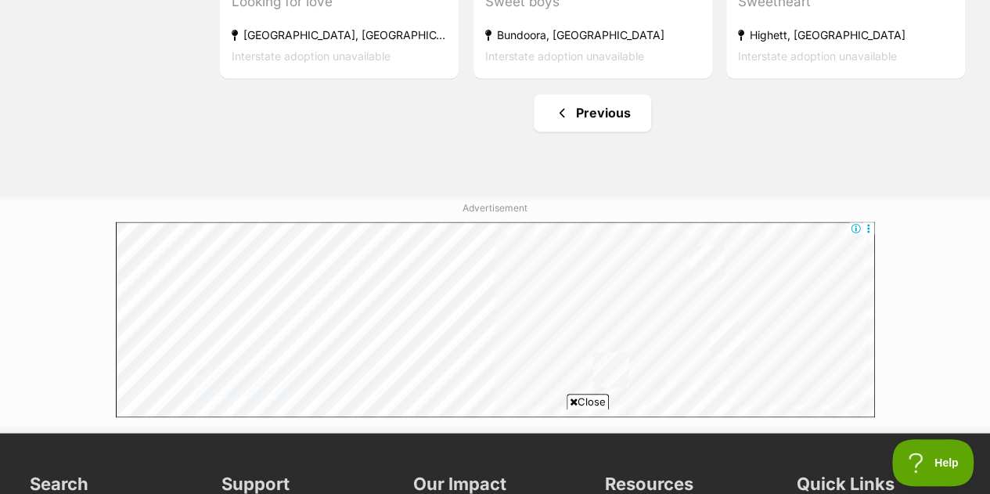
click at [605, 114] on link "Previous" at bounding box center [592, 113] width 117 height 38
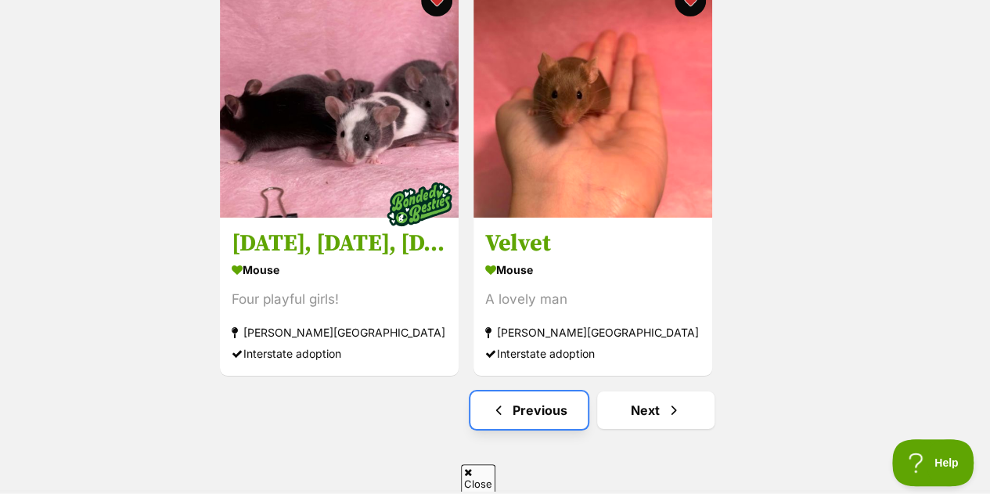
click at [537, 414] on link "Previous" at bounding box center [529, 410] width 117 height 38
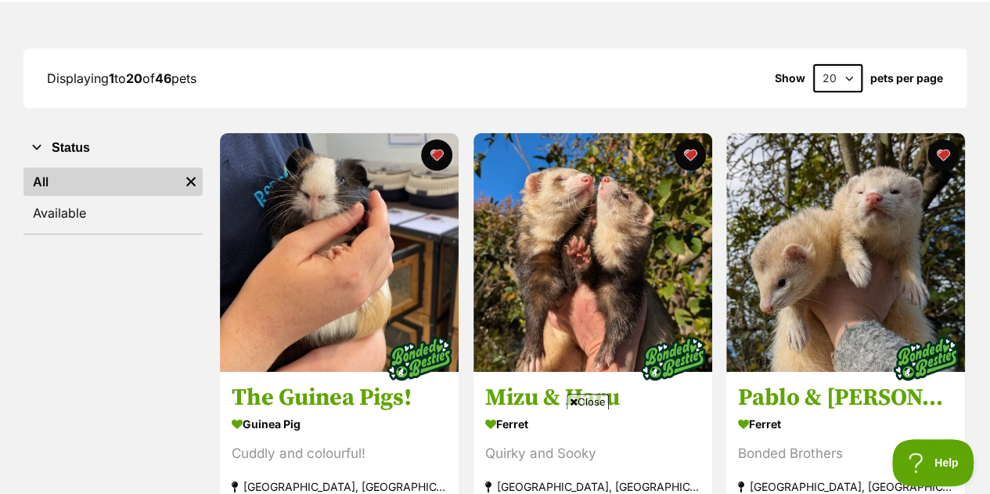
scroll to position [234, 0]
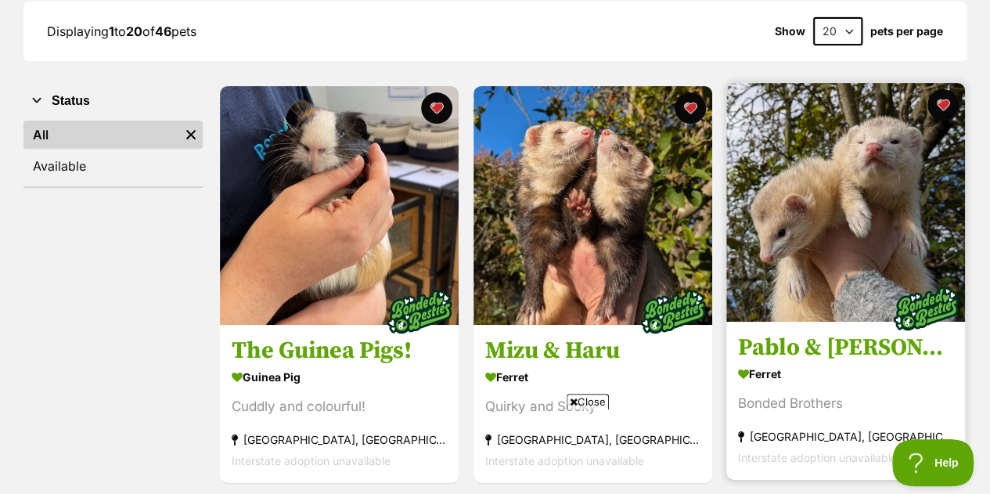
click at [907, 178] on img at bounding box center [846, 202] width 239 height 239
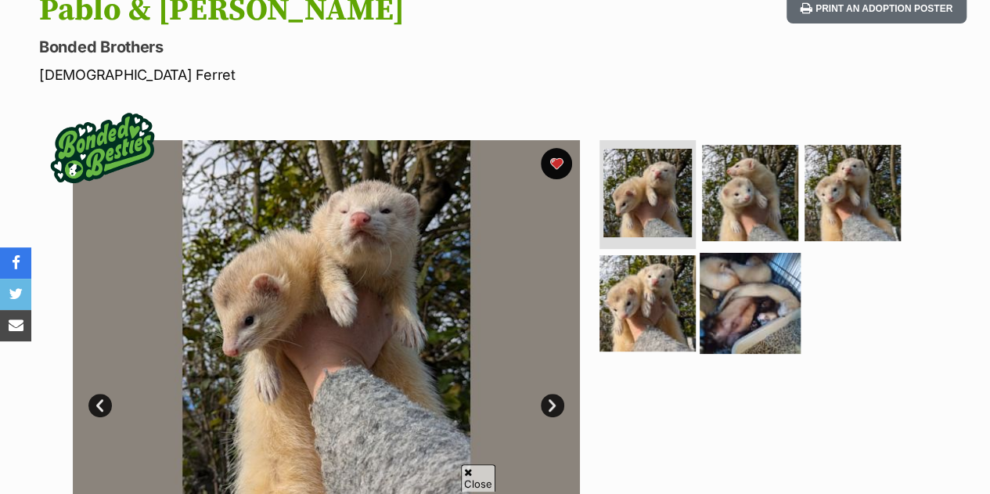
click at [777, 284] on img at bounding box center [750, 303] width 101 height 101
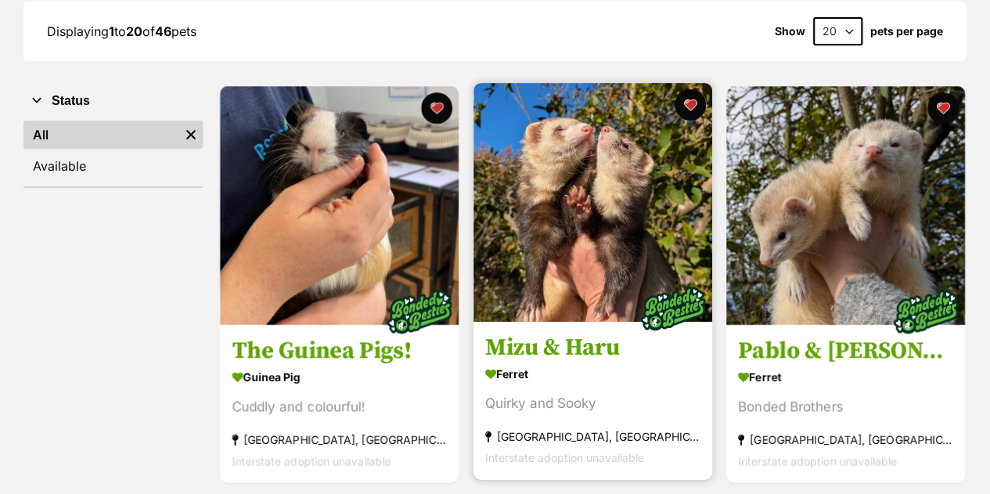
drag, startPoint x: 0, startPoint y: 0, endPoint x: 604, endPoint y: 201, distance: 637.0
click at [604, 201] on img at bounding box center [593, 202] width 239 height 239
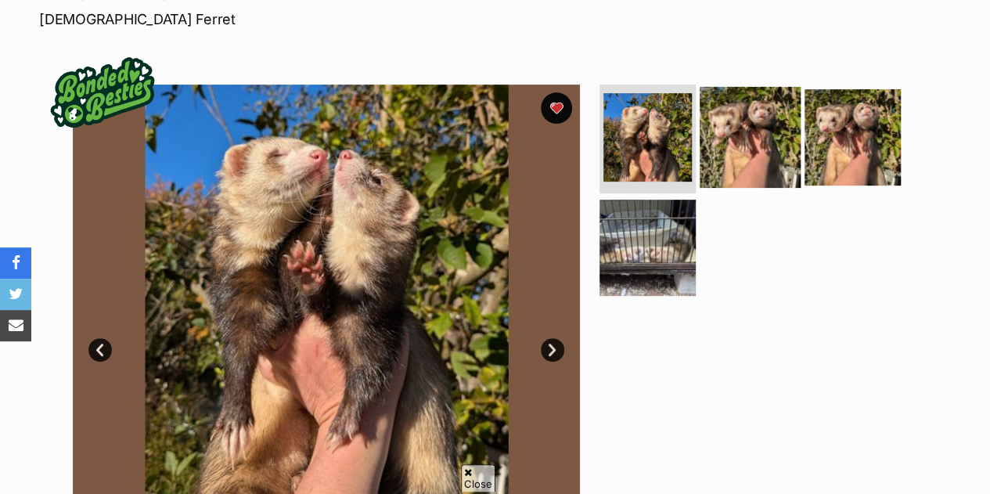
click at [776, 151] on img at bounding box center [750, 136] width 101 height 101
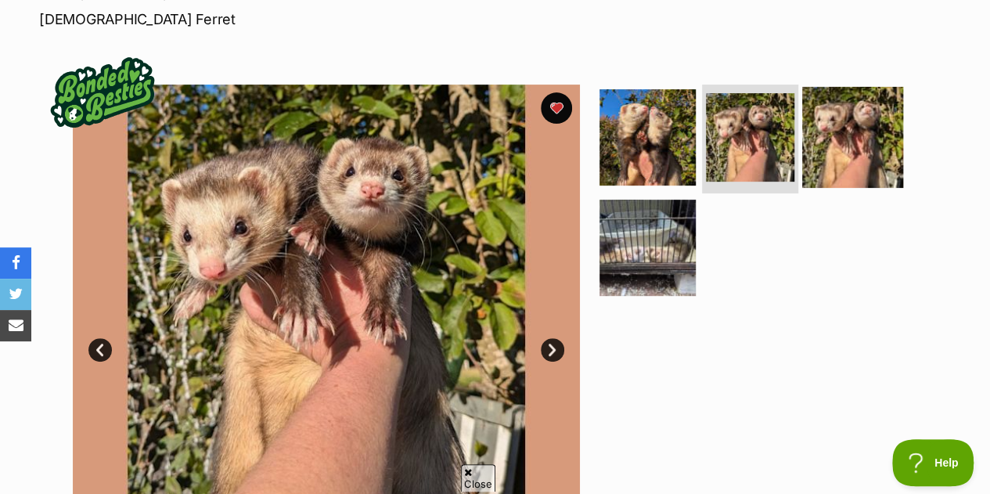
click at [852, 146] on img at bounding box center [852, 136] width 101 height 101
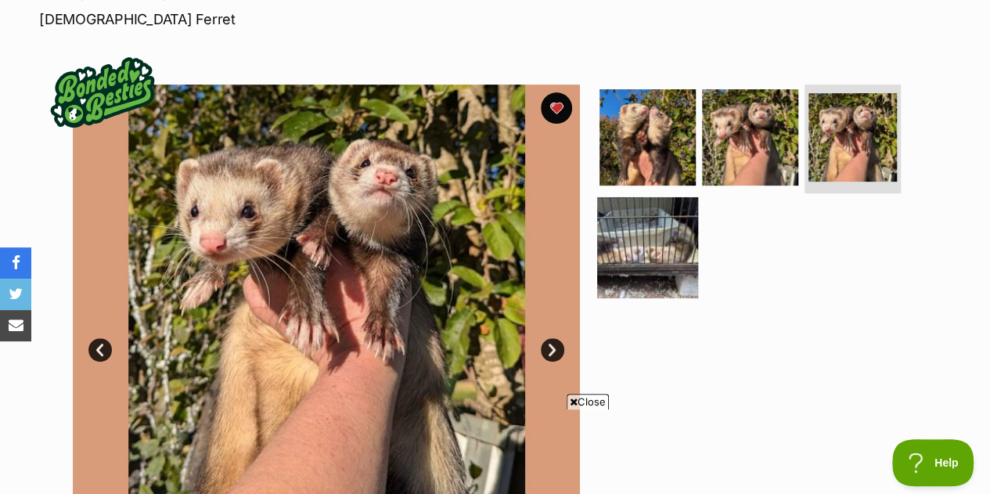
click at [661, 246] on img at bounding box center [647, 247] width 101 height 101
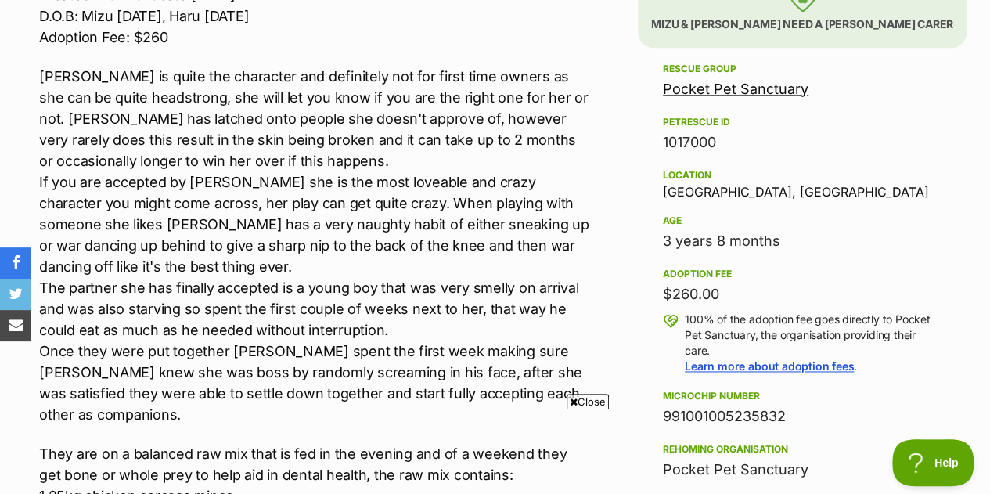
scroll to position [974, 0]
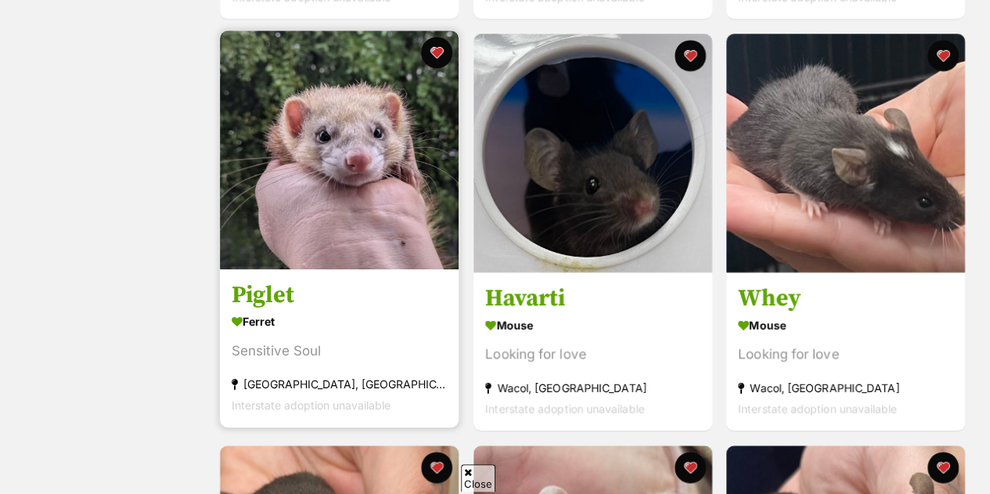
click at [334, 157] on img at bounding box center [339, 150] width 239 height 239
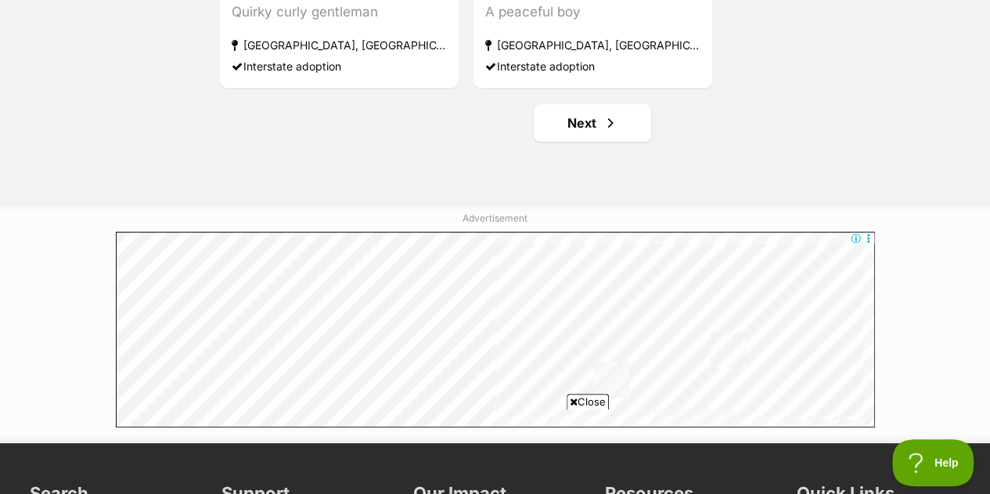
scroll to position [3100, 0]
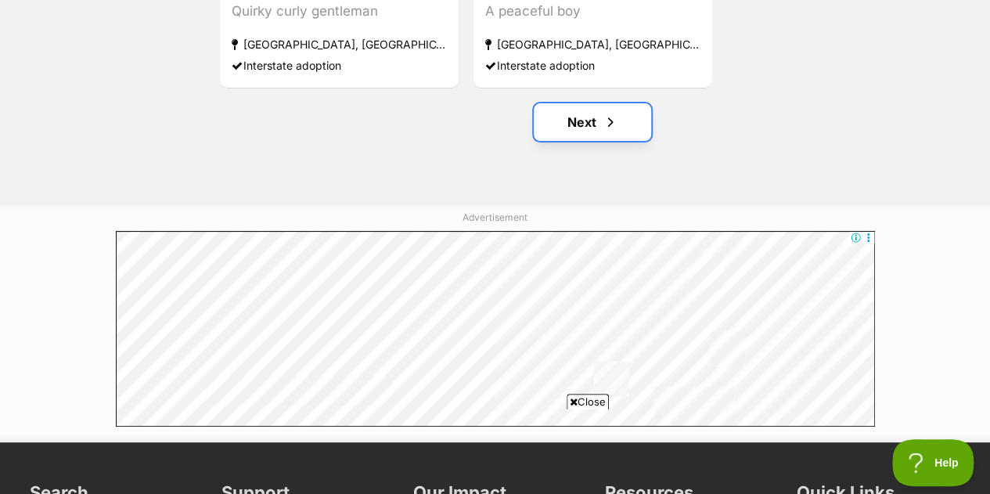
click at [596, 126] on link "Next" at bounding box center [592, 122] width 117 height 38
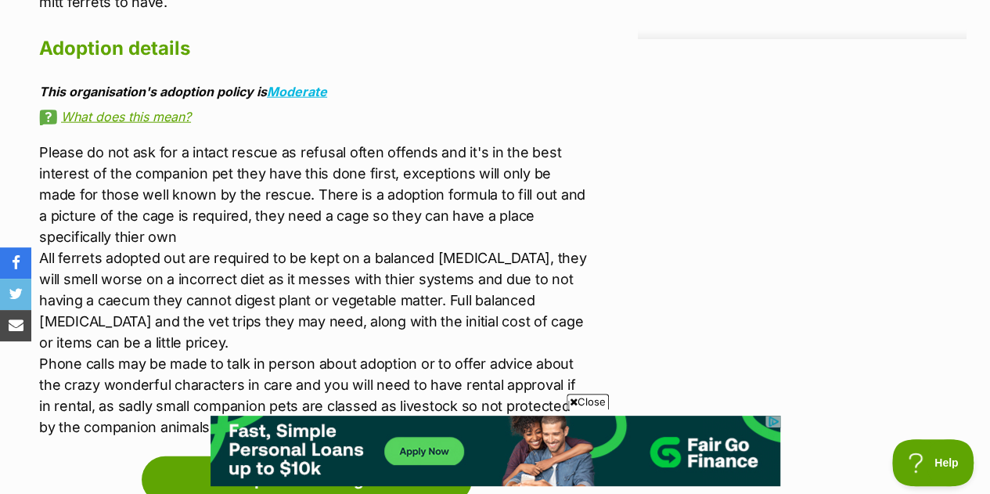
scroll to position [1843, 0]
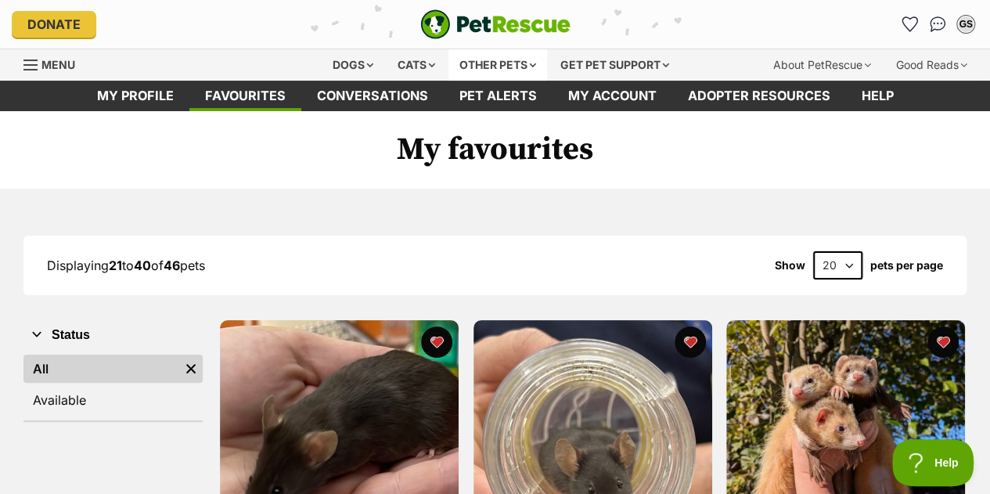
click at [496, 59] on div "Other pets" at bounding box center [498, 64] width 99 height 31
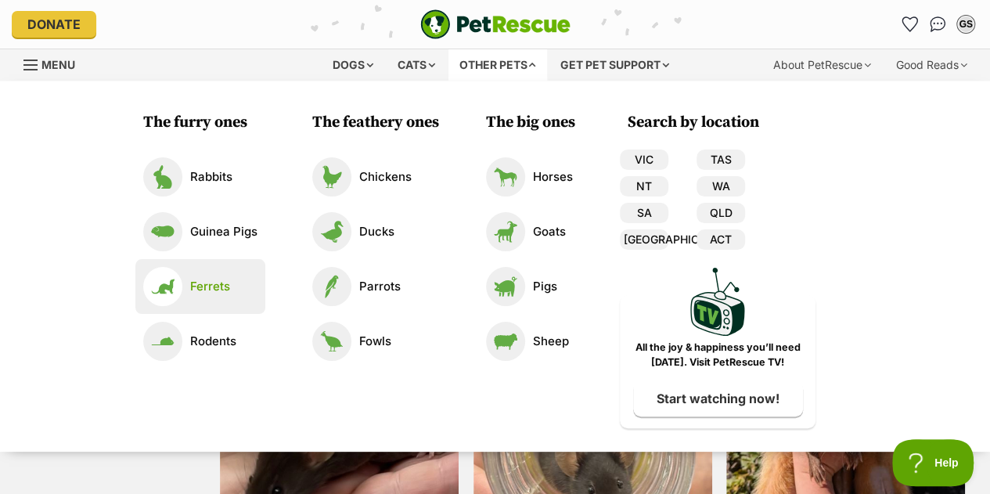
click at [218, 276] on link "Ferrets" at bounding box center [200, 286] width 114 height 39
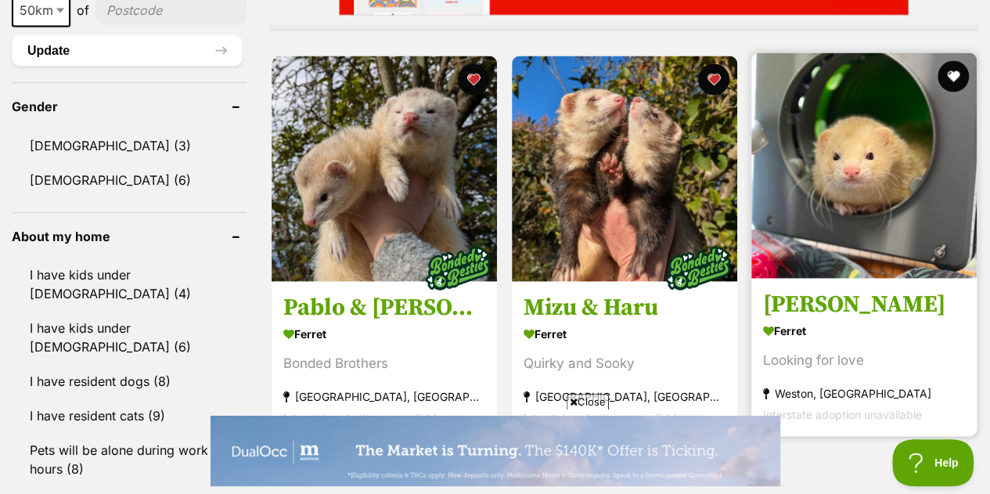
click at [802, 197] on img at bounding box center [864, 165] width 225 height 225
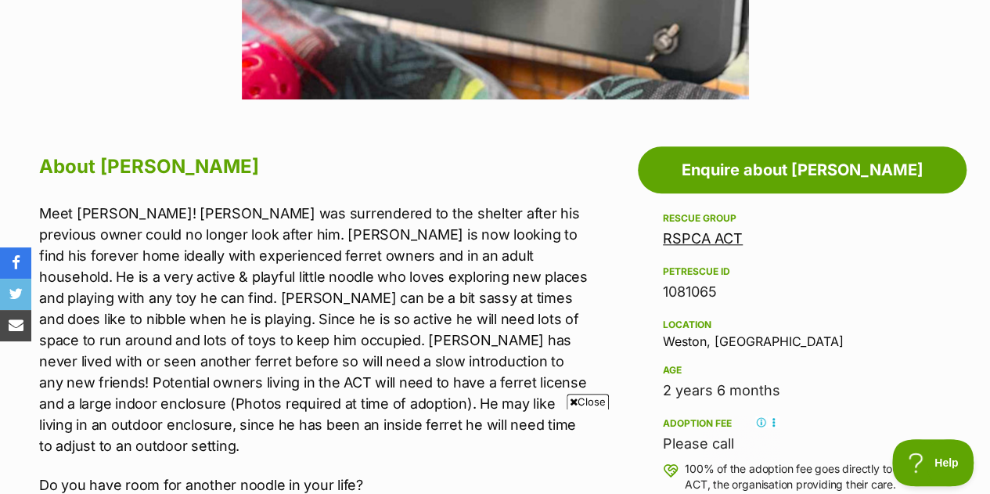
scroll to position [733, 0]
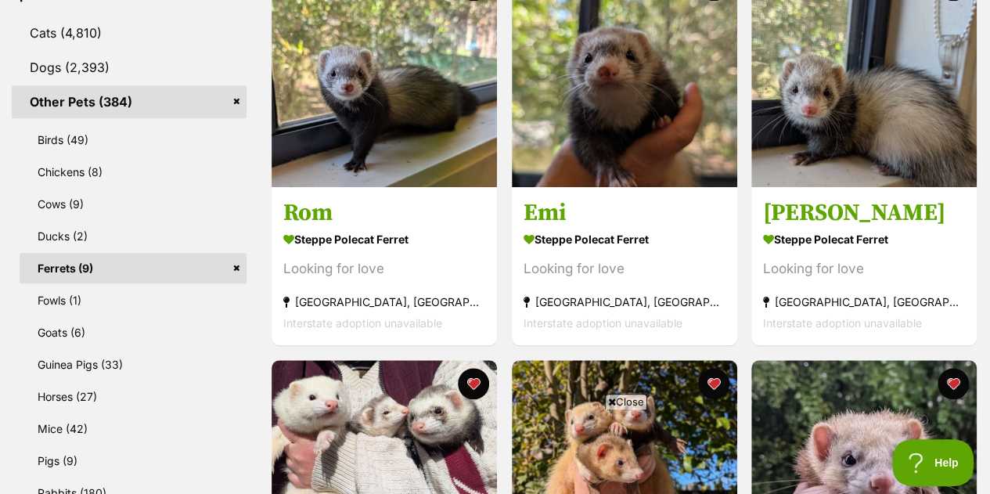
scroll to position [722, 0]
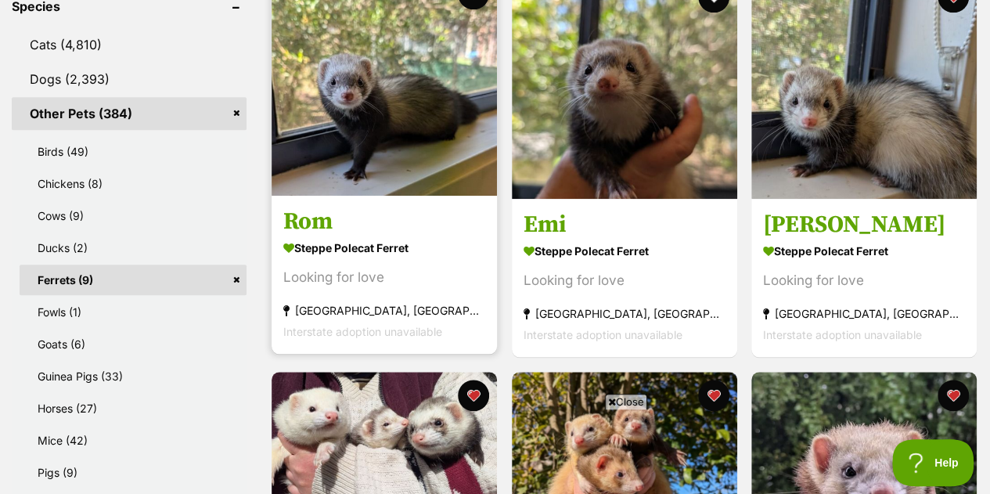
click at [382, 146] on img at bounding box center [384, 82] width 225 height 225
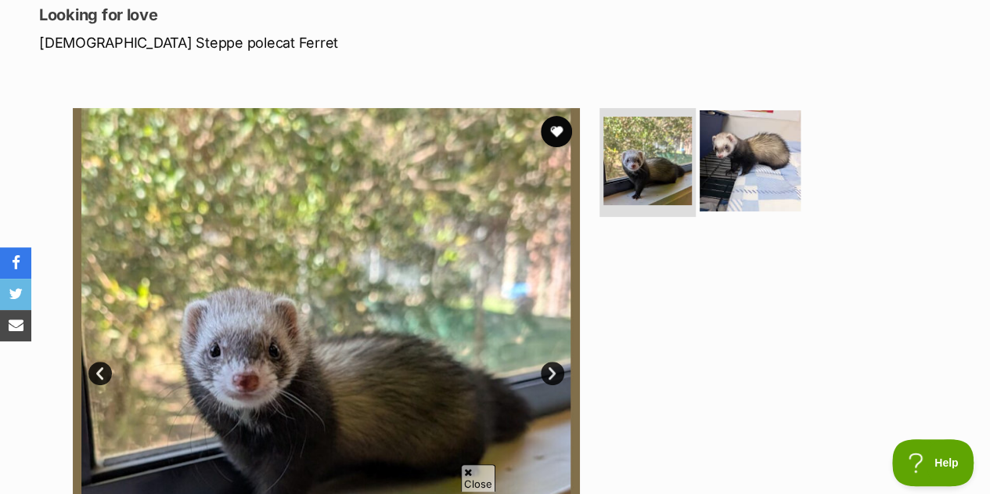
click at [738, 164] on img at bounding box center [750, 160] width 101 height 101
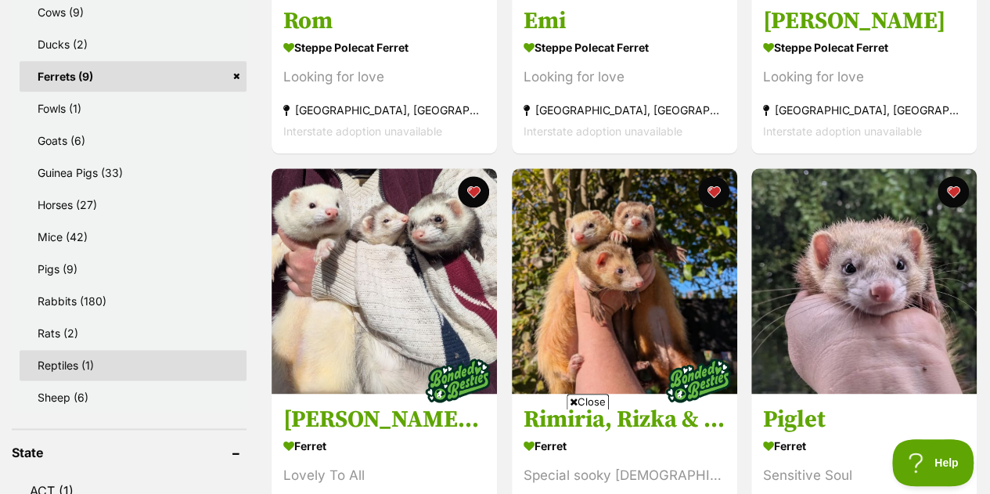
click at [71, 358] on link "Reptiles (1)" at bounding box center [133, 365] width 227 height 31
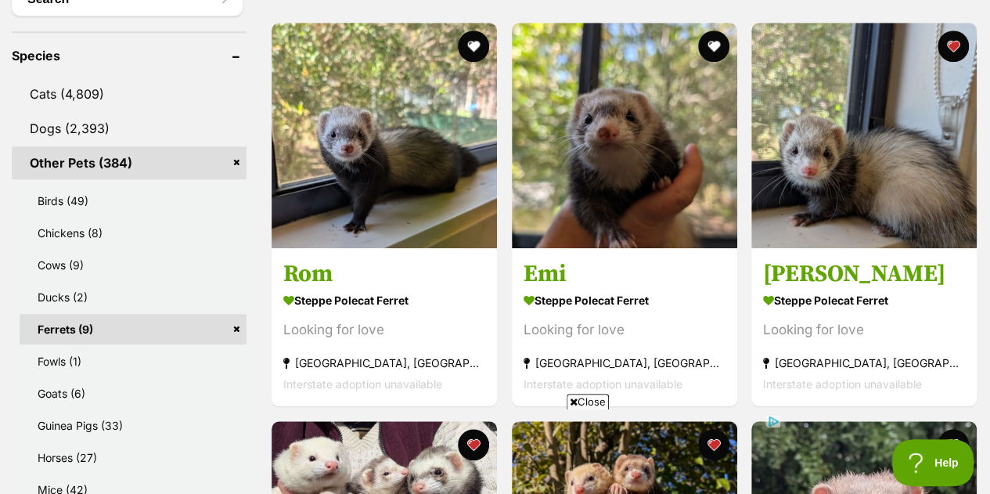
scroll to position [672, 0]
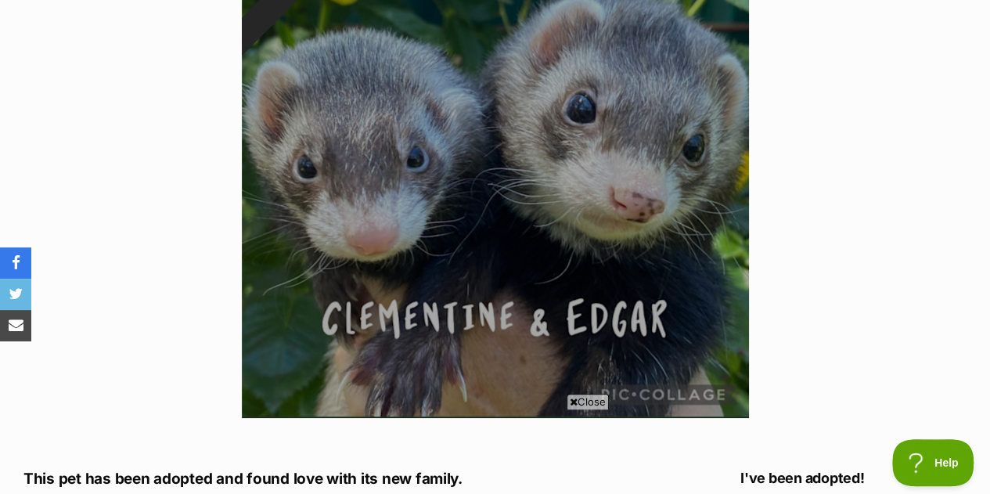
scroll to position [413, 0]
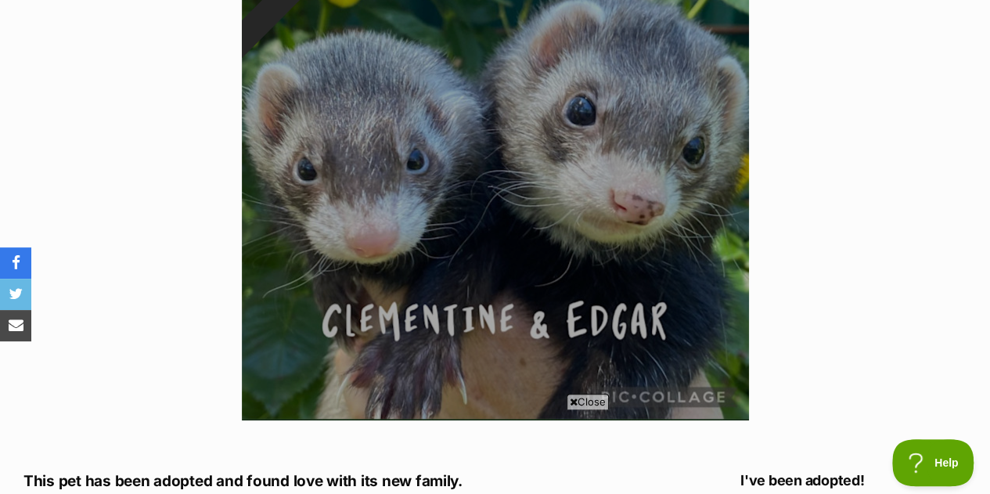
click at [586, 239] on div at bounding box center [495, 166] width 507 height 507
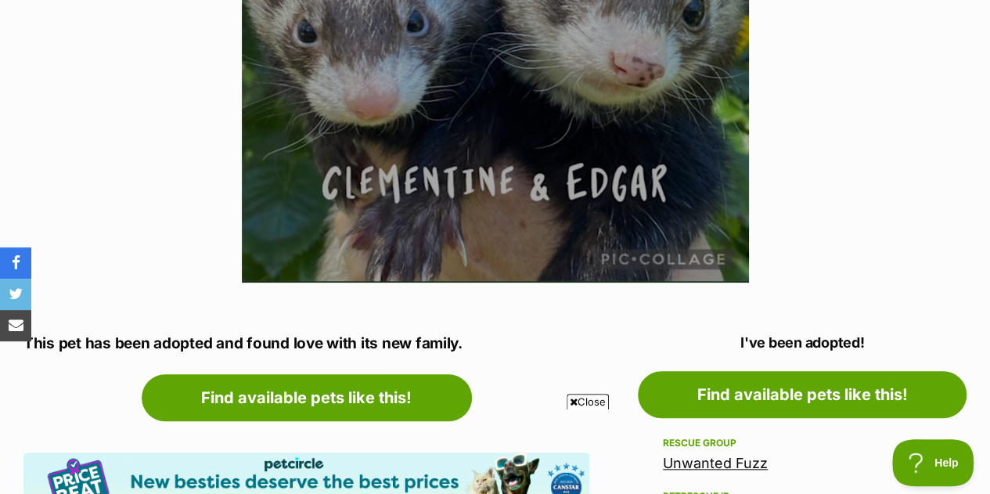
scroll to position [553, 0]
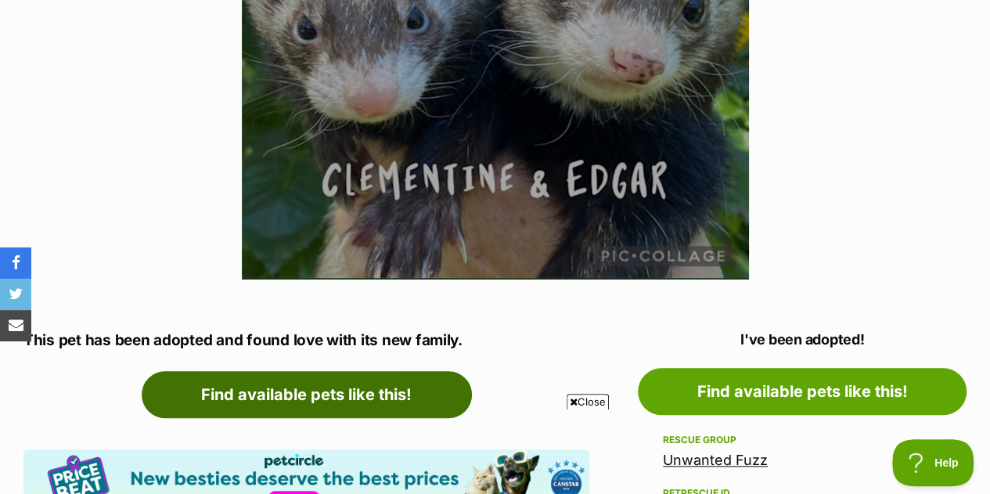
click at [254, 388] on link "Find available pets like this!" at bounding box center [307, 394] width 330 height 47
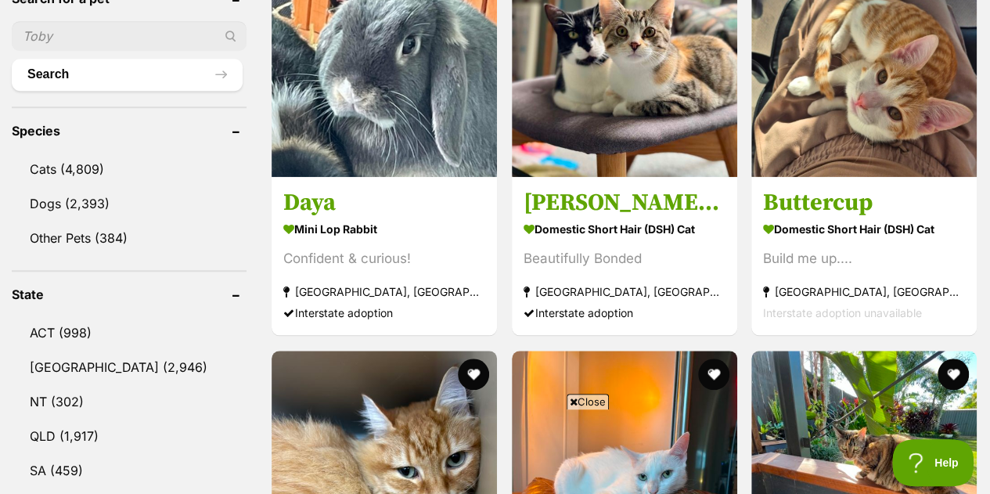
scroll to position [596, 0]
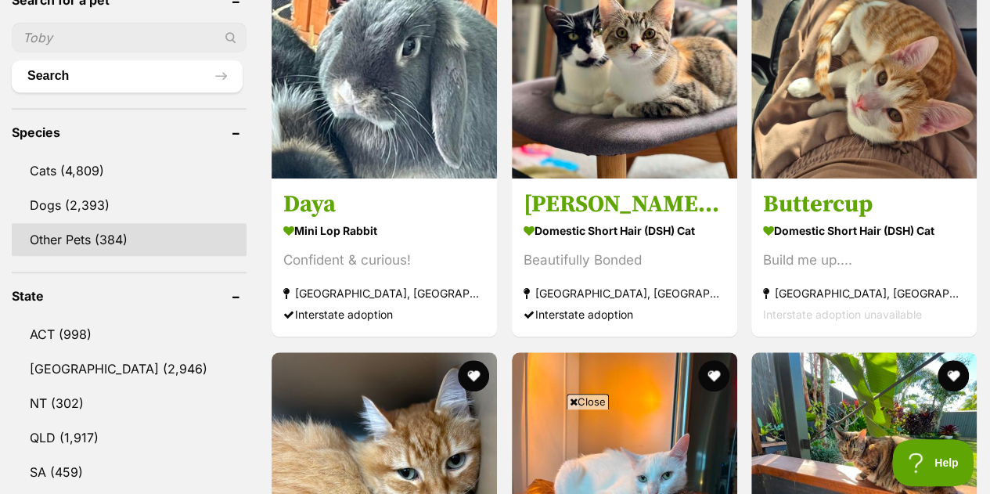
click at [89, 223] on link "Other Pets (384)" at bounding box center [129, 239] width 235 height 33
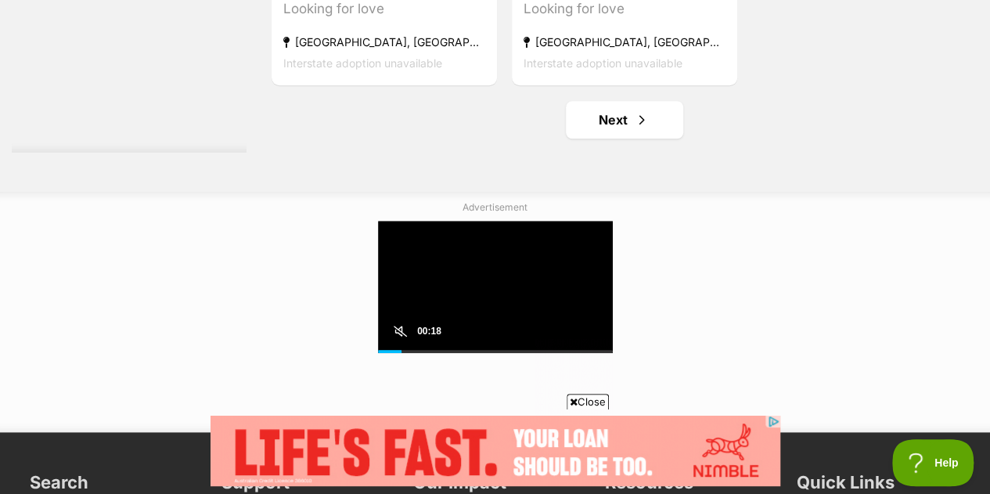
scroll to position [3694, 0]
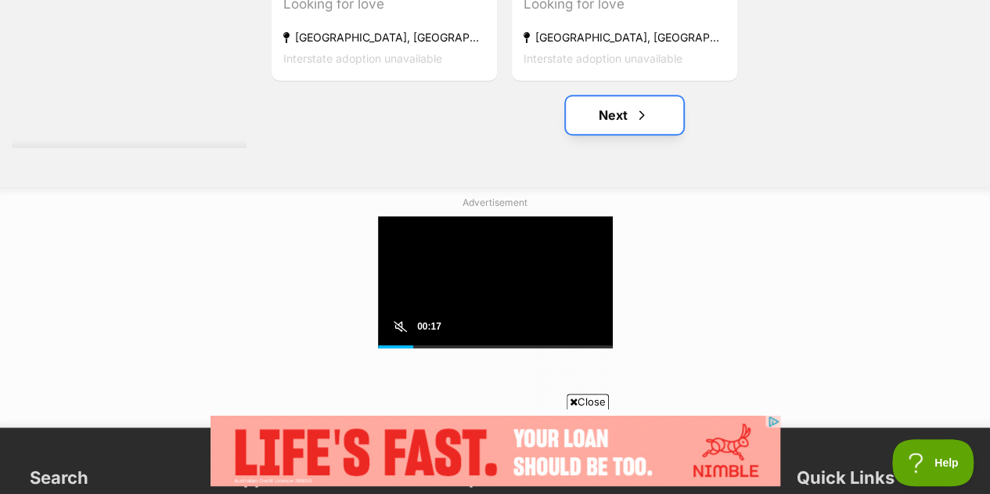
click at [608, 123] on link "Next" at bounding box center [624, 115] width 117 height 38
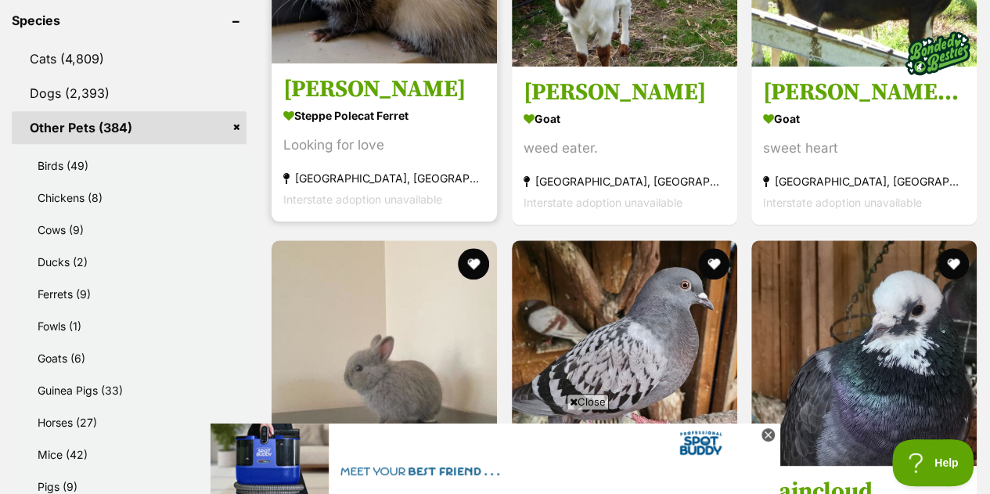
scroll to position [715, 0]
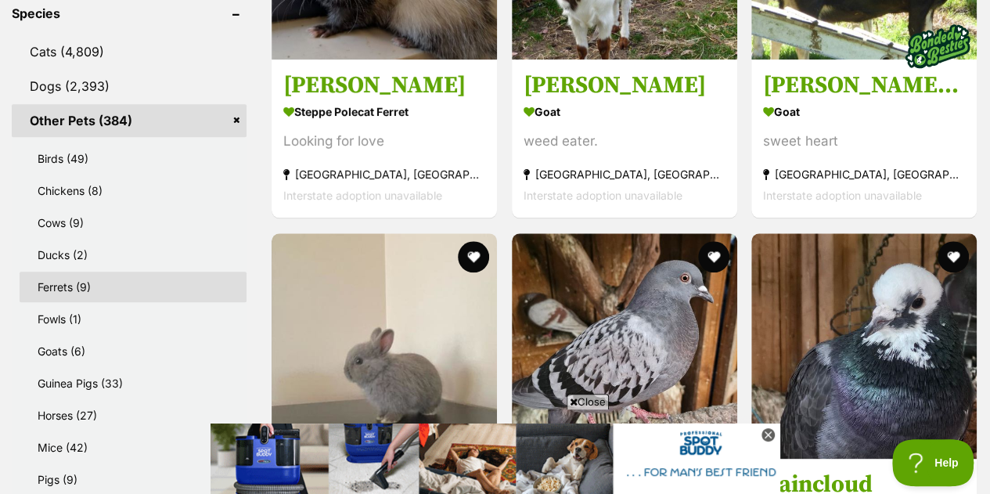
click at [103, 292] on link "Ferrets (9)" at bounding box center [133, 287] width 227 height 31
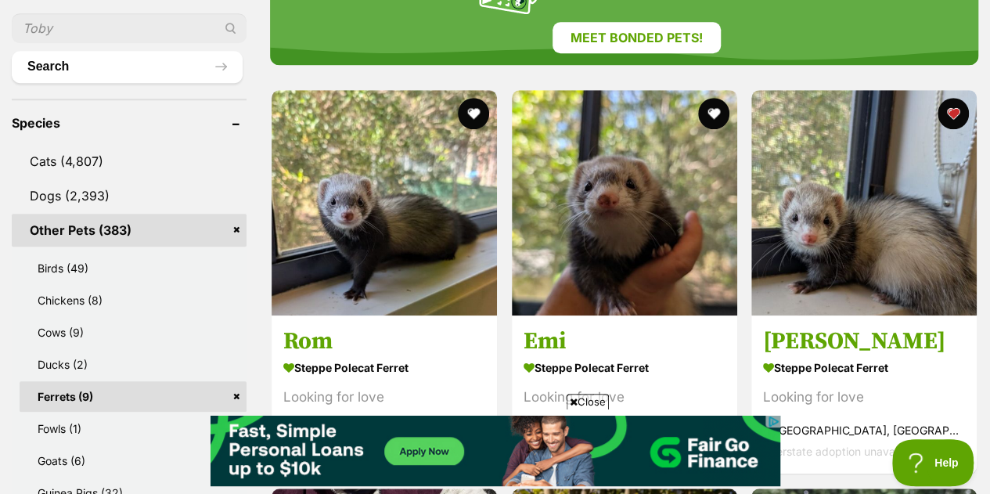
click at [590, 400] on span "Close" at bounding box center [588, 402] width 42 height 16
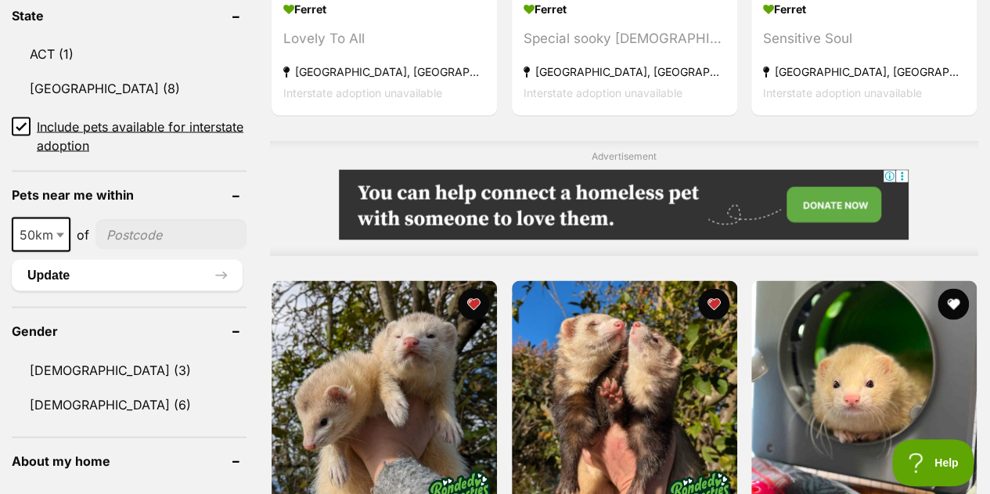
scroll to position [1361, 0]
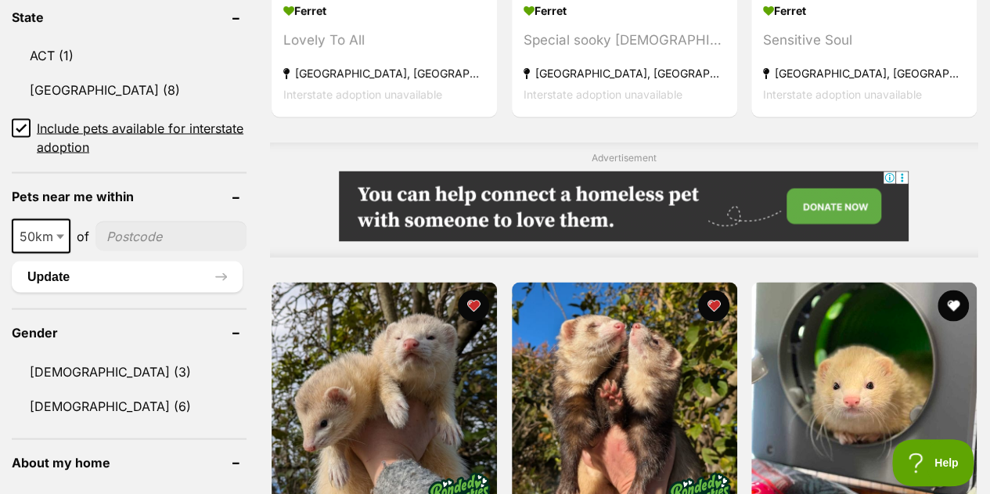
click at [139, 242] on input"] "postcode" at bounding box center [171, 236] width 151 height 30
type input"] "3219"
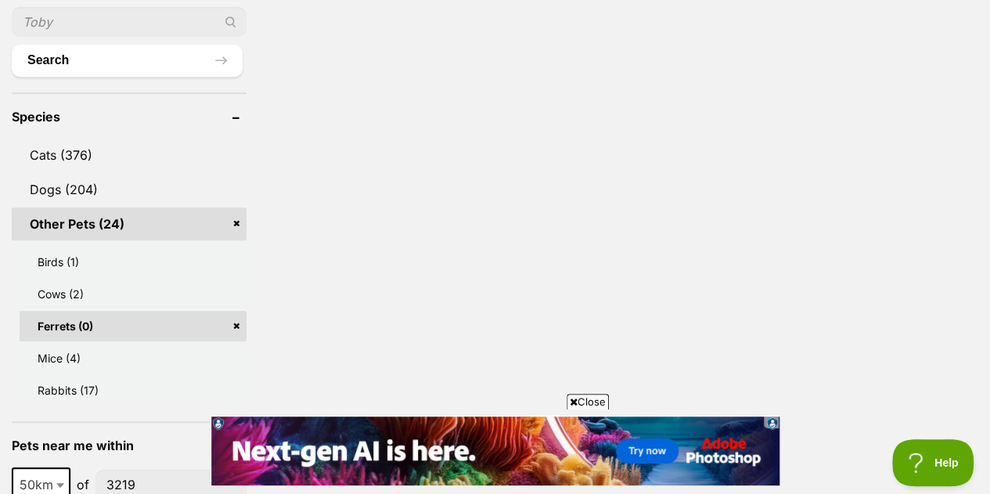
scroll to position [592, 0]
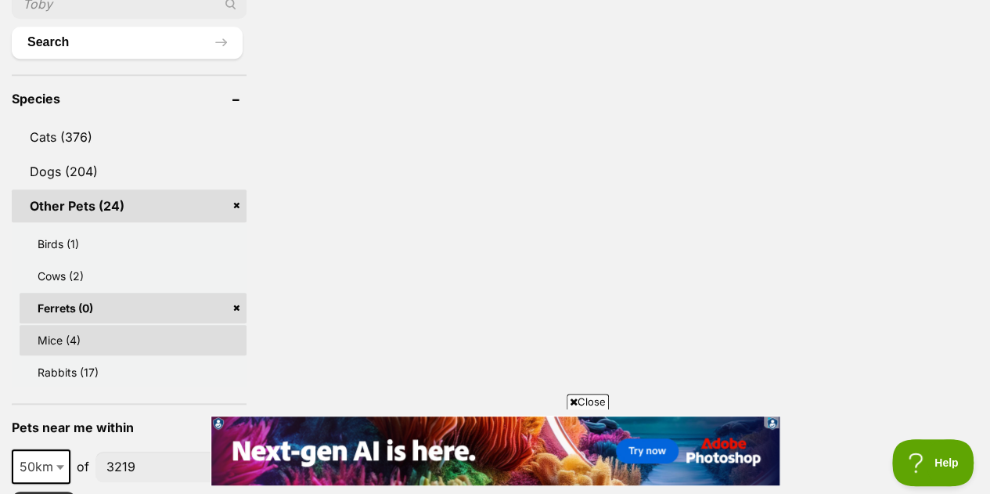
click at [129, 338] on link "Mice (4)" at bounding box center [133, 340] width 227 height 31
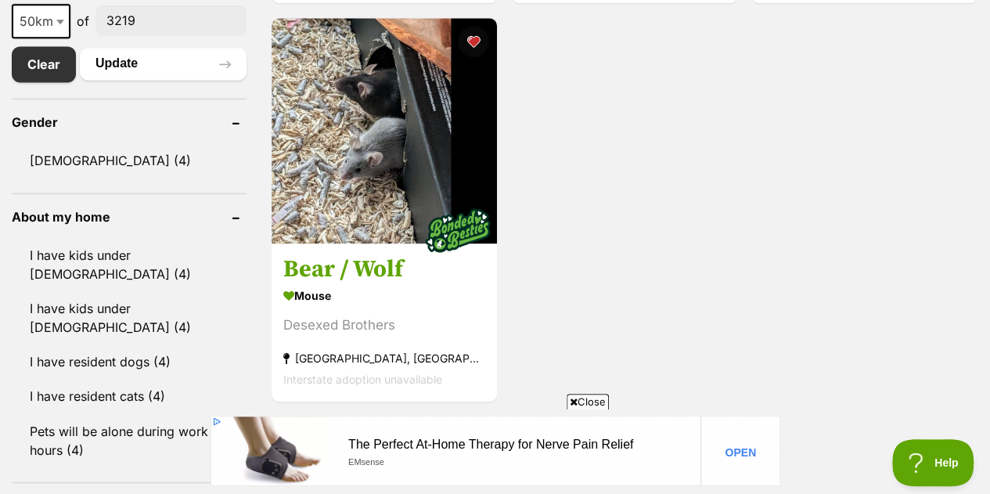
scroll to position [1076, 0]
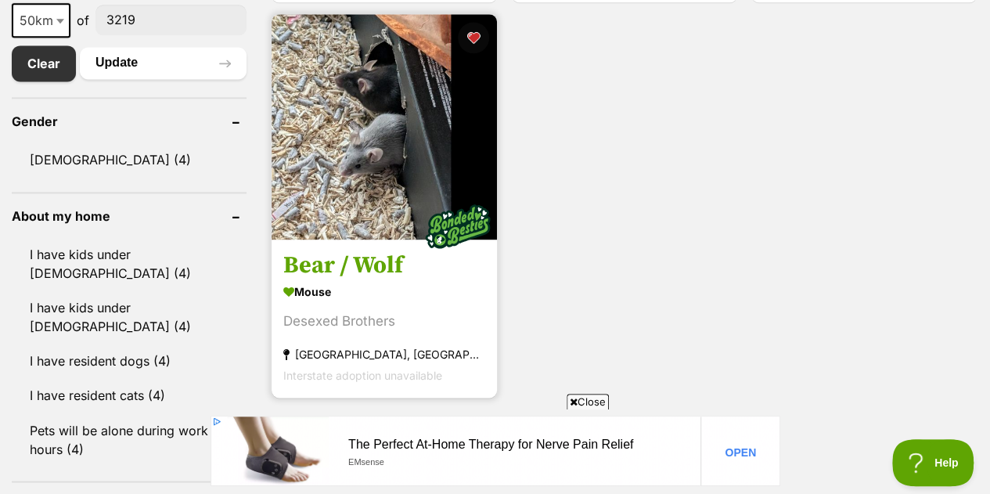
click at [380, 194] on img at bounding box center [384, 126] width 225 height 225
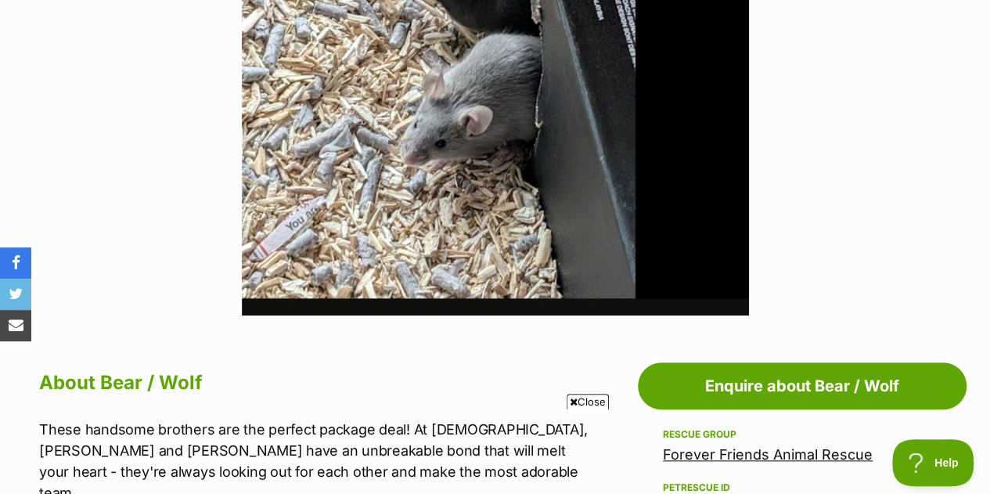
scroll to position [525, 0]
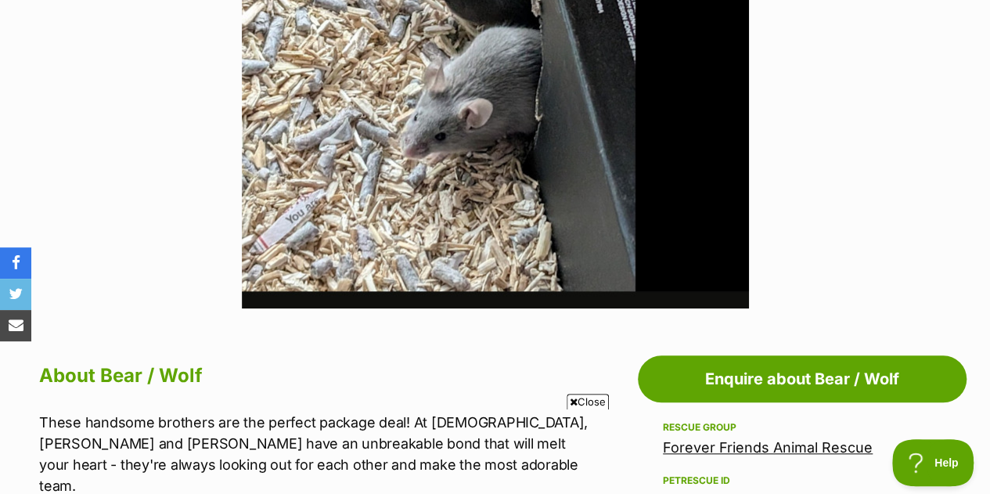
click at [587, 404] on span "Close" at bounding box center [588, 402] width 42 height 16
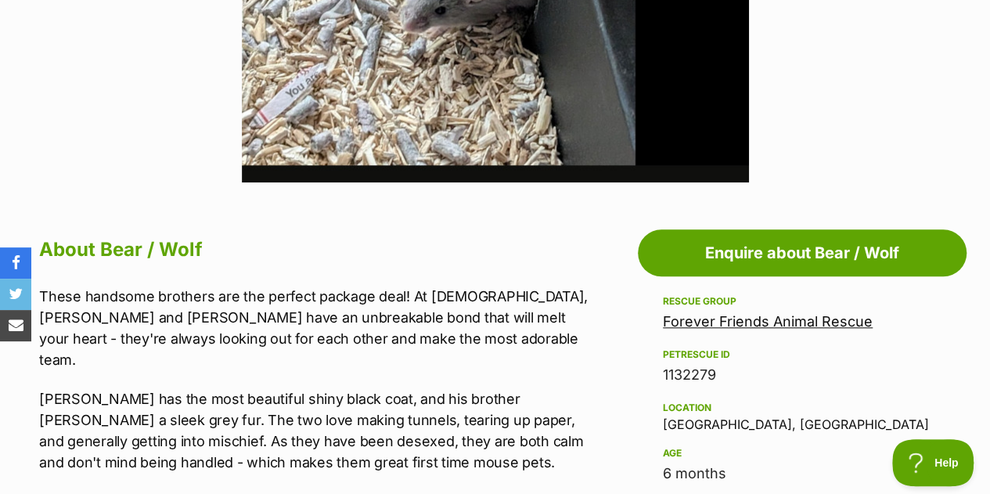
scroll to position [658, 0]
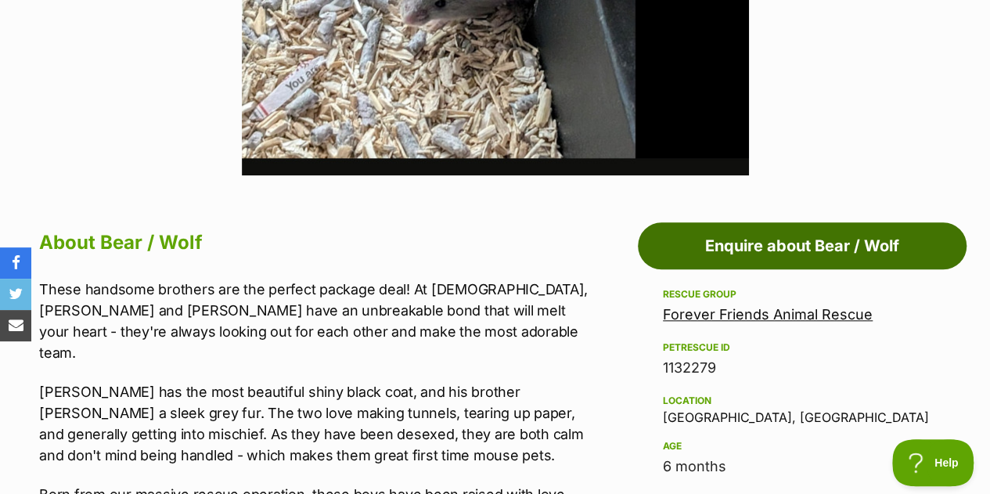
click at [740, 245] on link "Enquire about Bear / Wolf" at bounding box center [802, 245] width 329 height 47
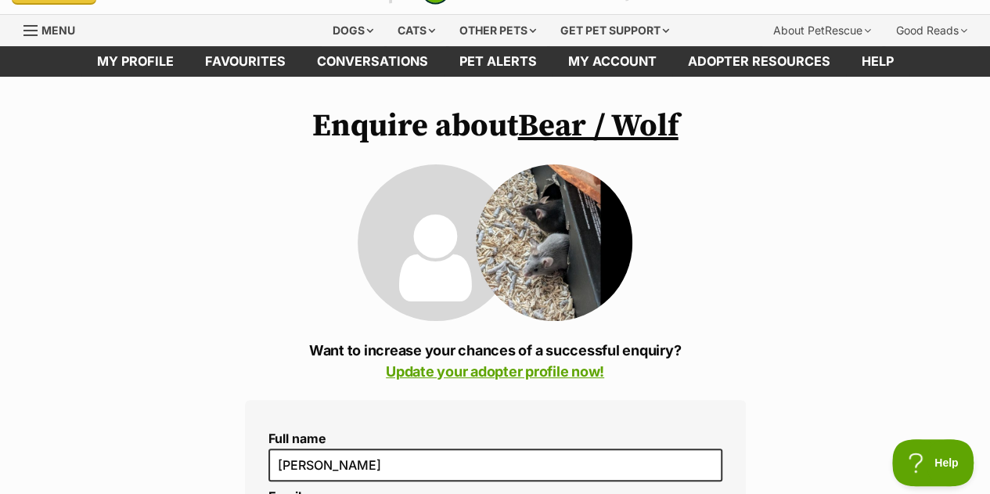
scroll to position [35, 0]
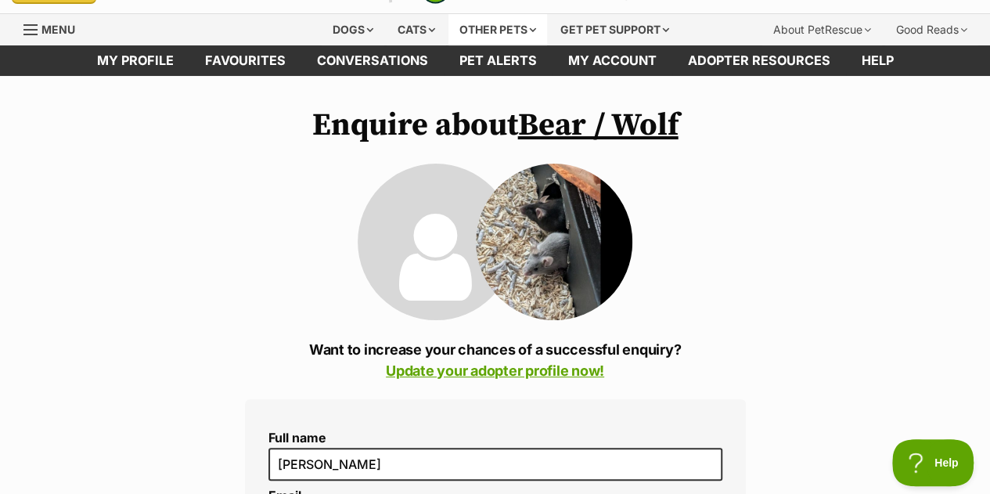
click at [495, 22] on div "Other pets" at bounding box center [498, 29] width 99 height 31
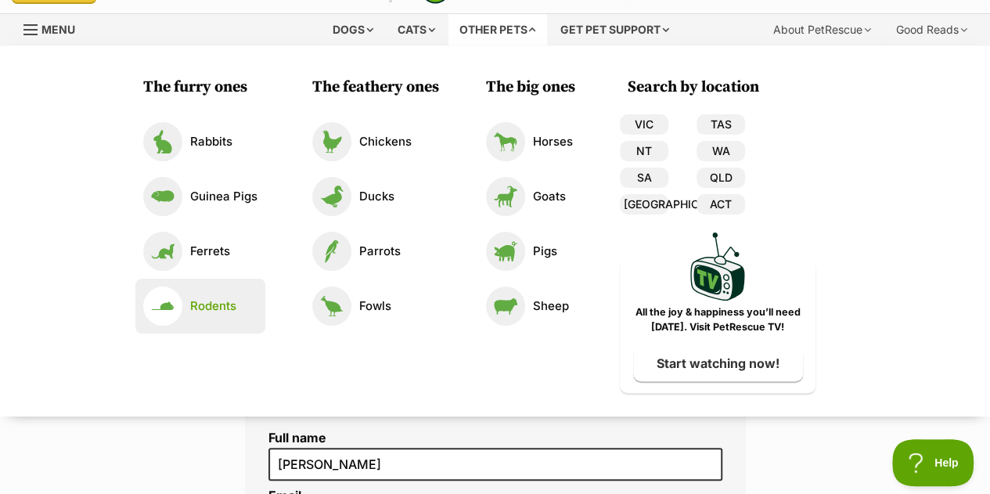
click at [207, 290] on link "Rodents" at bounding box center [200, 306] width 114 height 39
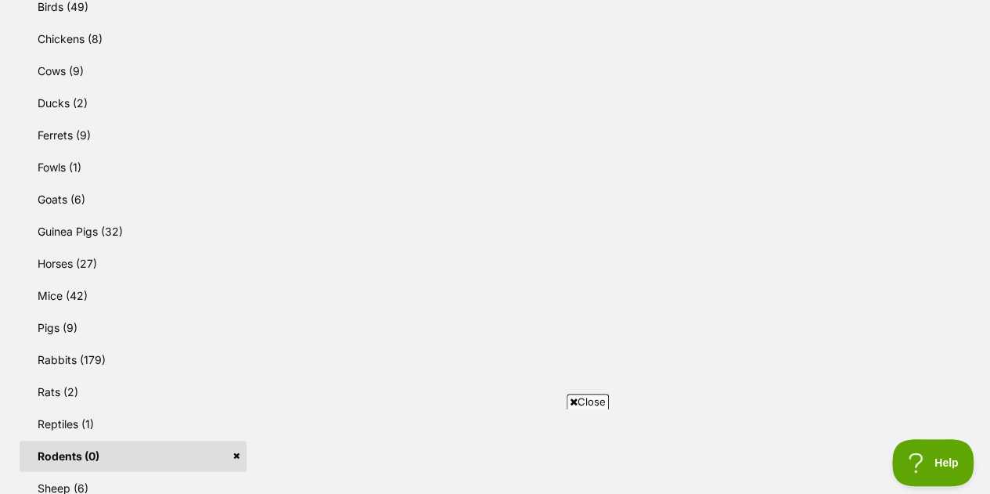
scroll to position [868, 0]
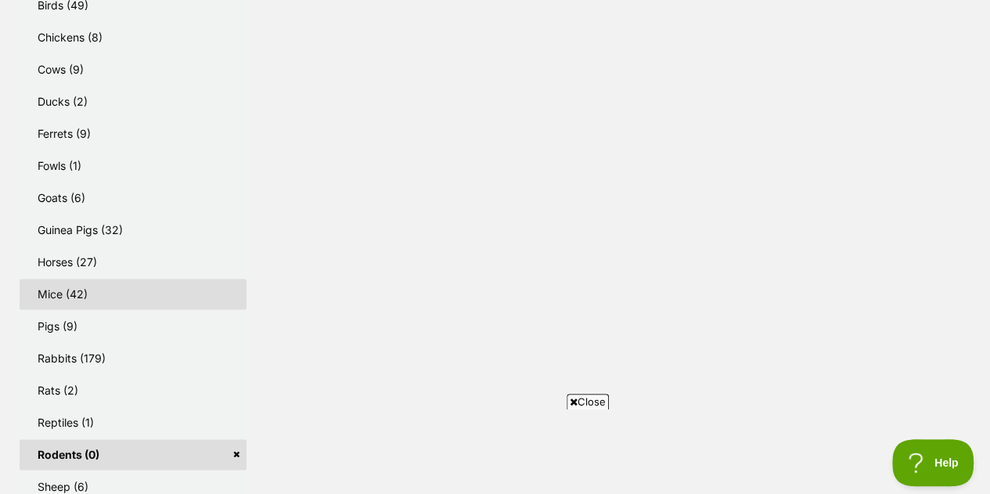
click at [74, 283] on link "Mice (42)" at bounding box center [133, 294] width 227 height 31
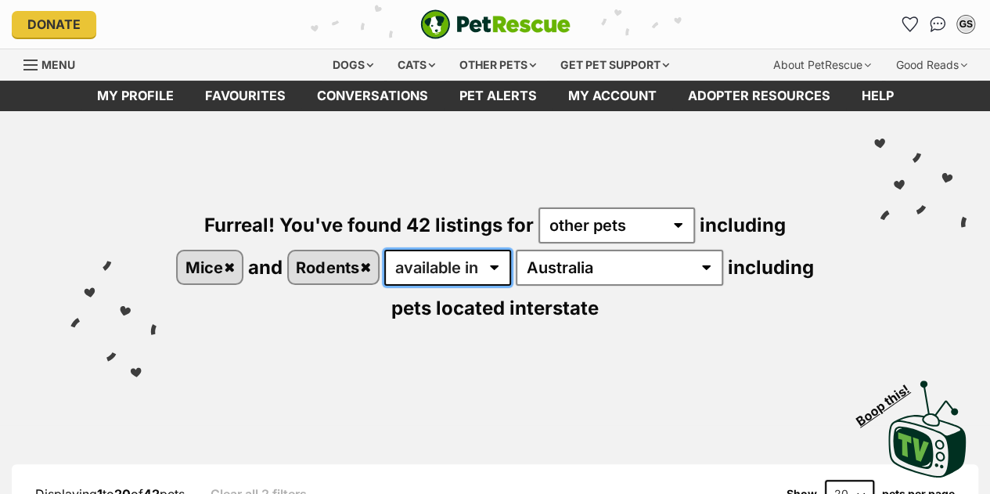
click at [482, 273] on select "available in located in" at bounding box center [447, 268] width 127 height 36
select select "disabled"
click at [412, 250] on select "available in located in" at bounding box center [447, 268] width 127 height 36
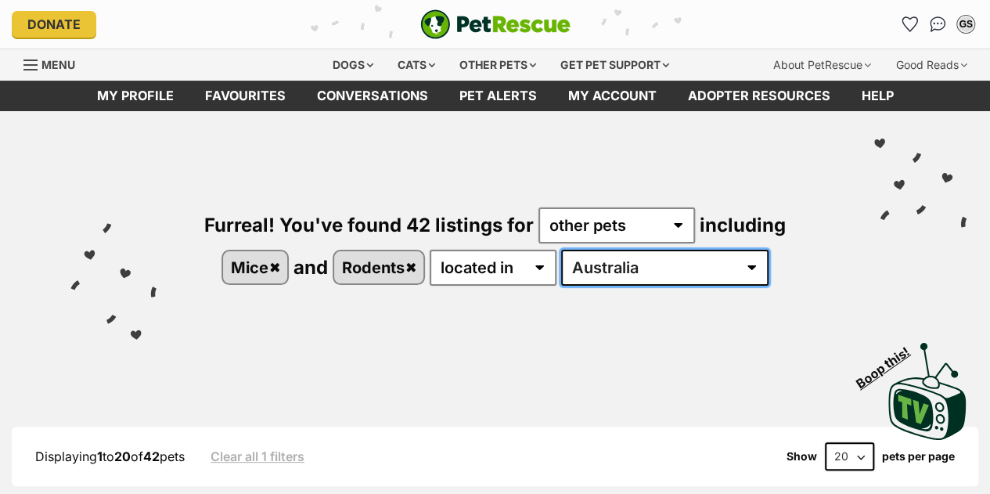
click at [665, 265] on select "[GEOGRAPHIC_DATA] [GEOGRAPHIC_DATA] QLD [GEOGRAPHIC_DATA]" at bounding box center [664, 268] width 207 height 36
select select "VIC"
click at [612, 250] on select "[GEOGRAPHIC_DATA] [GEOGRAPHIC_DATA] QLD [GEOGRAPHIC_DATA]" at bounding box center [664, 268] width 207 height 36
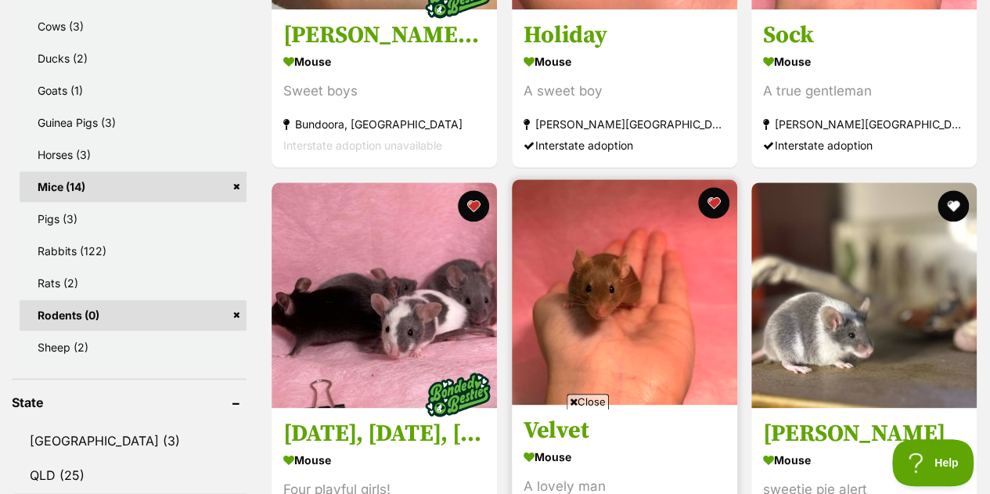
scroll to position [846, 0]
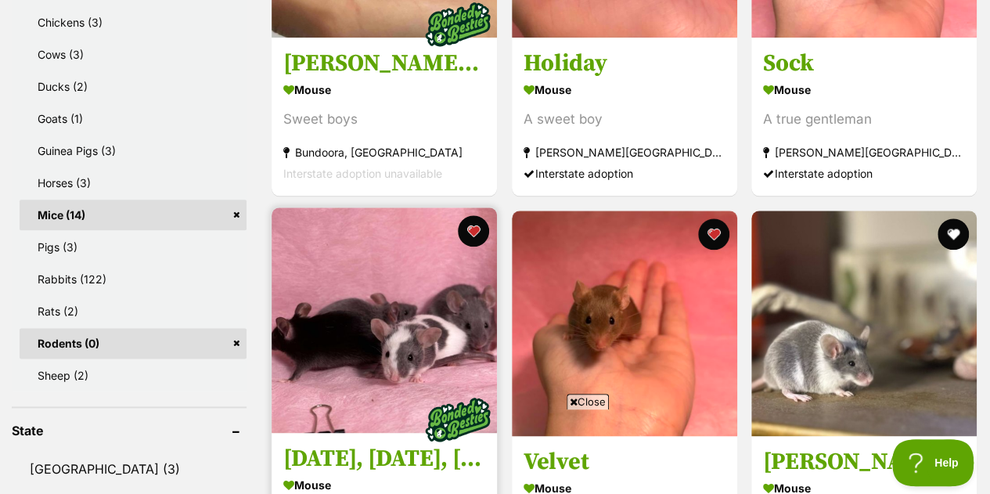
click at [420, 335] on img at bounding box center [384, 319] width 225 height 225
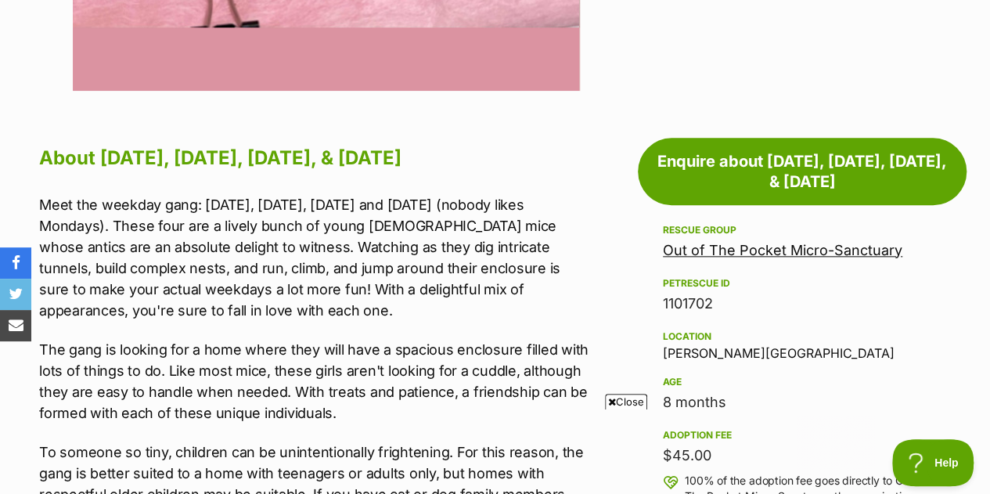
scroll to position [748, 0]
